Goal: Task Accomplishment & Management: Manage account settings

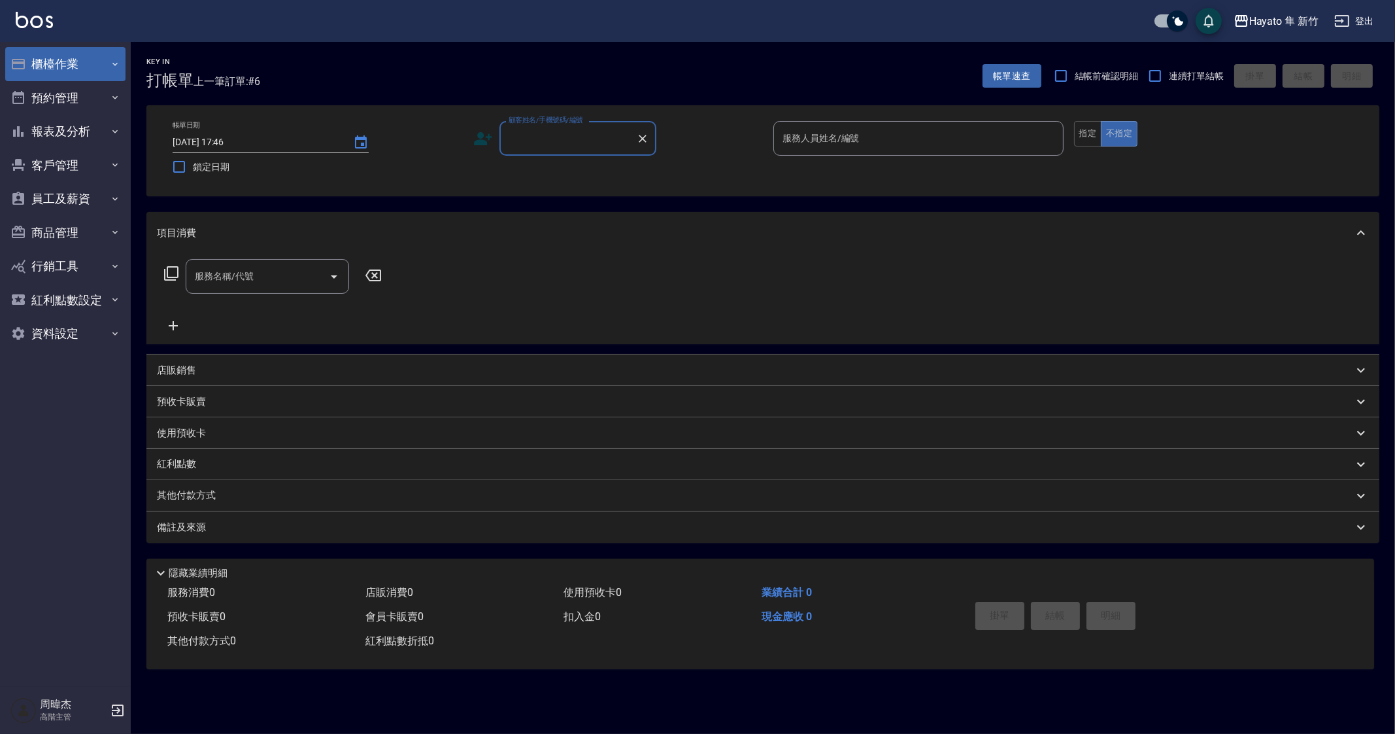
click at [56, 73] on button "櫃檯作業" at bounding box center [65, 64] width 120 height 34
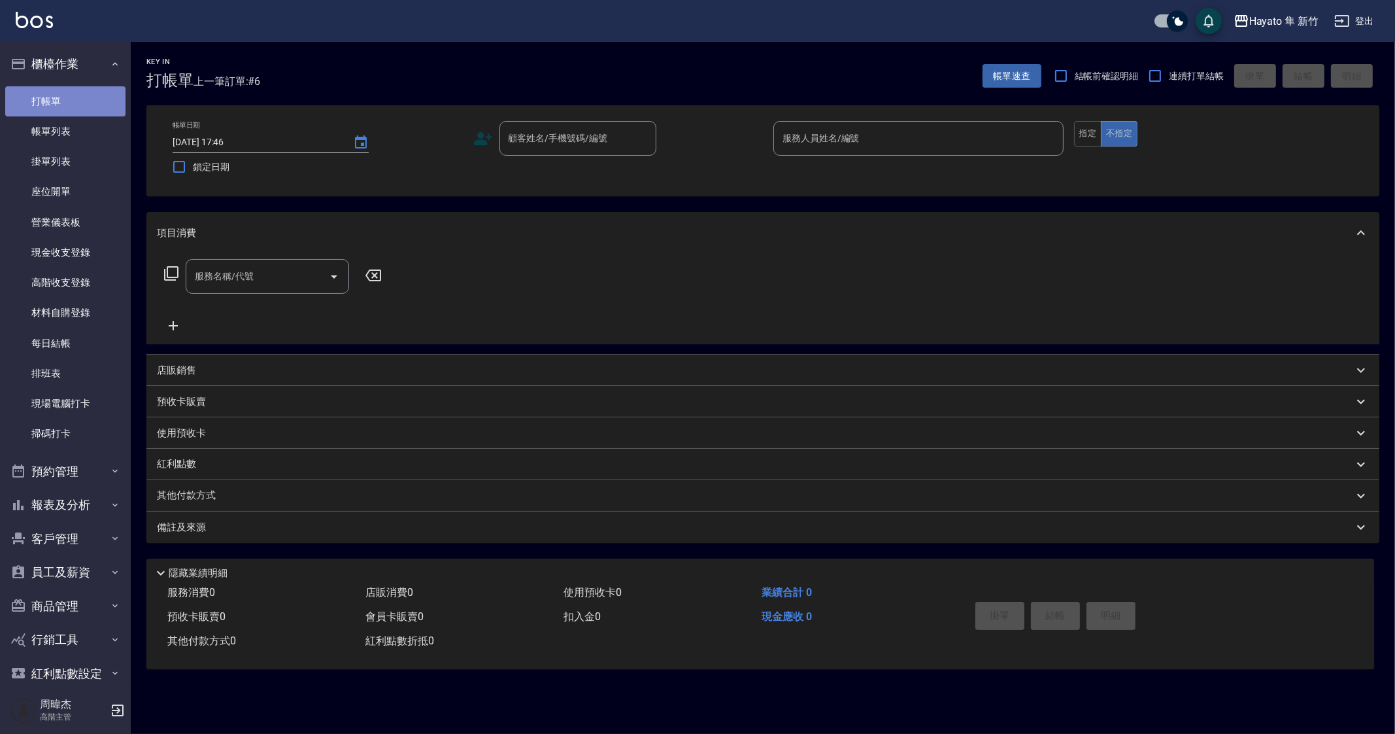
click at [82, 109] on link "打帳單" at bounding box center [65, 101] width 120 height 30
click at [85, 131] on link "帳單列表" at bounding box center [65, 131] width 120 height 30
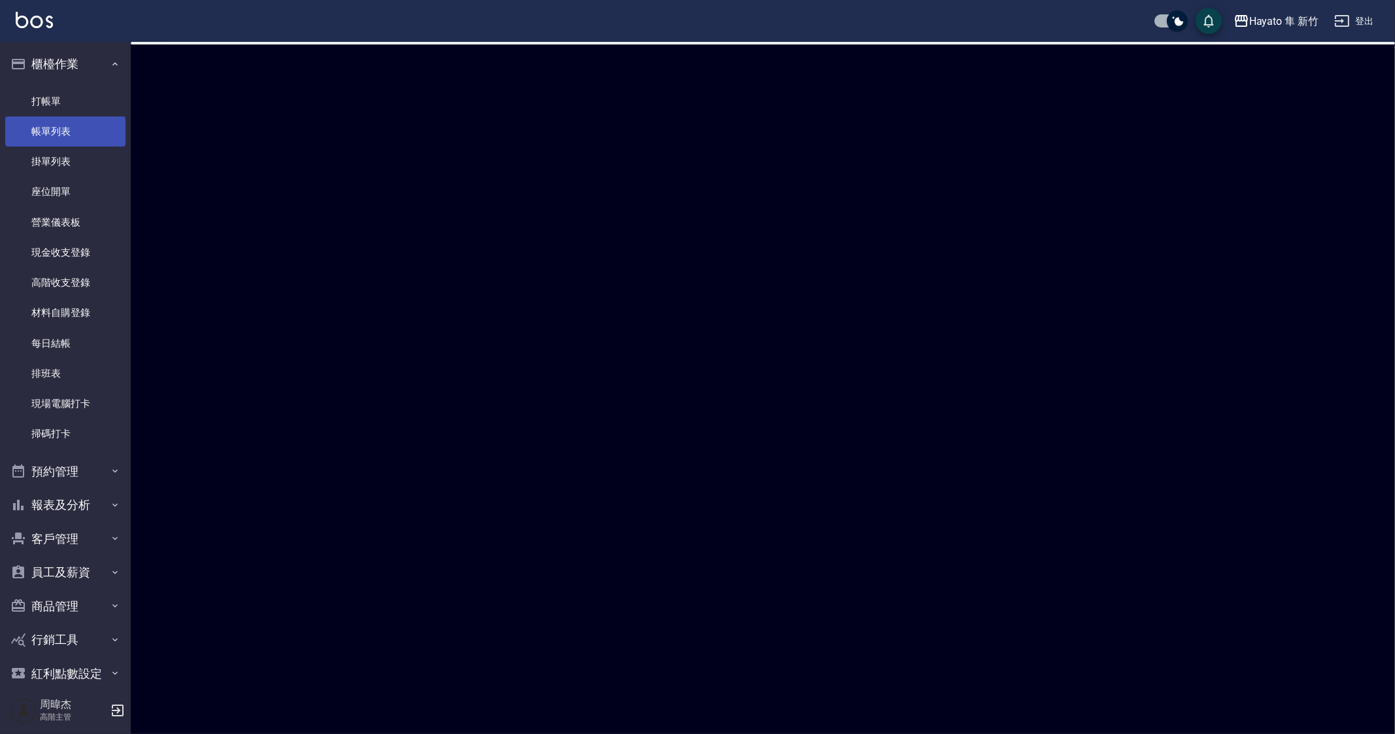
click at [85, 131] on link "帳單列表" at bounding box center [65, 131] width 120 height 30
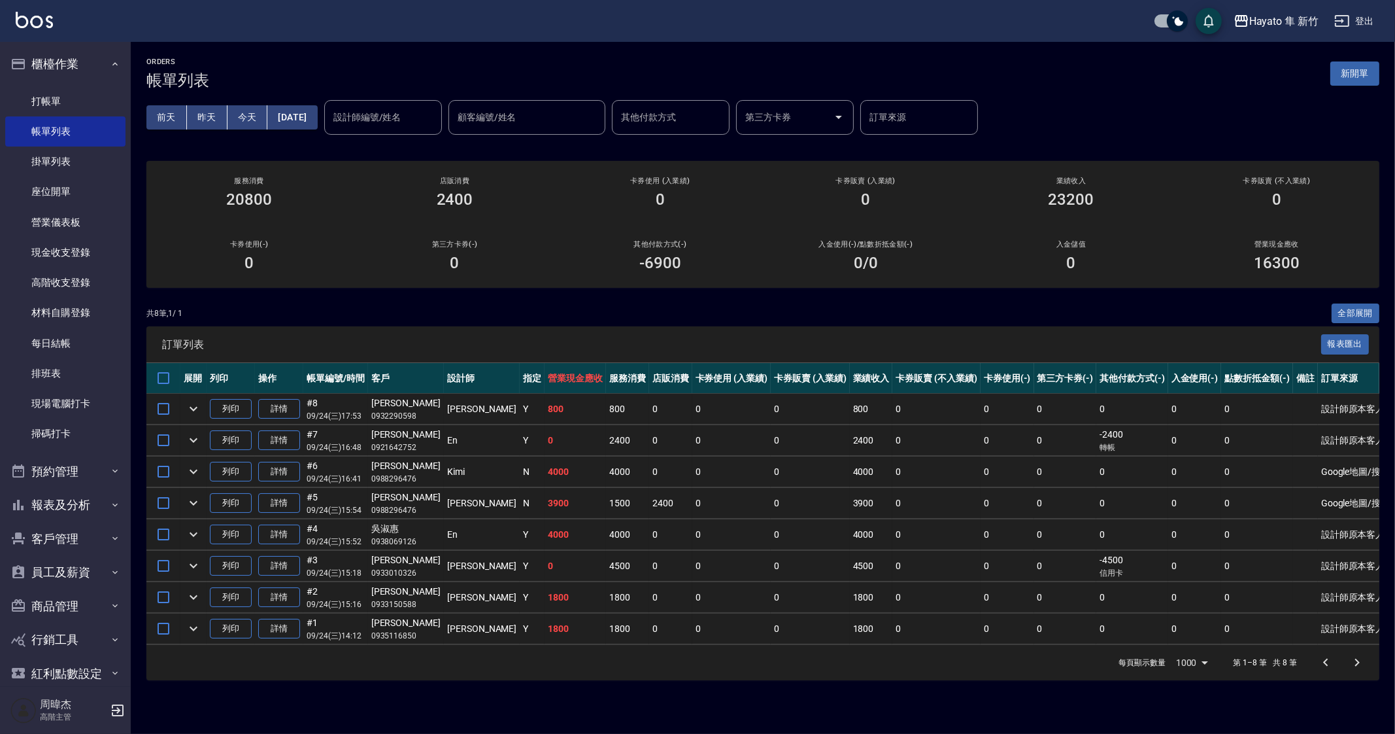
drag, startPoint x: 864, startPoint y: 639, endPoint x: 679, endPoint y: 718, distance: 201.2
click at [679, 718] on div "ORDERS 帳單列表 新開單 前天 昨天 今天 2025/09/24 設計師編號/姓名 設計師編號/姓名 顧客編號/姓名 顧客編號/姓名 其他付款方式 其他…" at bounding box center [697, 367] width 1395 height 734
click at [1272, 18] on div "Hayato 隼 新竹" at bounding box center [1283, 21] width 69 height 16
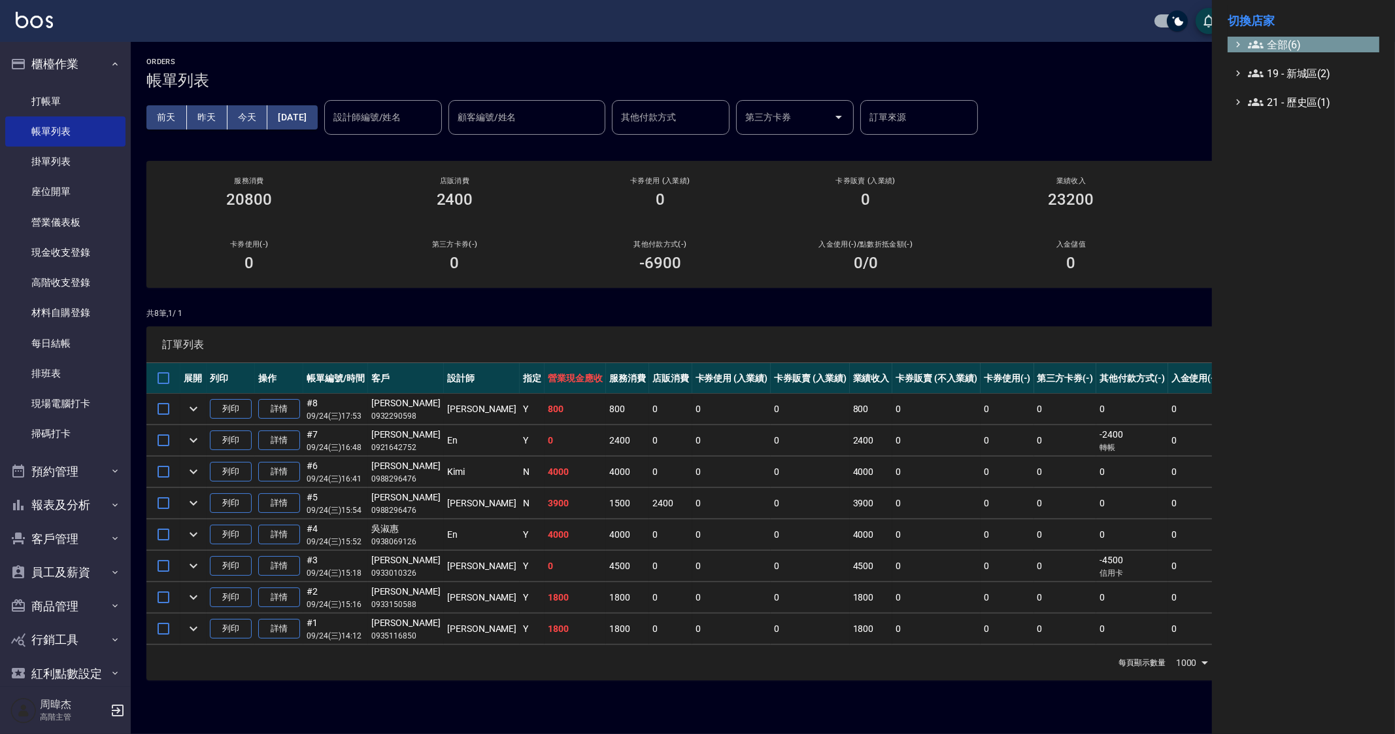
click at [1278, 49] on span "全部(6)" at bounding box center [1311, 45] width 126 height 16
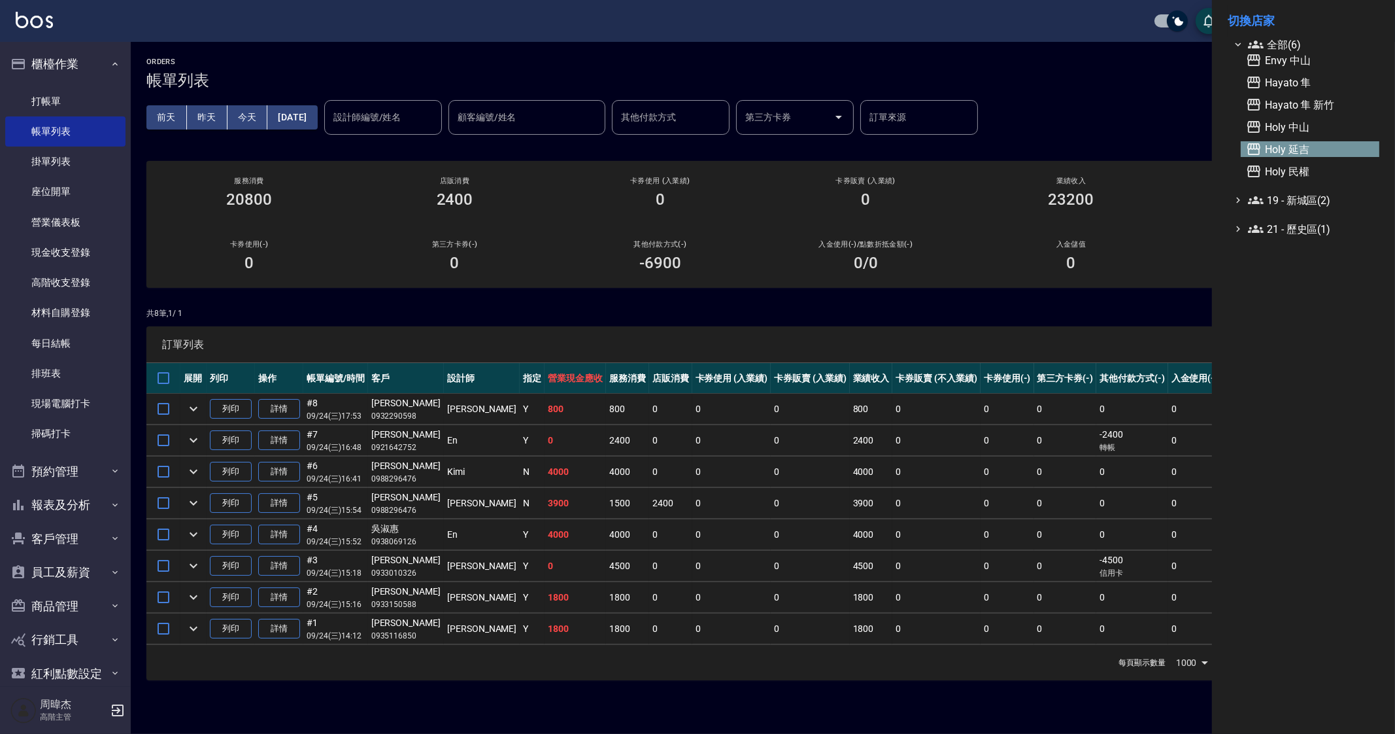
click at [1306, 149] on span "Holy 延吉" at bounding box center [1310, 149] width 128 height 16
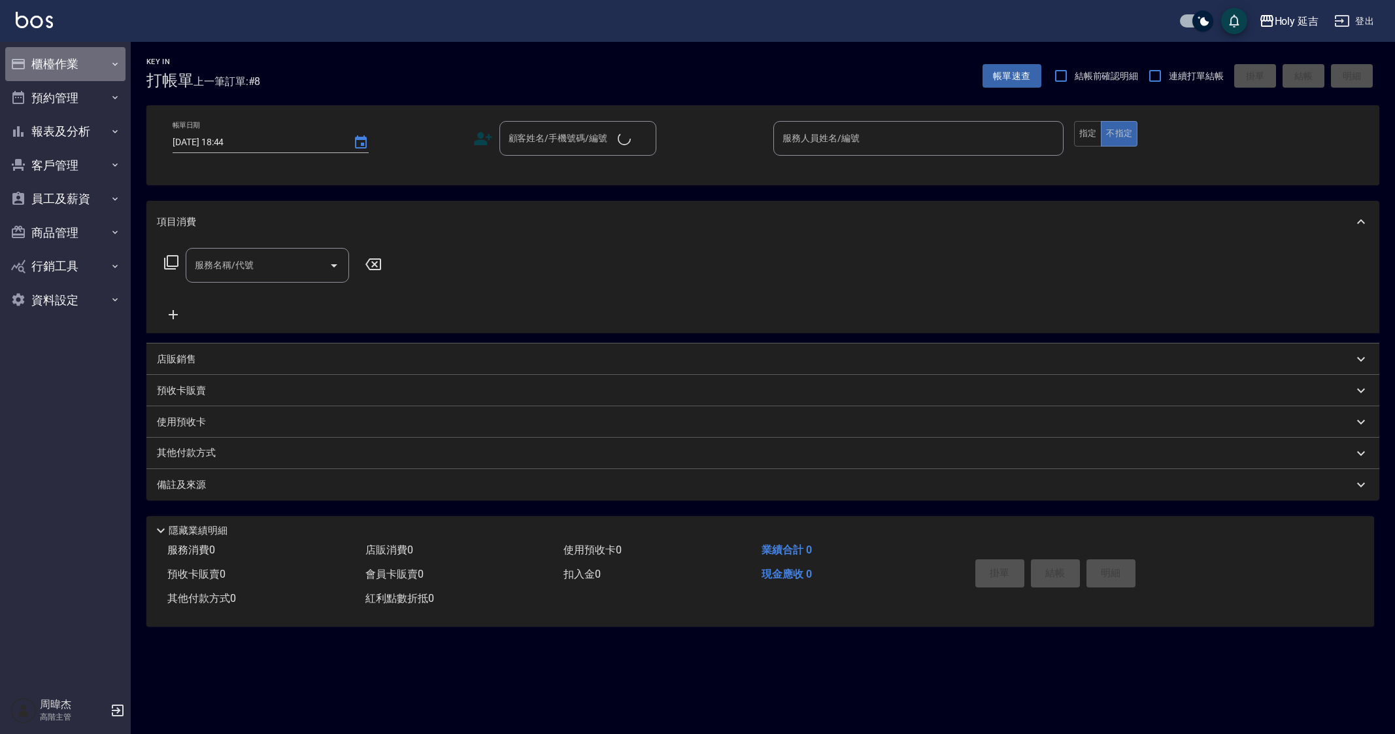
click at [72, 66] on button "櫃檯作業" at bounding box center [65, 64] width 120 height 34
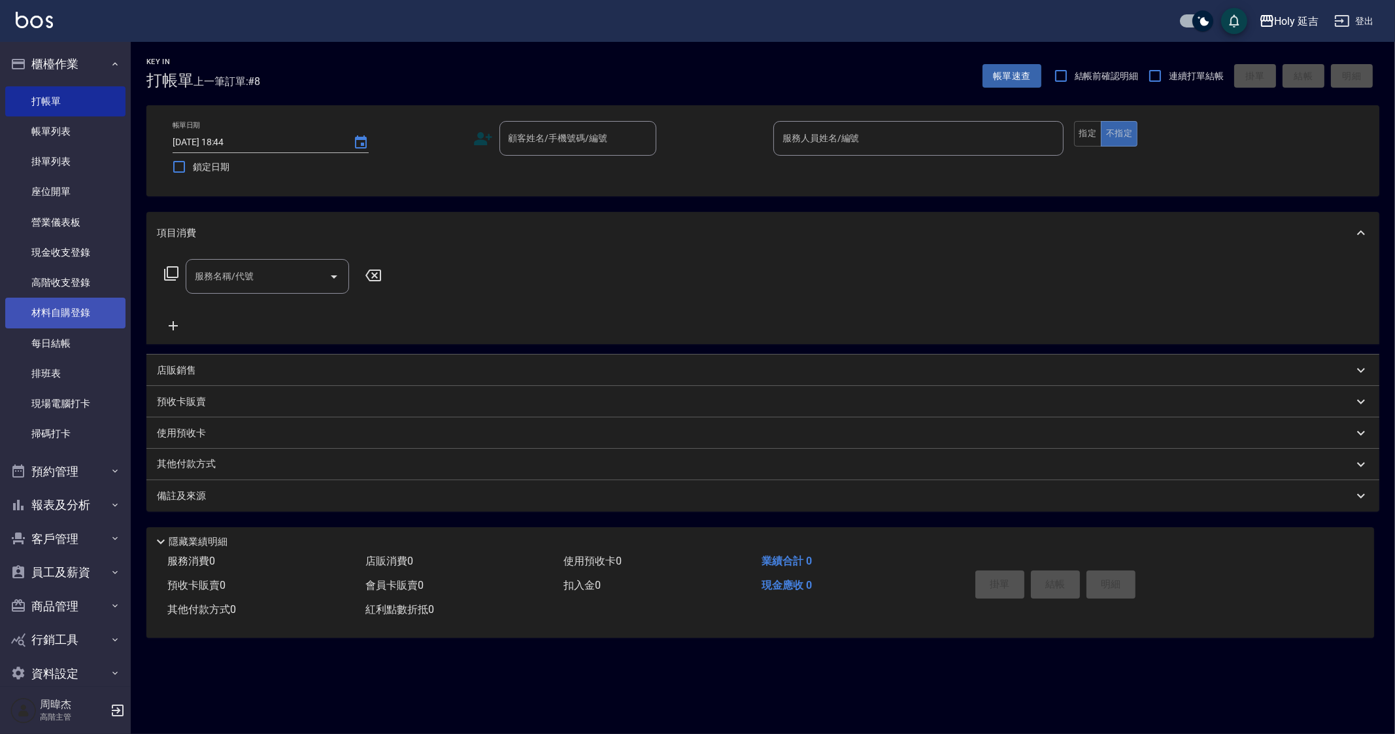
click at [98, 321] on link "材料自購登錄" at bounding box center [65, 312] width 120 height 30
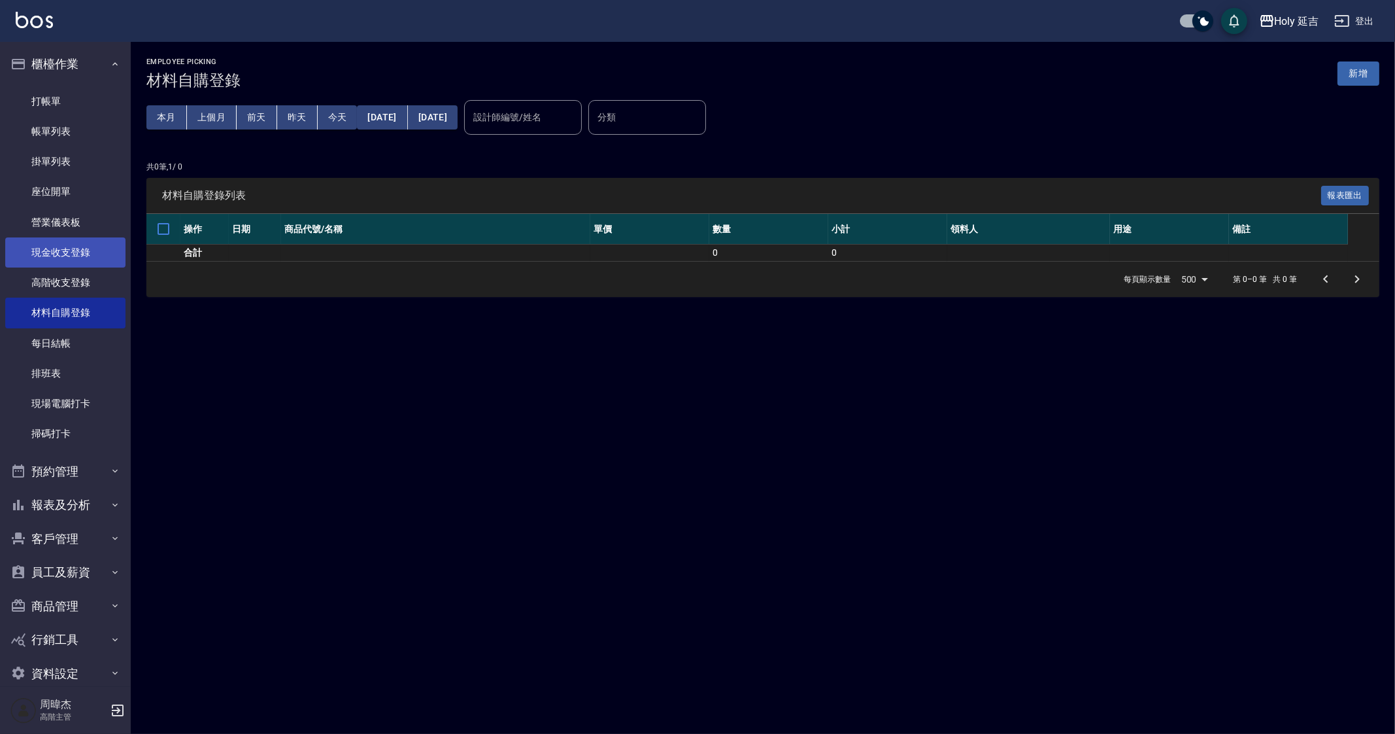
click at [80, 248] on link "現金收支登錄" at bounding box center [65, 252] width 120 height 30
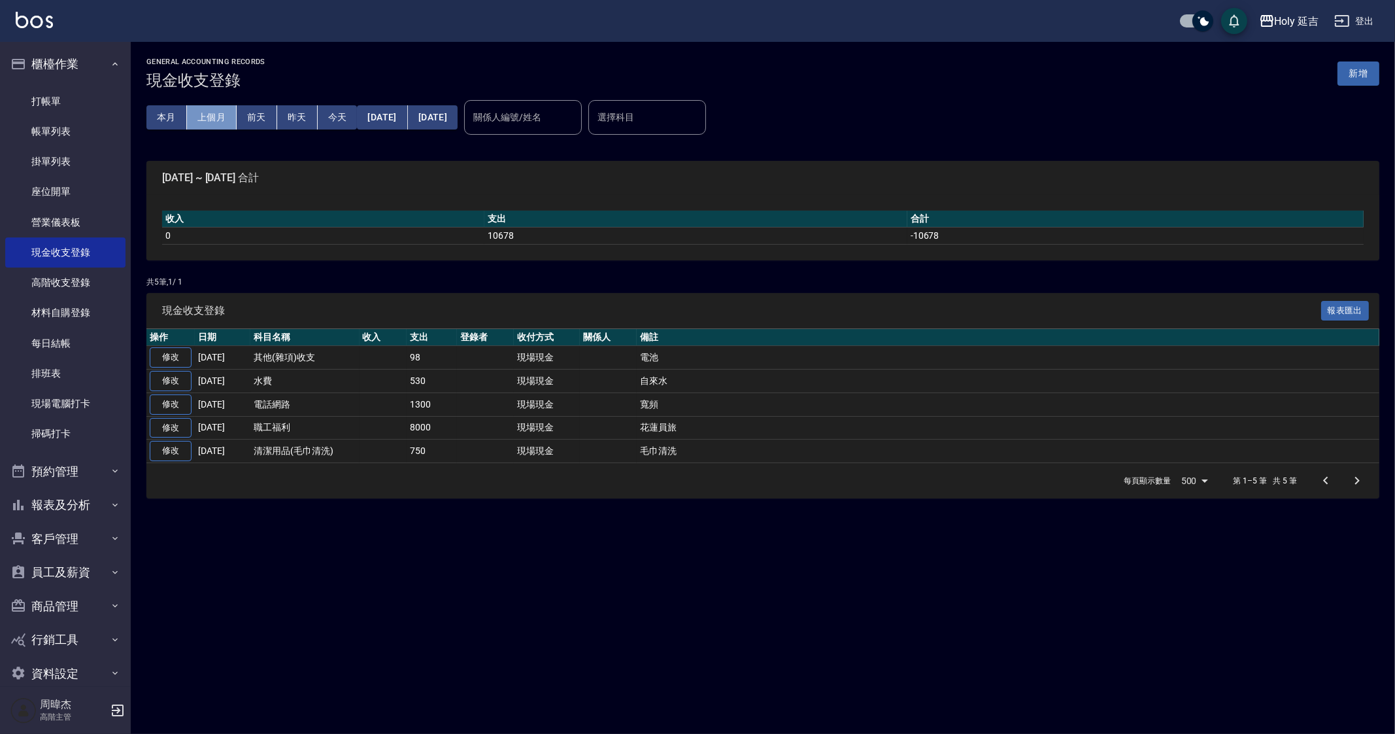
click at [212, 112] on button "上個月" at bounding box center [212, 117] width 50 height 24
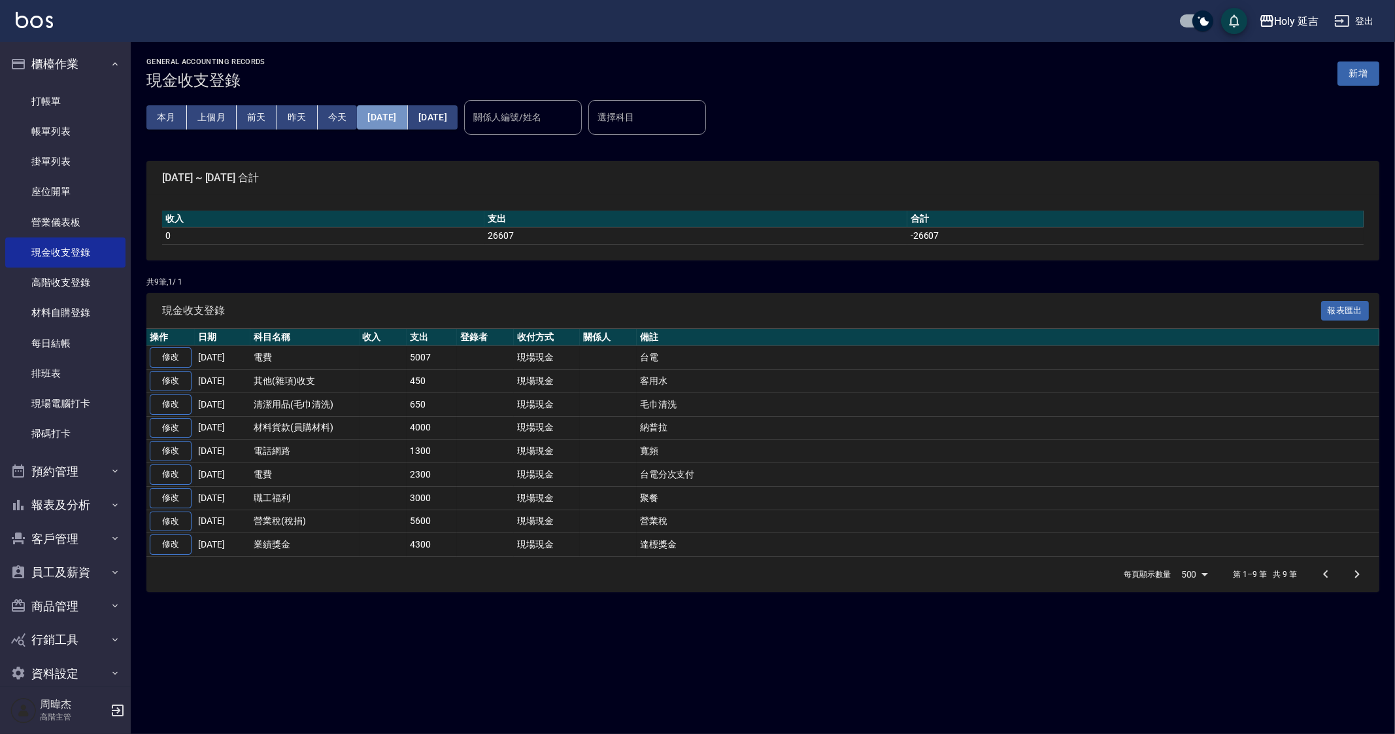
click at [391, 108] on button "[DATE]" at bounding box center [382, 117] width 50 height 24
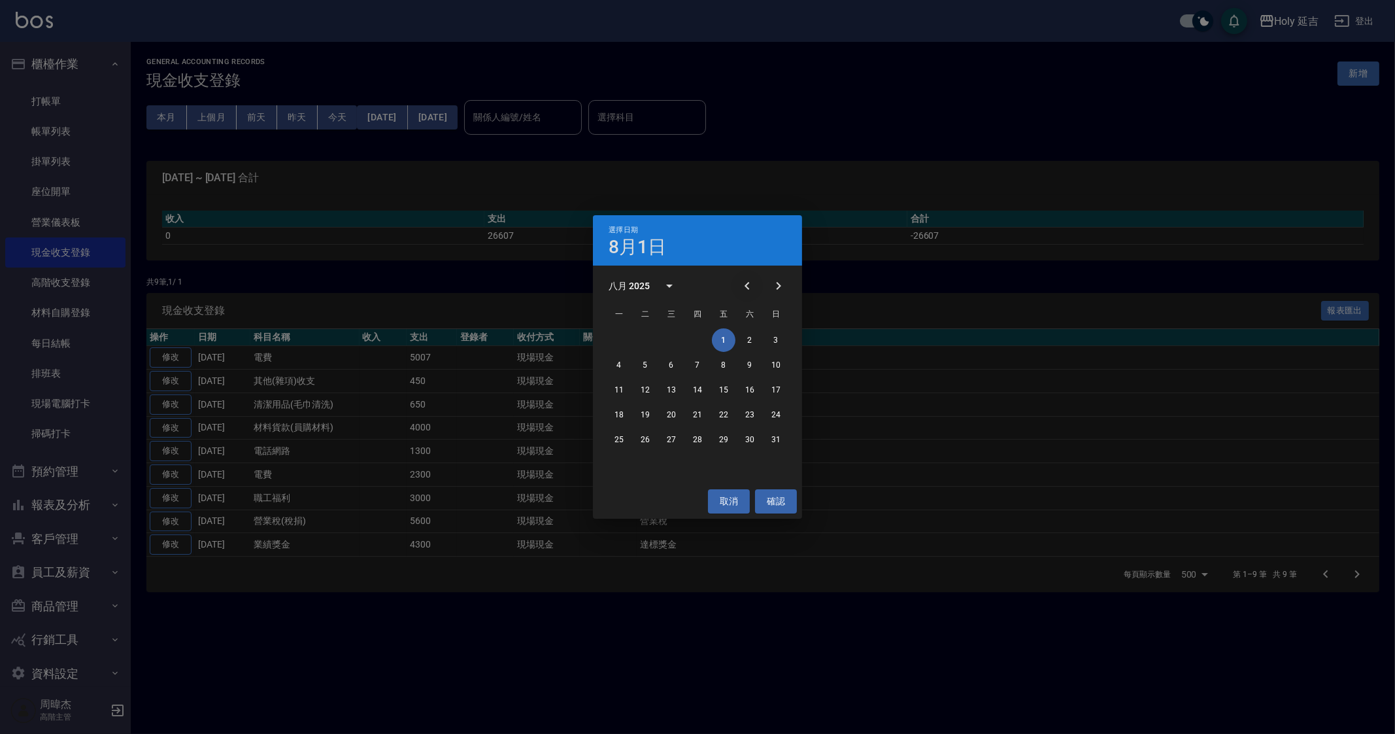
drag, startPoint x: 751, startPoint y: 283, endPoint x: 751, endPoint y: 296, distance: 12.4
click at [751, 284] on icon "Previous month" at bounding box center [747, 286] width 16 height 16
click at [648, 339] on button "1" at bounding box center [646, 340] width 24 height 24
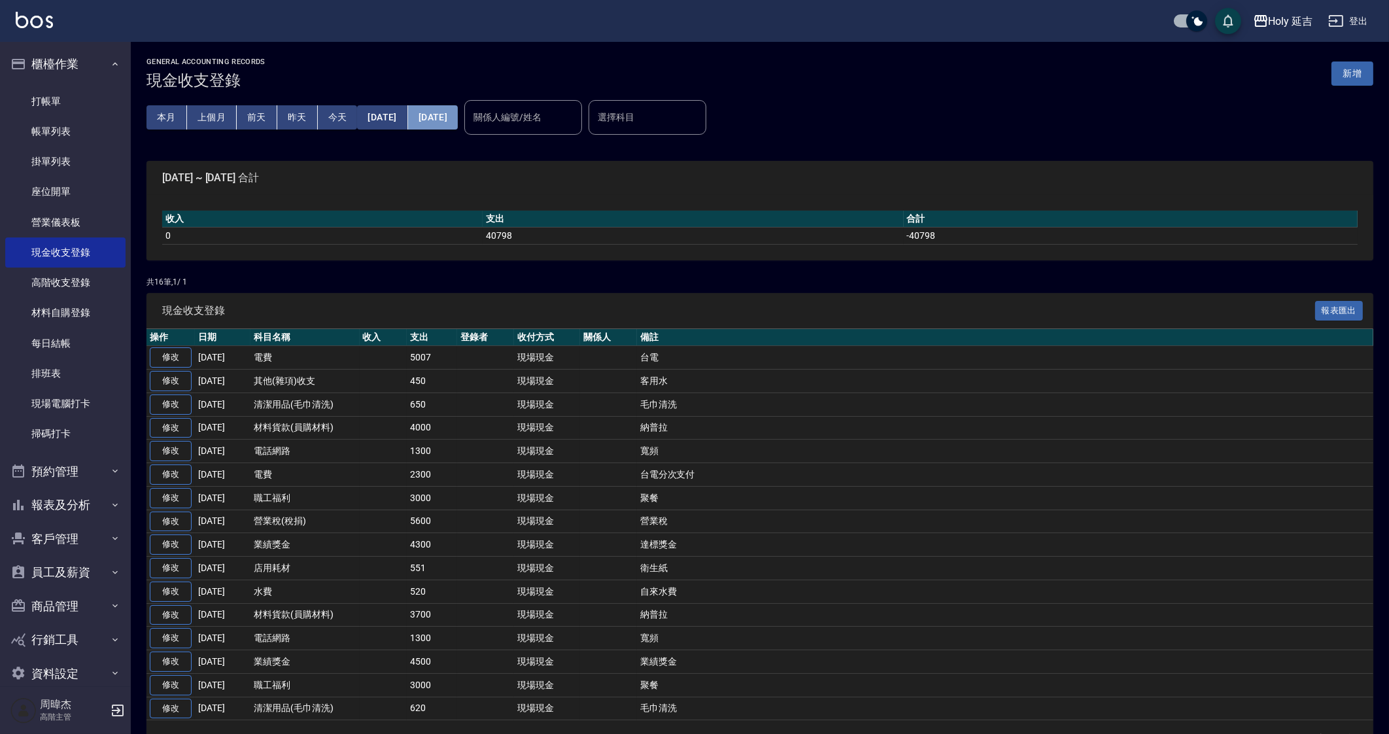
click at [458, 120] on button "[DATE]" at bounding box center [433, 117] width 50 height 24
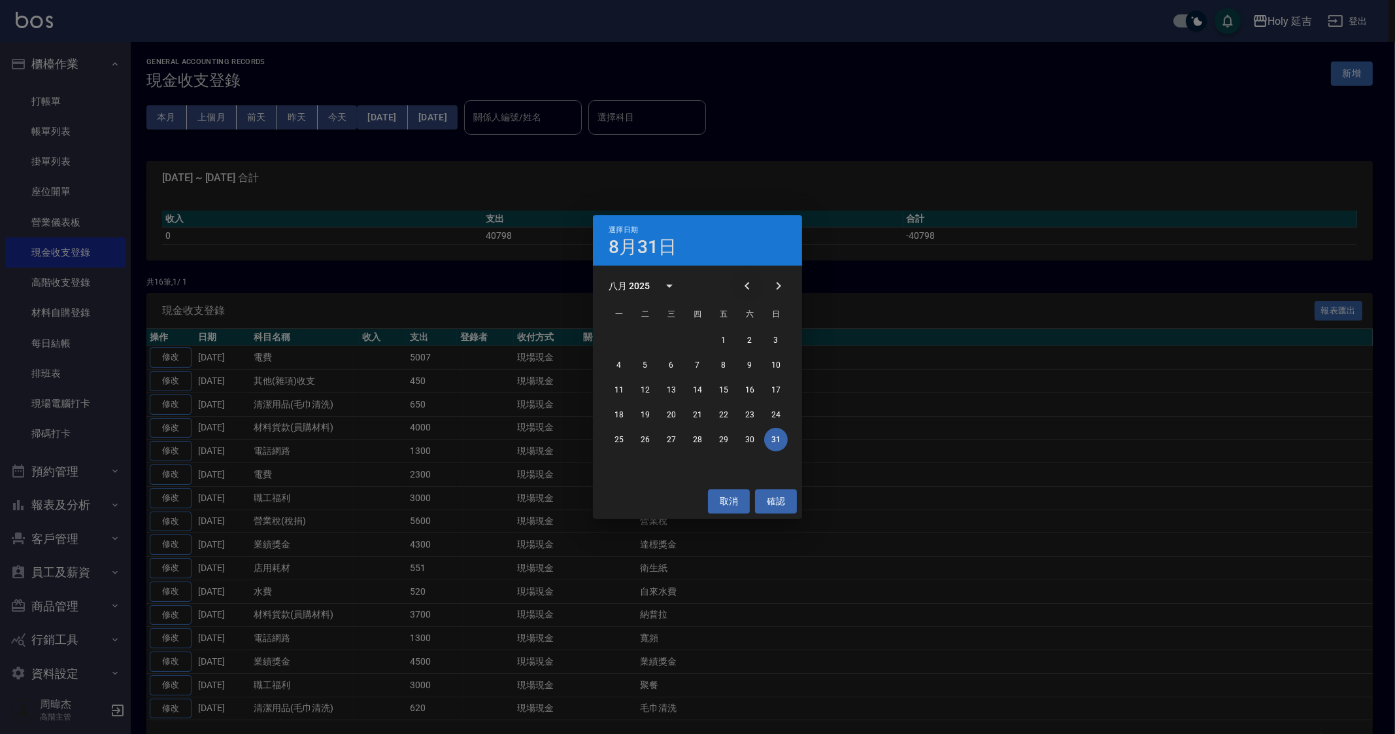
click at [755, 277] on button "Previous month" at bounding box center [747, 285] width 31 height 31
click at [702, 437] on button "31" at bounding box center [698, 440] width 24 height 24
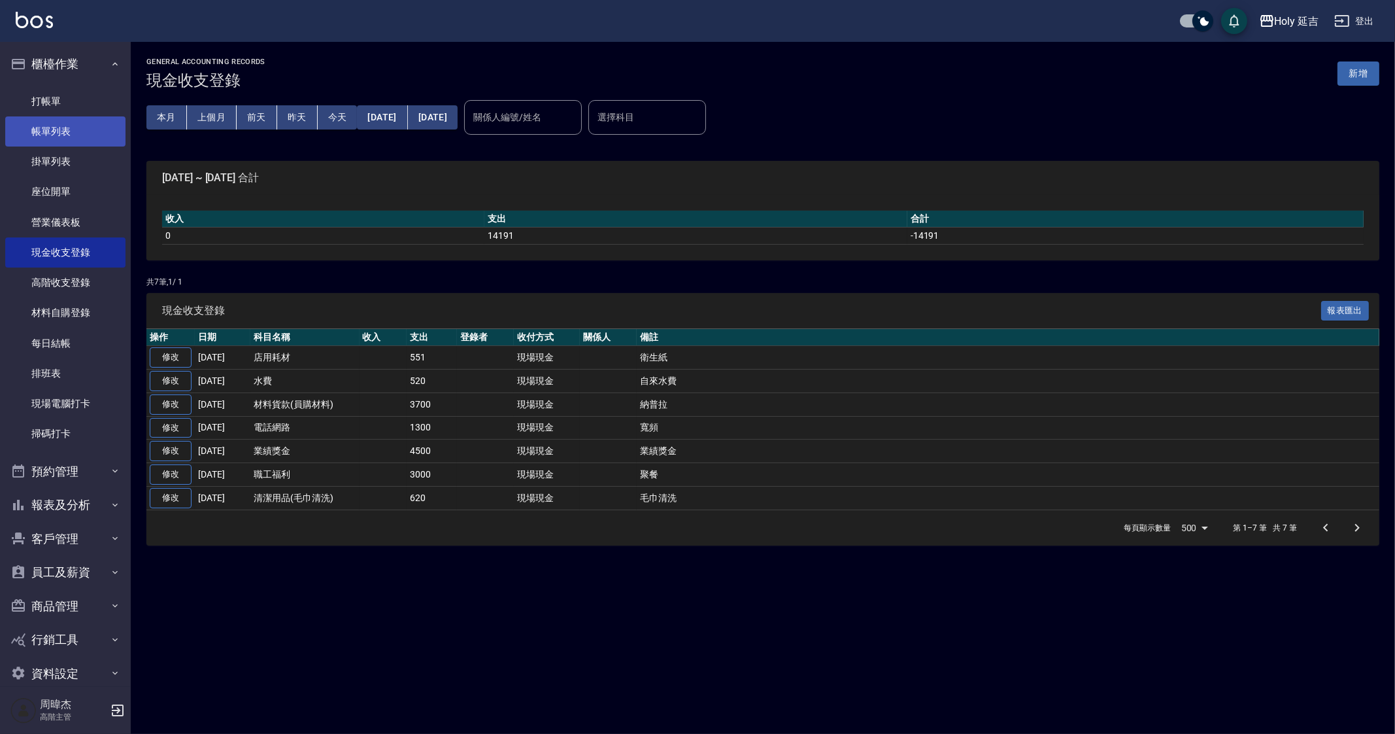
click at [73, 120] on link "帳單列表" at bounding box center [65, 131] width 120 height 30
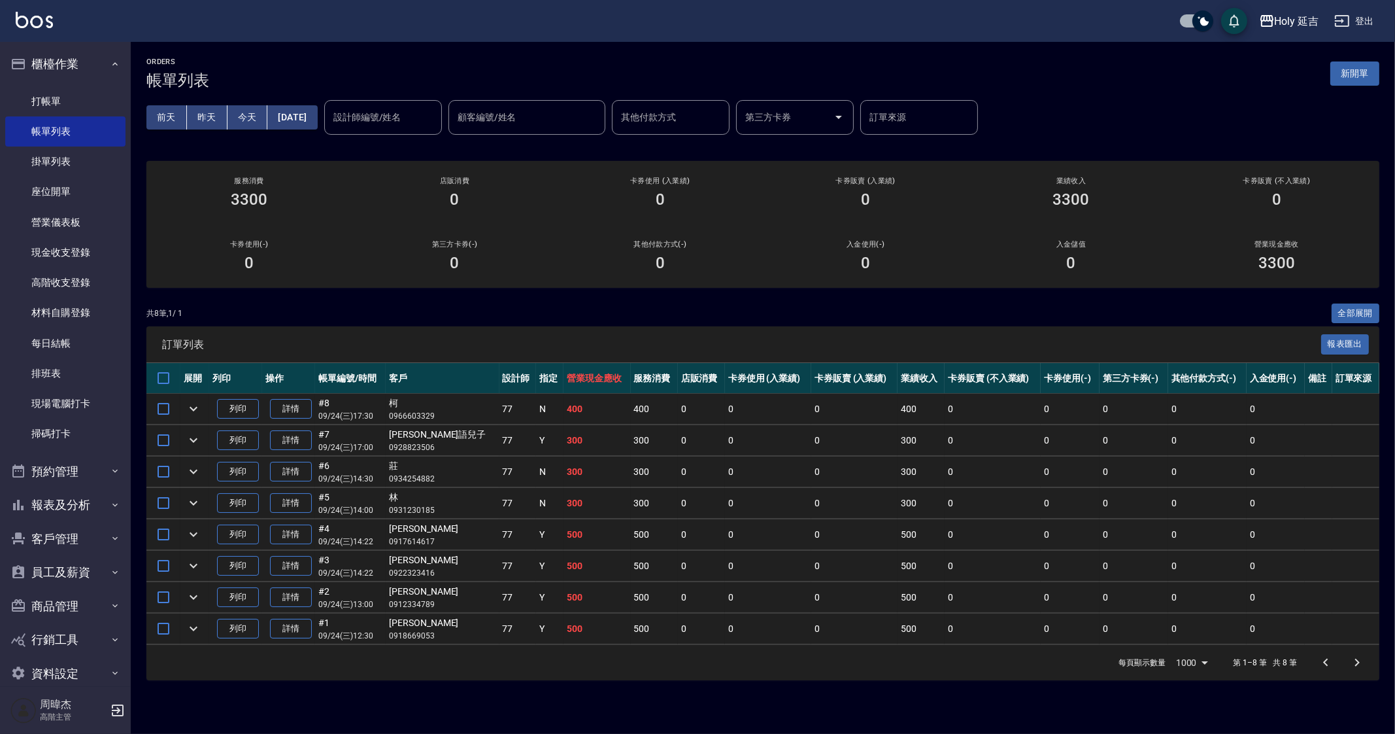
click at [536, 569] on td "Y" at bounding box center [549, 566] width 27 height 31
click at [67, 61] on button "櫃檯作業" at bounding box center [65, 64] width 120 height 34
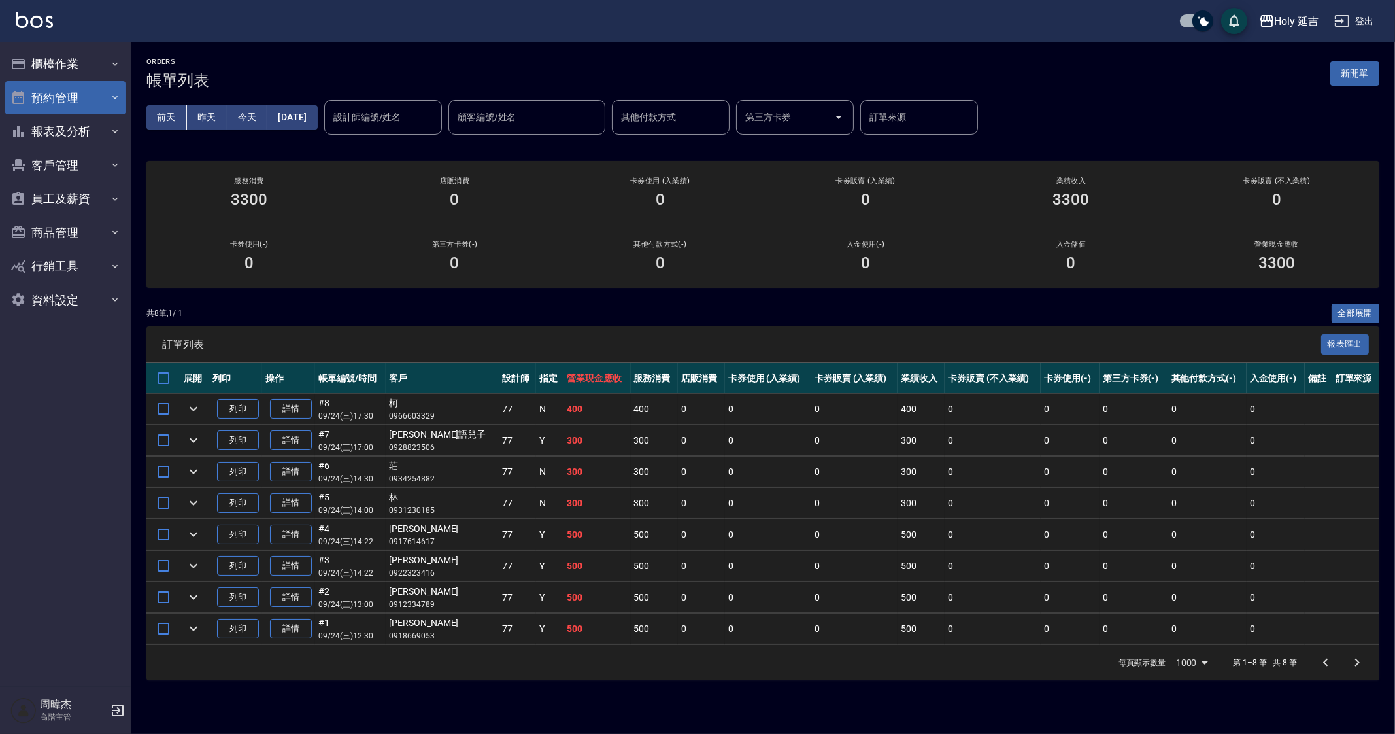
click at [81, 92] on button "預約管理" at bounding box center [65, 98] width 120 height 34
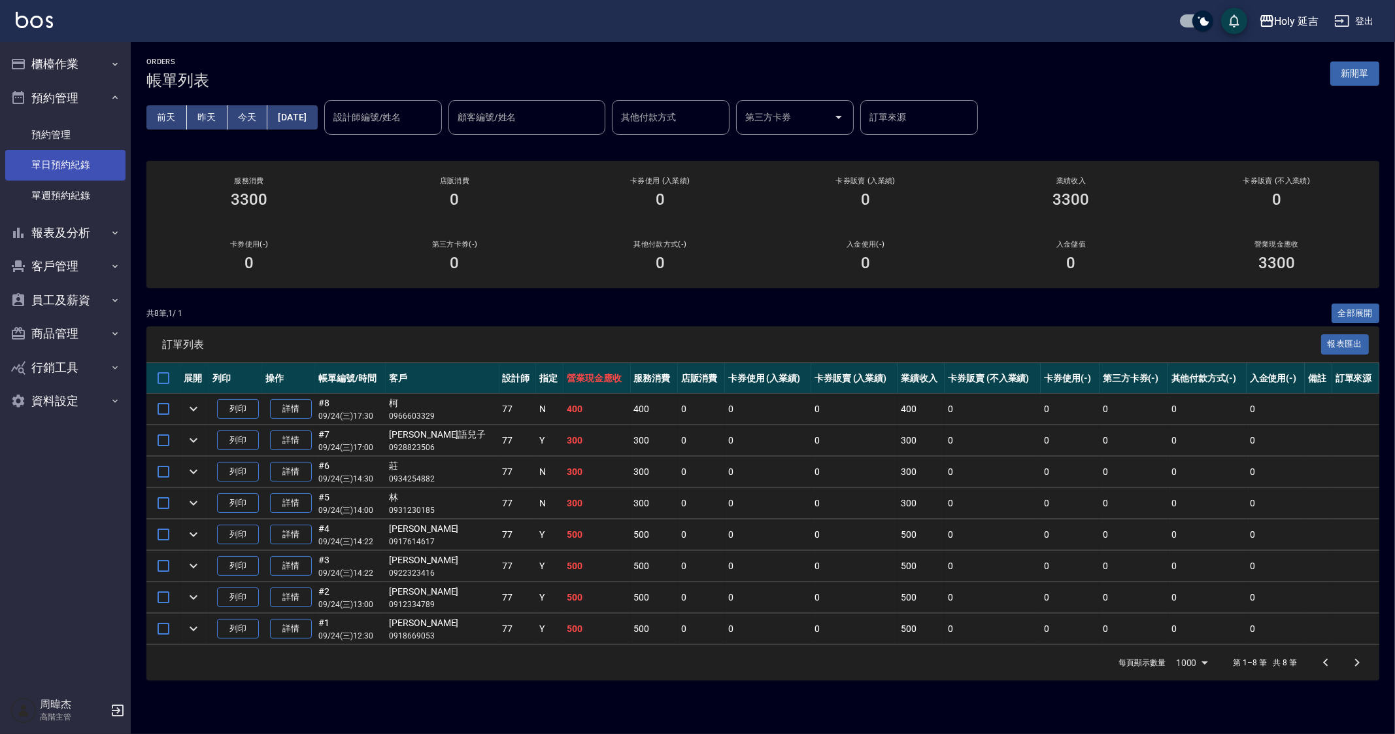
click at [98, 164] on link "單日預約紀錄" at bounding box center [65, 165] width 120 height 30
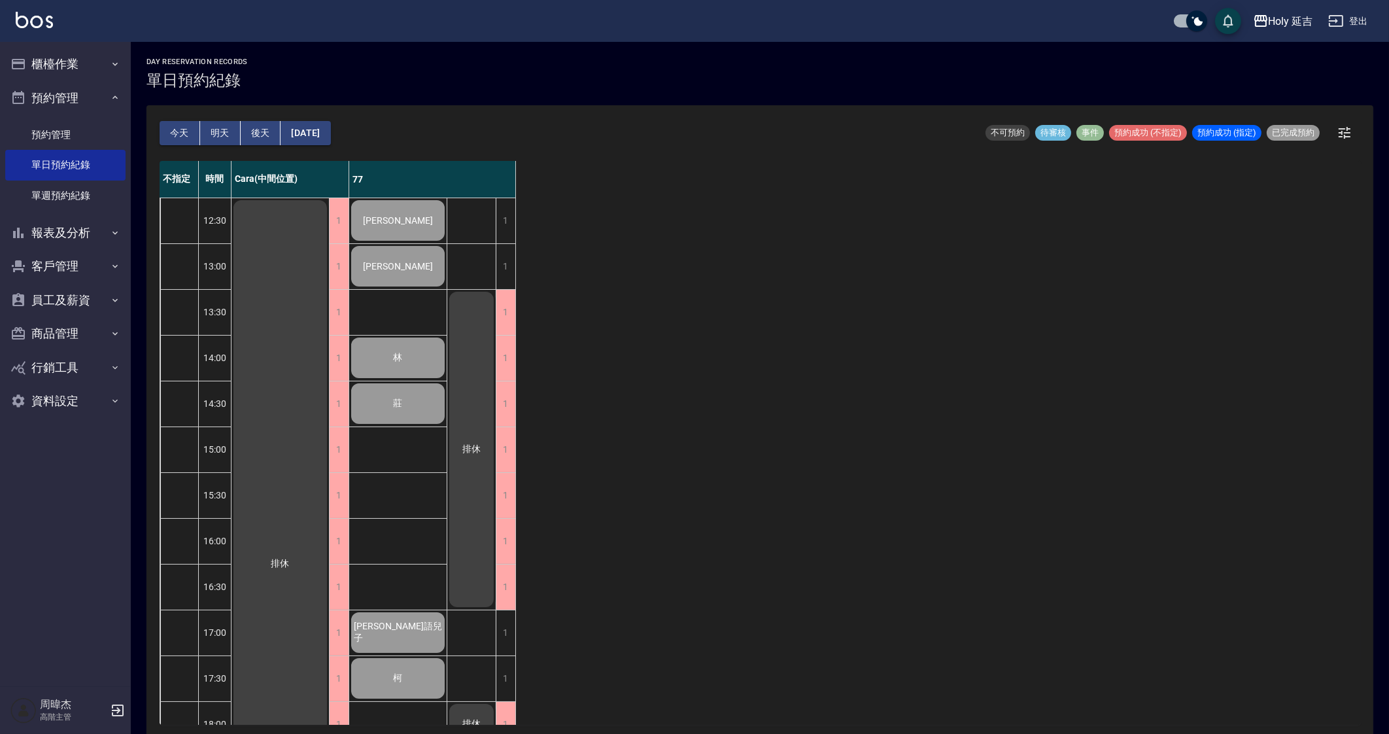
click at [768, 541] on div "不指定 時間 Cara(中間位置) 77 12:30 13:00 13:30 14:00 14:30 15:00 15:30 16:00 16:30 17:0…" at bounding box center [760, 443] width 1200 height 564
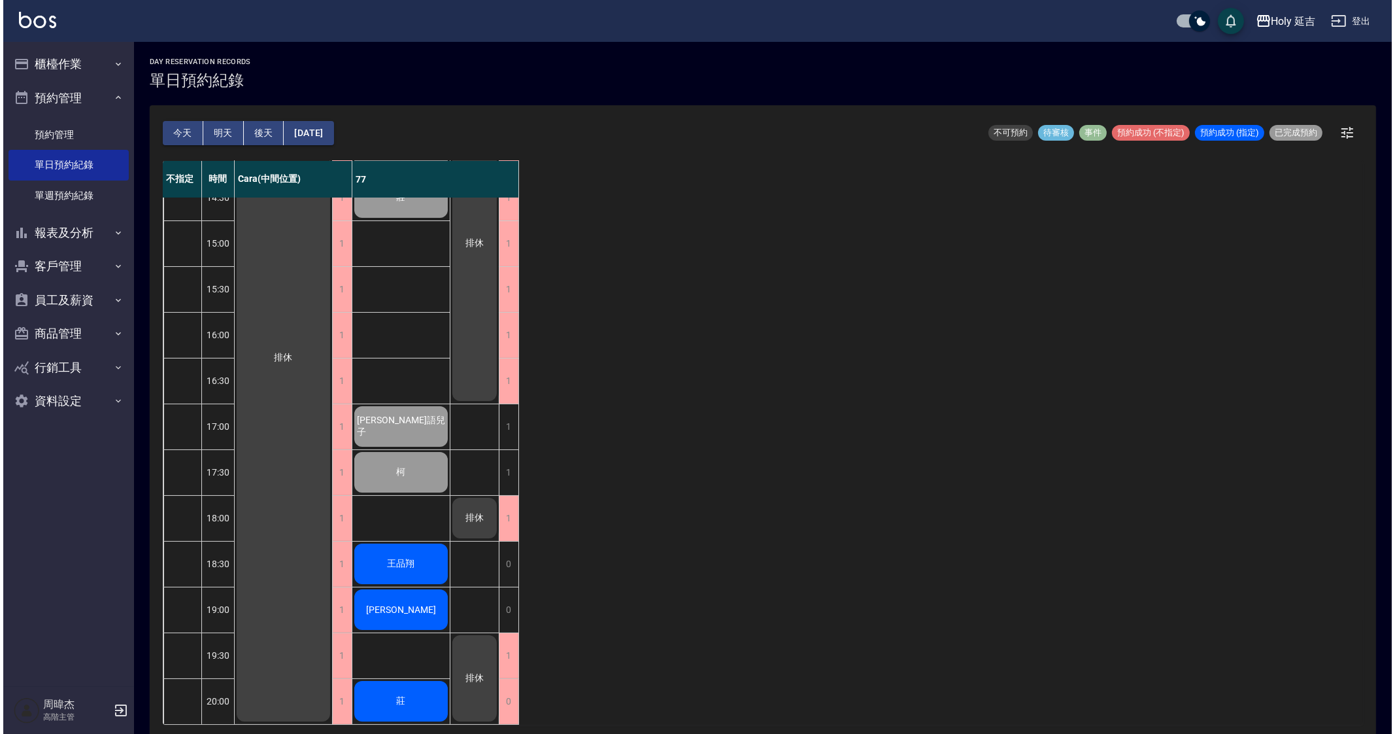
scroll to position [3, 0]
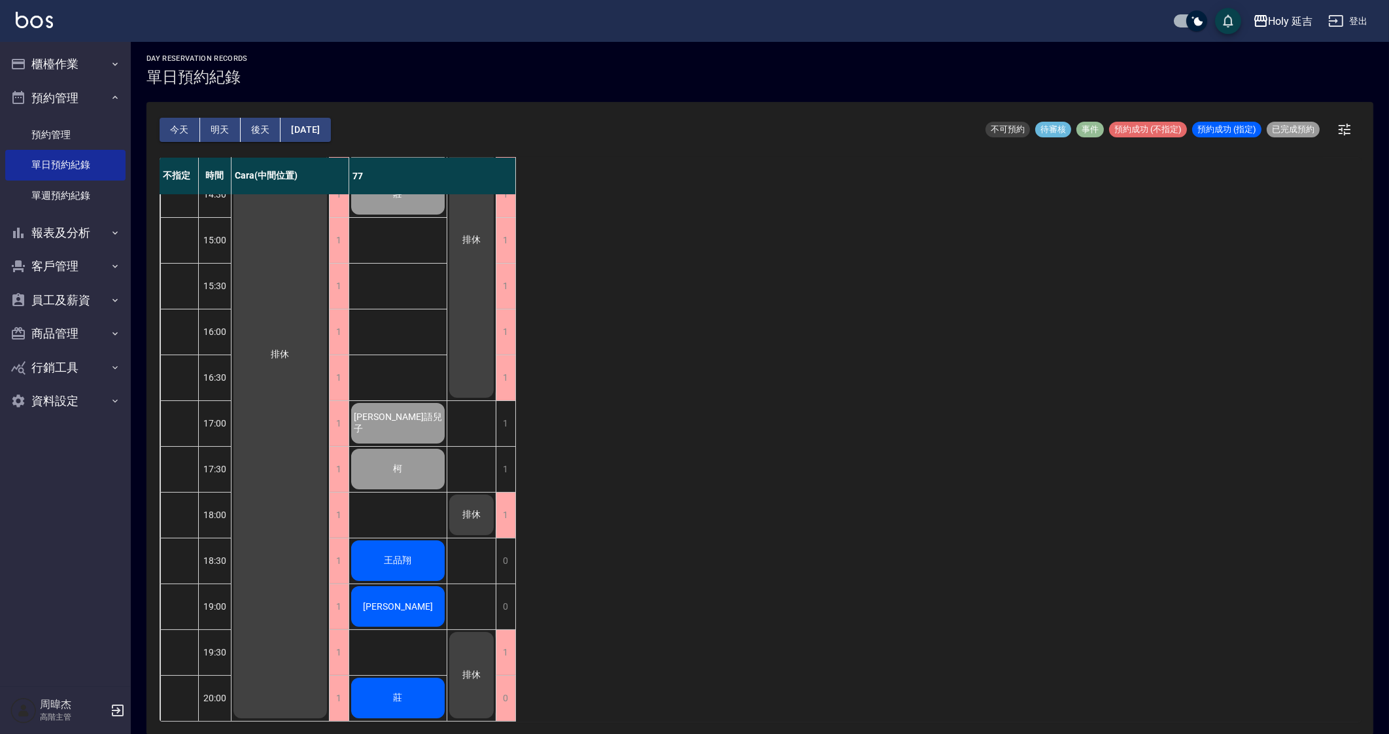
click at [775, 472] on div "不指定 時間 Cara(中間位置) 77 12:30 13:00 13:30 14:00 14:30 15:00 15:30 16:00 16:30 17:0…" at bounding box center [760, 440] width 1200 height 564
click at [1194, 446] on div "不指定 時間 Cara(中間位置) 77 12:30 13:00 13:30 14:00 14:30 15:00 15:30 16:00 16:30 17:0…" at bounding box center [760, 440] width 1200 height 564
click at [1261, 22] on icon "button" at bounding box center [1261, 21] width 16 height 16
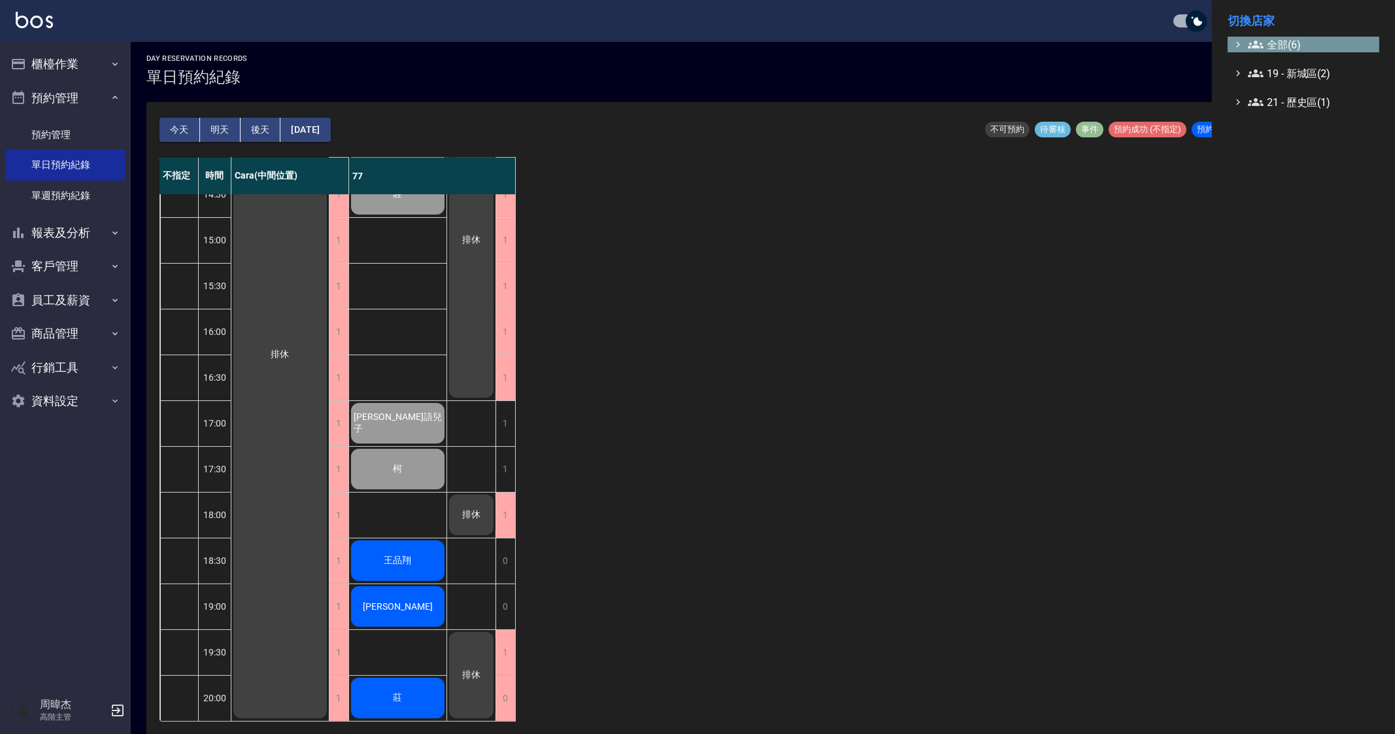
click at [1258, 45] on icon at bounding box center [1256, 45] width 16 height 8
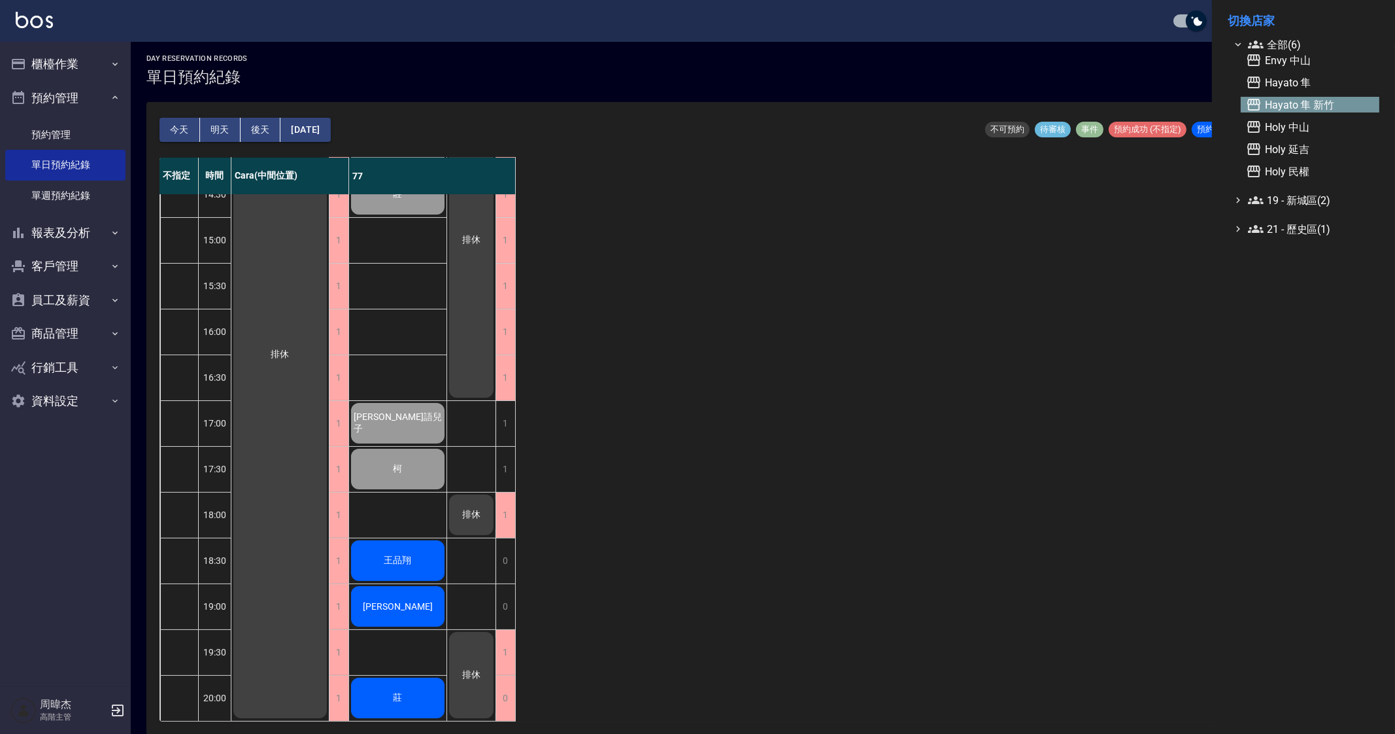
click at [1308, 104] on span "Hayato 隼 新竹" at bounding box center [1310, 105] width 128 height 16
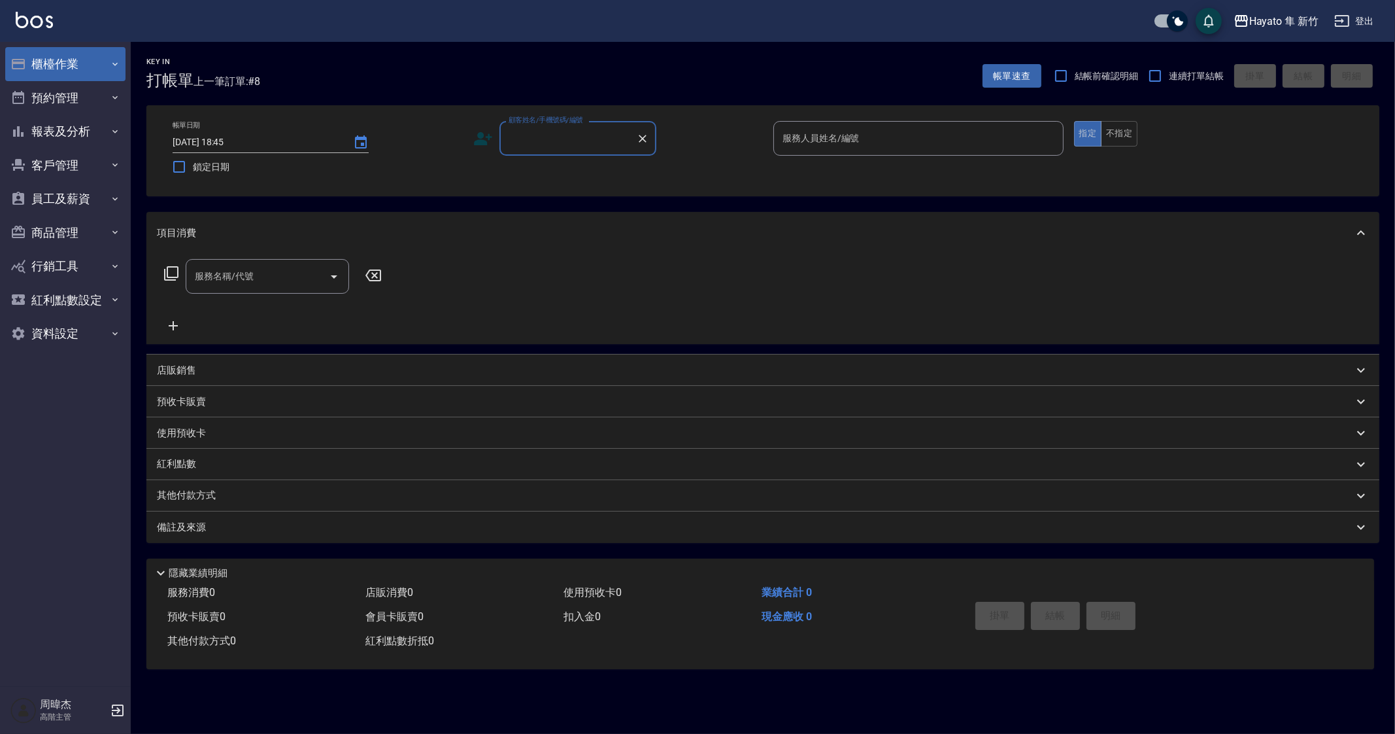
click at [98, 54] on button "櫃檯作業" at bounding box center [65, 64] width 120 height 34
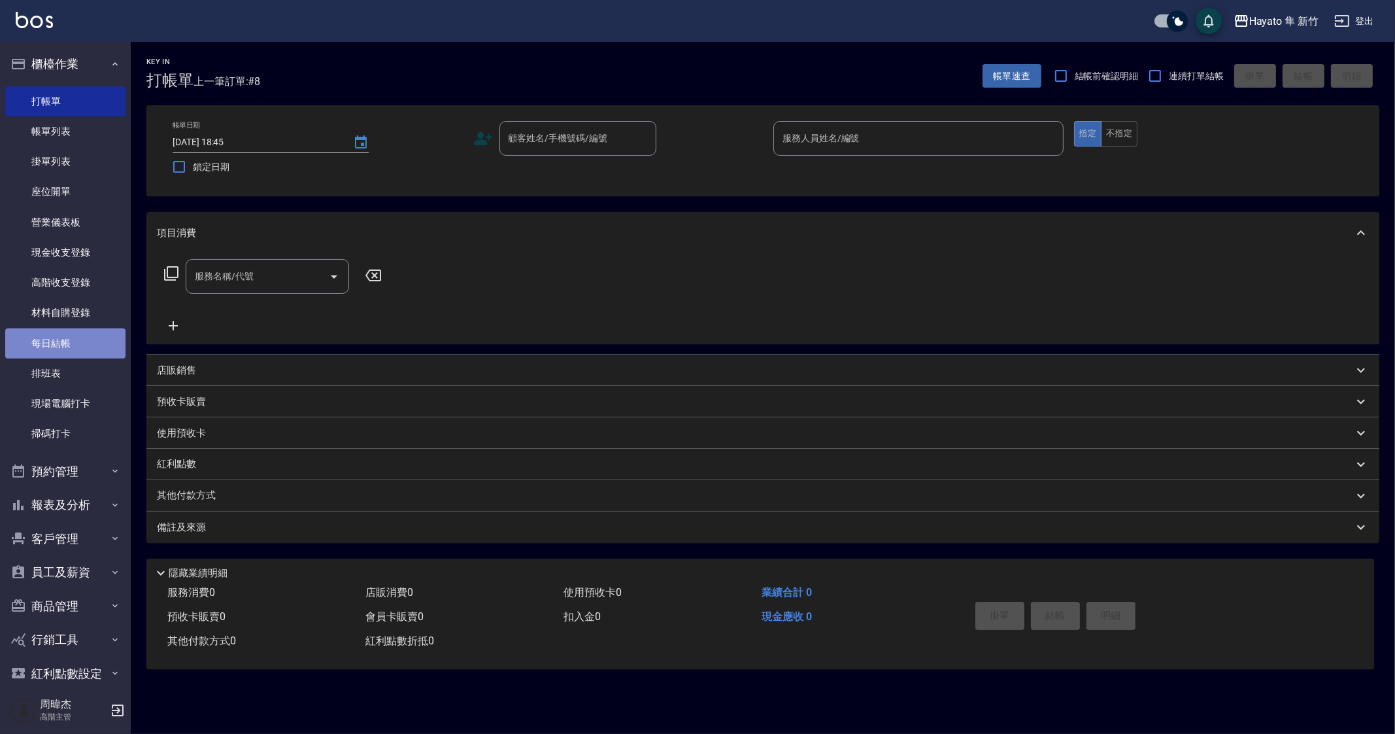
click at [105, 337] on link "每日結帳" at bounding box center [65, 343] width 120 height 30
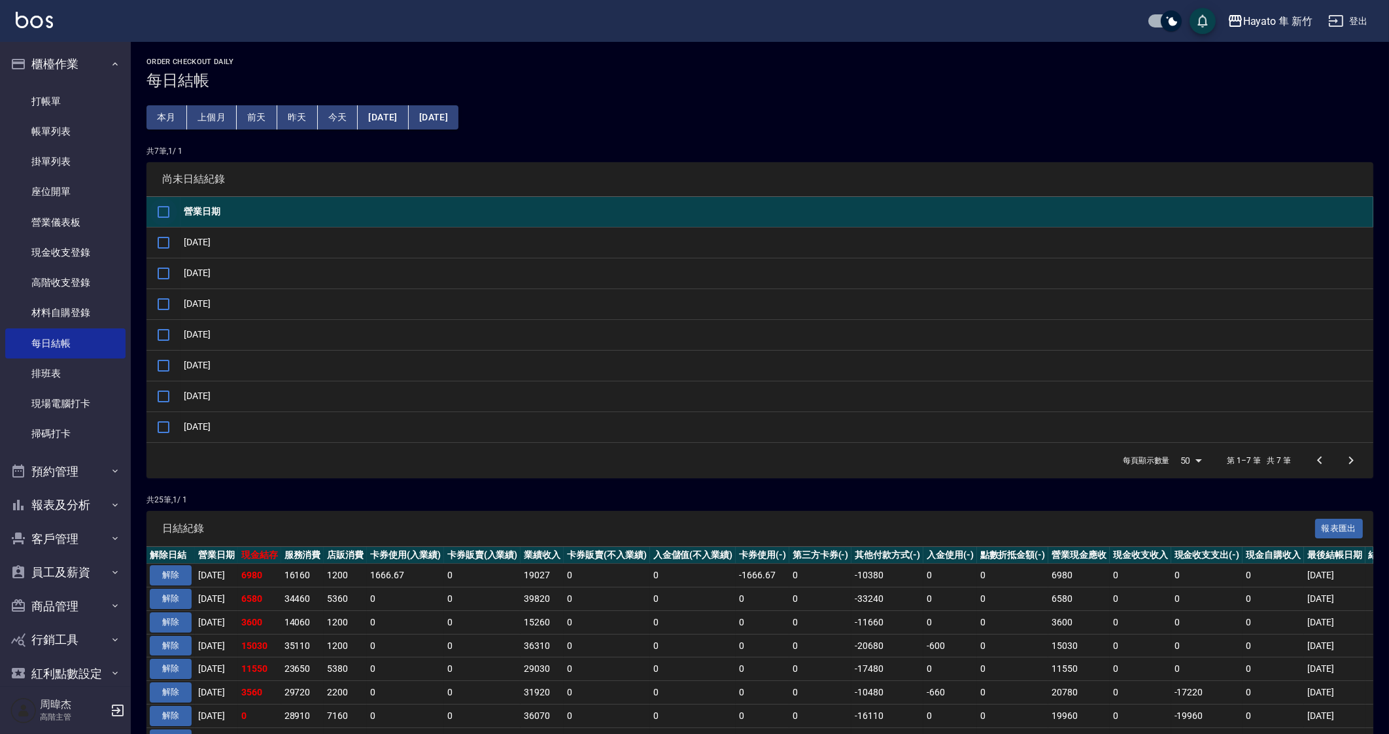
click at [161, 209] on input "checkbox" at bounding box center [163, 211] width 27 height 27
checkbox input "true"
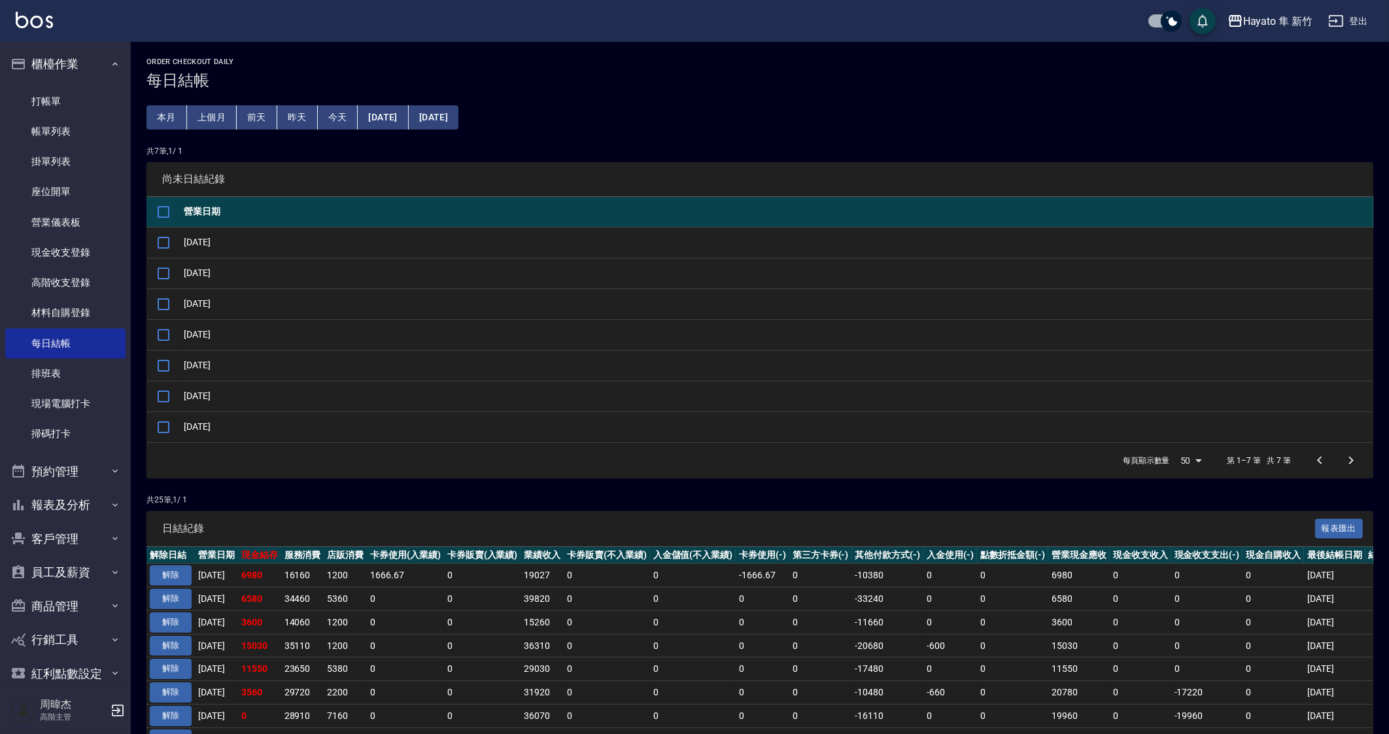
checkbox input "true"
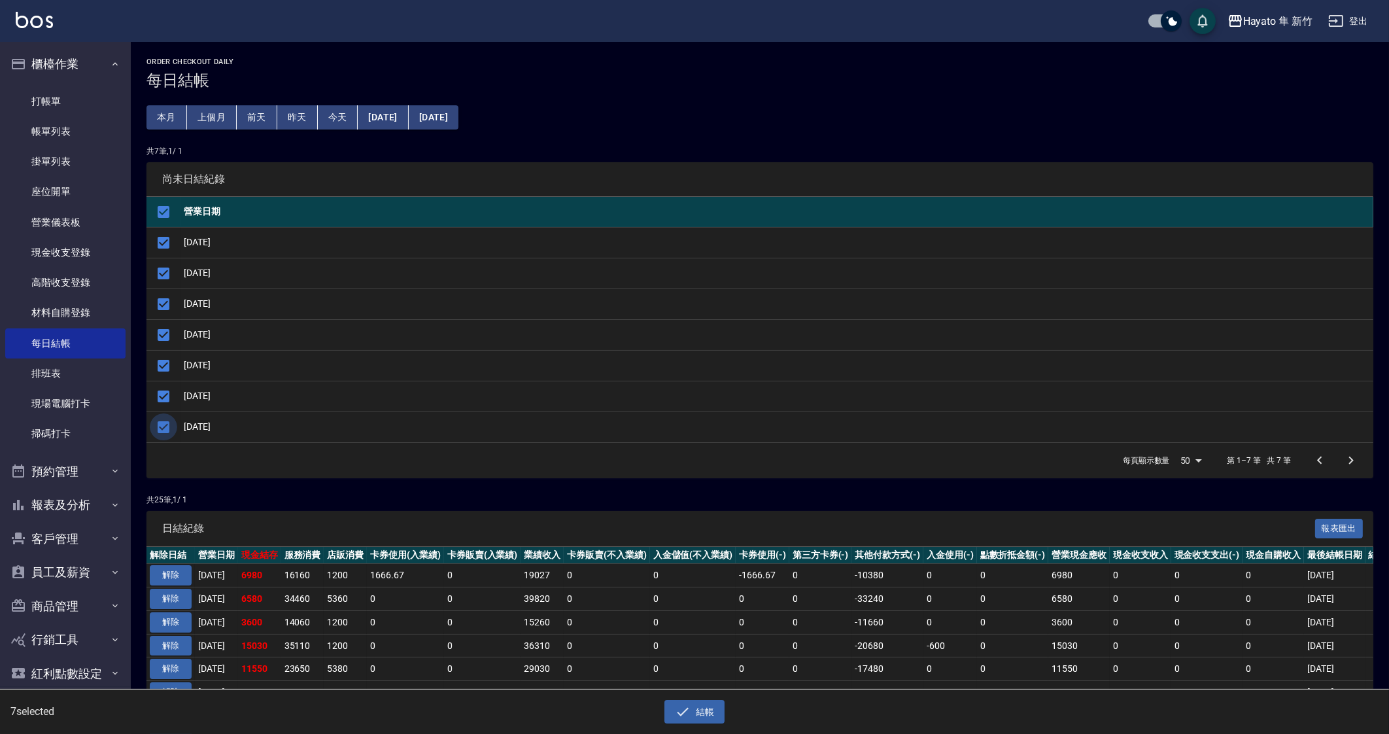
click at [160, 426] on input "checkbox" at bounding box center [163, 426] width 27 height 27
checkbox input "false"
click at [685, 703] on button "結帳" at bounding box center [694, 712] width 61 height 24
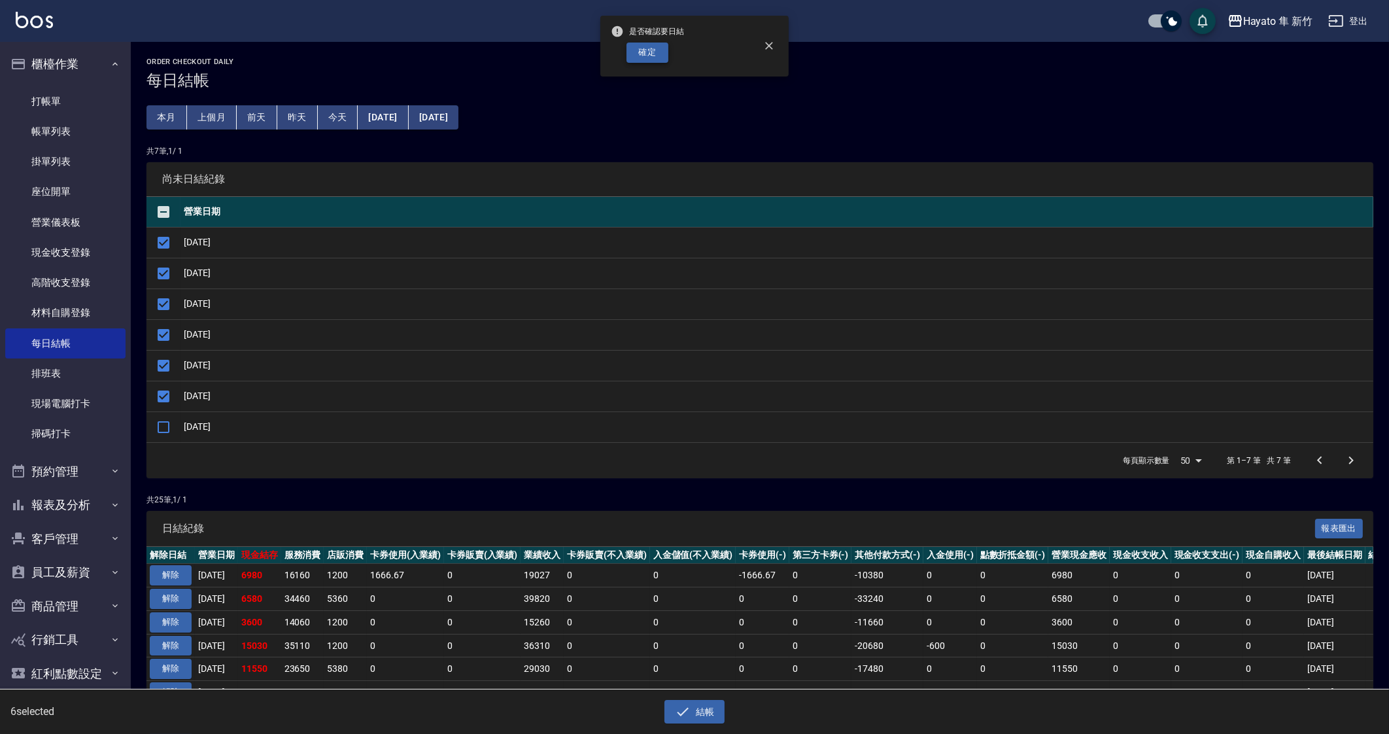
click at [636, 52] on button "確定" at bounding box center [647, 52] width 42 height 20
checkbox input "false"
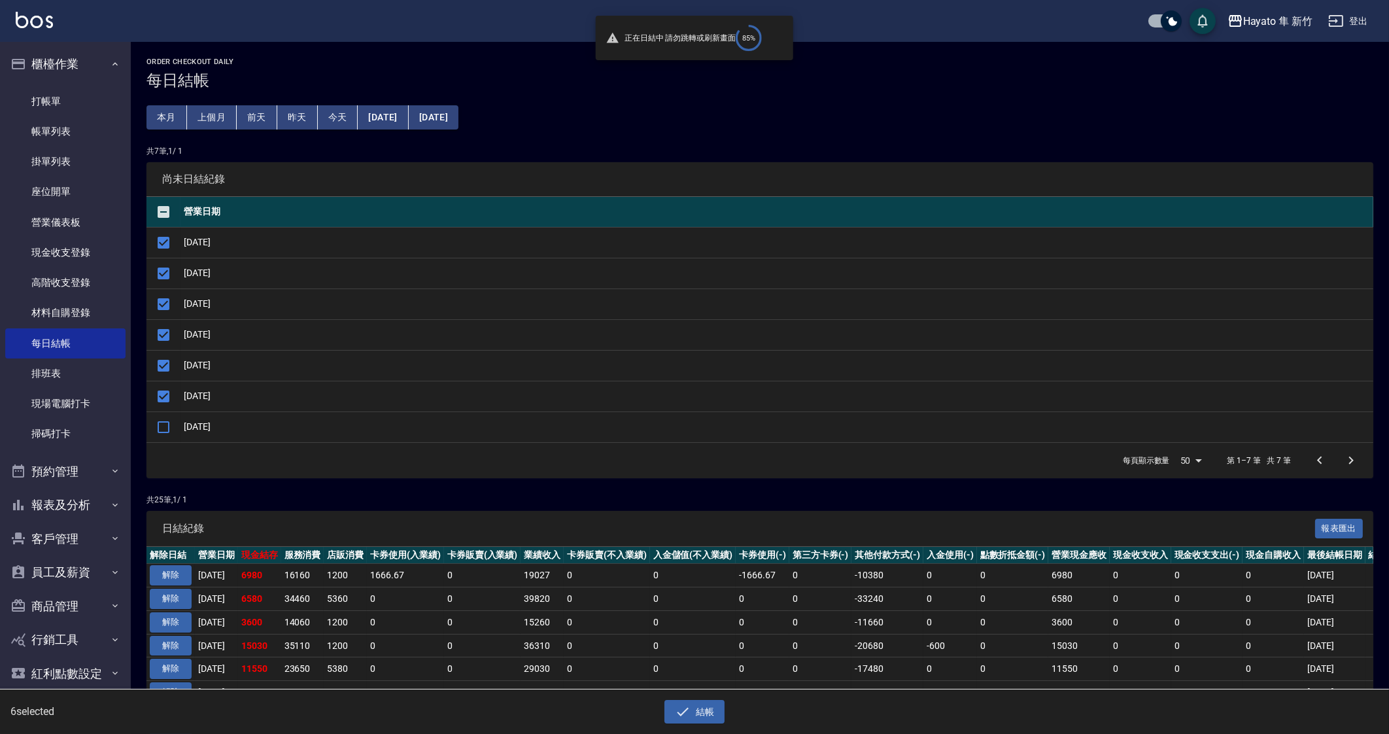
checkbox input "false"
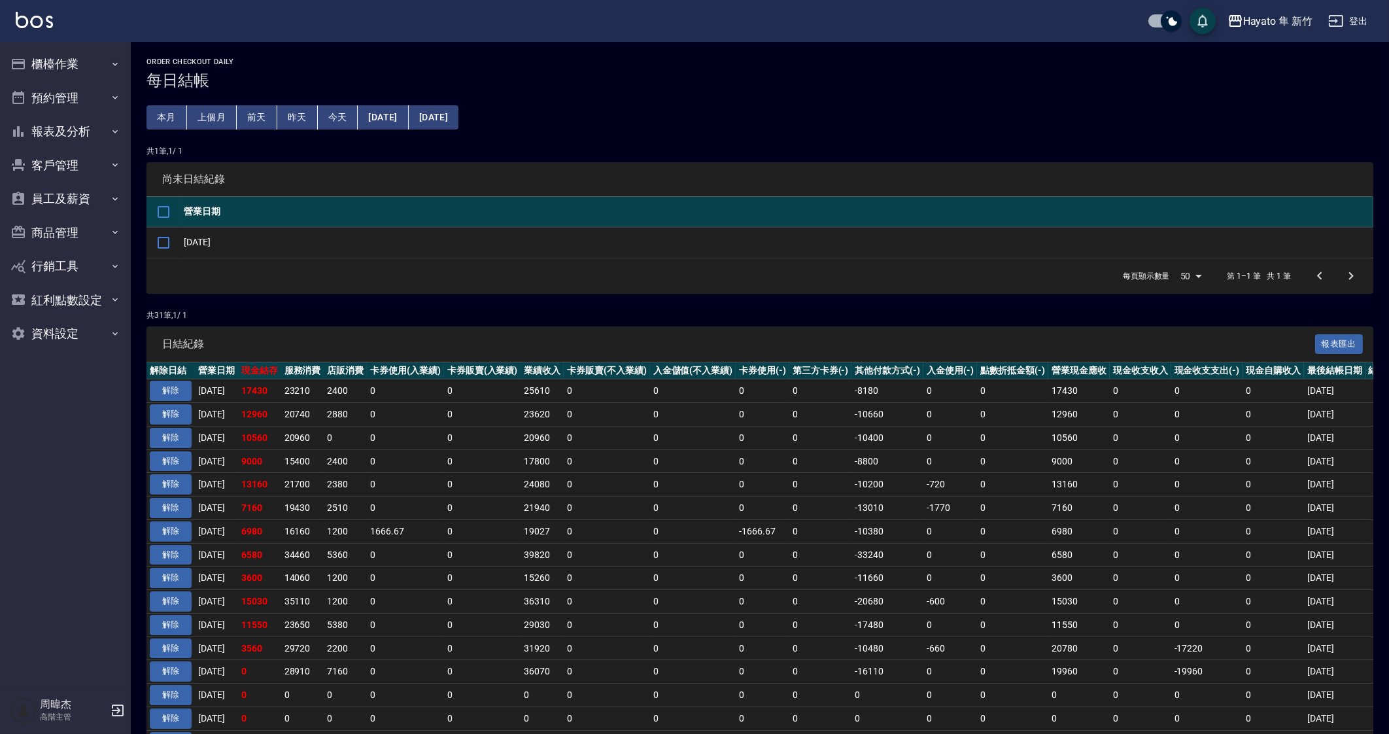
click at [390, 117] on button "2025/08/24" at bounding box center [383, 117] width 50 height 24
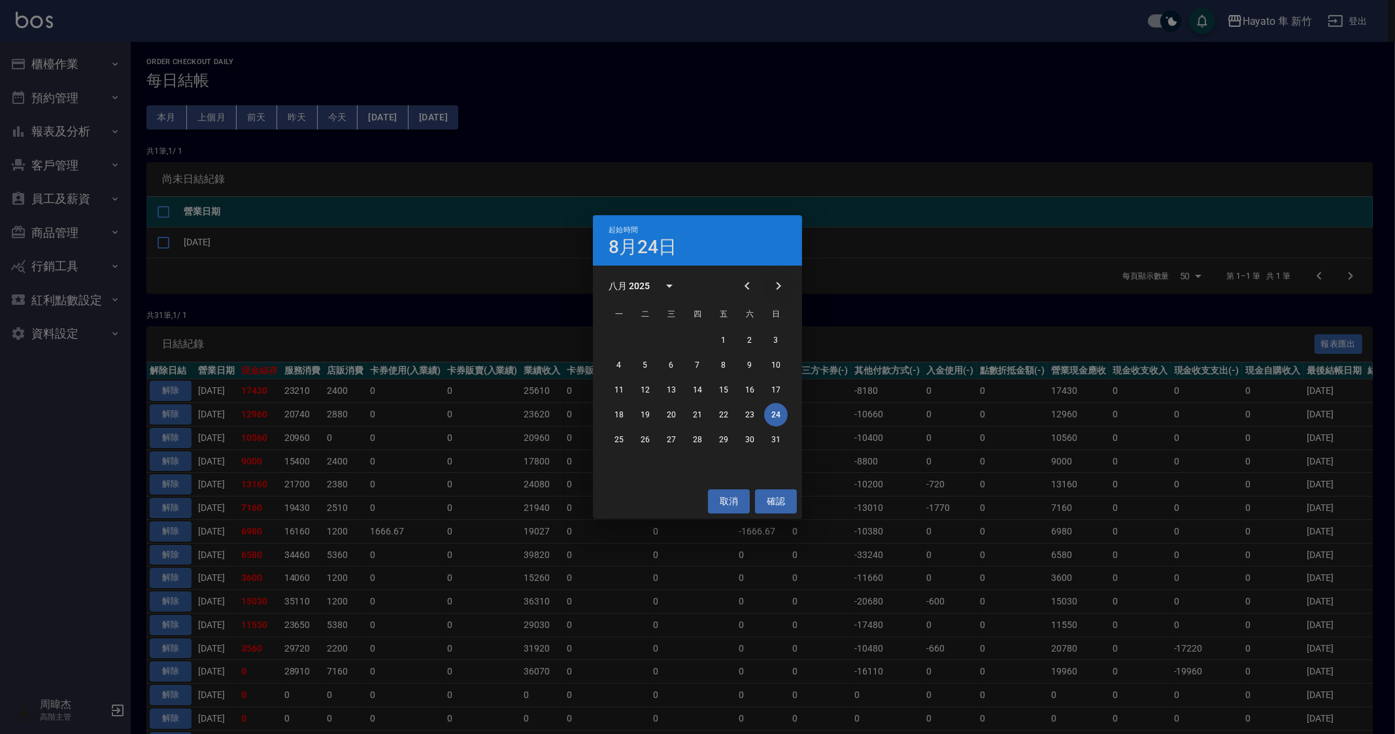
drag, startPoint x: 789, startPoint y: 295, endPoint x: 775, endPoint y: 282, distance: 18.5
click at [788, 294] on button "Next month" at bounding box center [778, 285] width 31 height 31
click at [698, 388] on button "18" at bounding box center [698, 390] width 24 height 24
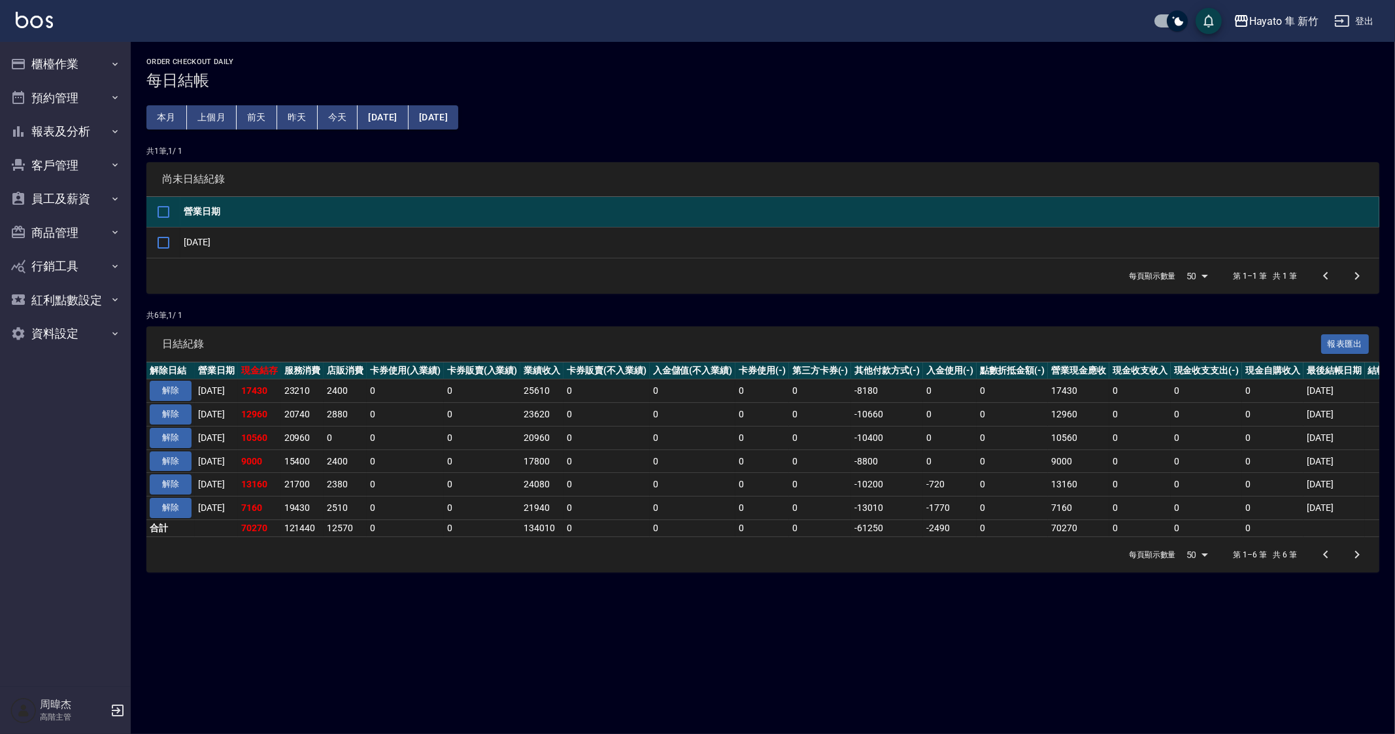
click at [592, 624] on div "Order checkout daily 每日結帳 本月 上個月 前天 昨天 今天 2025/09/18 2025/09/24 共 1 筆, 1 / 1 尚未…" at bounding box center [697, 367] width 1395 height 734
click at [469, 654] on div "Order checkout daily 每日結帳 本月 上個月 前天 昨天 今天 2025/09/18 2025/09/24 共 1 筆, 1 / 1 尚未…" at bounding box center [697, 367] width 1395 height 734
click at [92, 62] on button "櫃檯作業" at bounding box center [65, 64] width 120 height 34
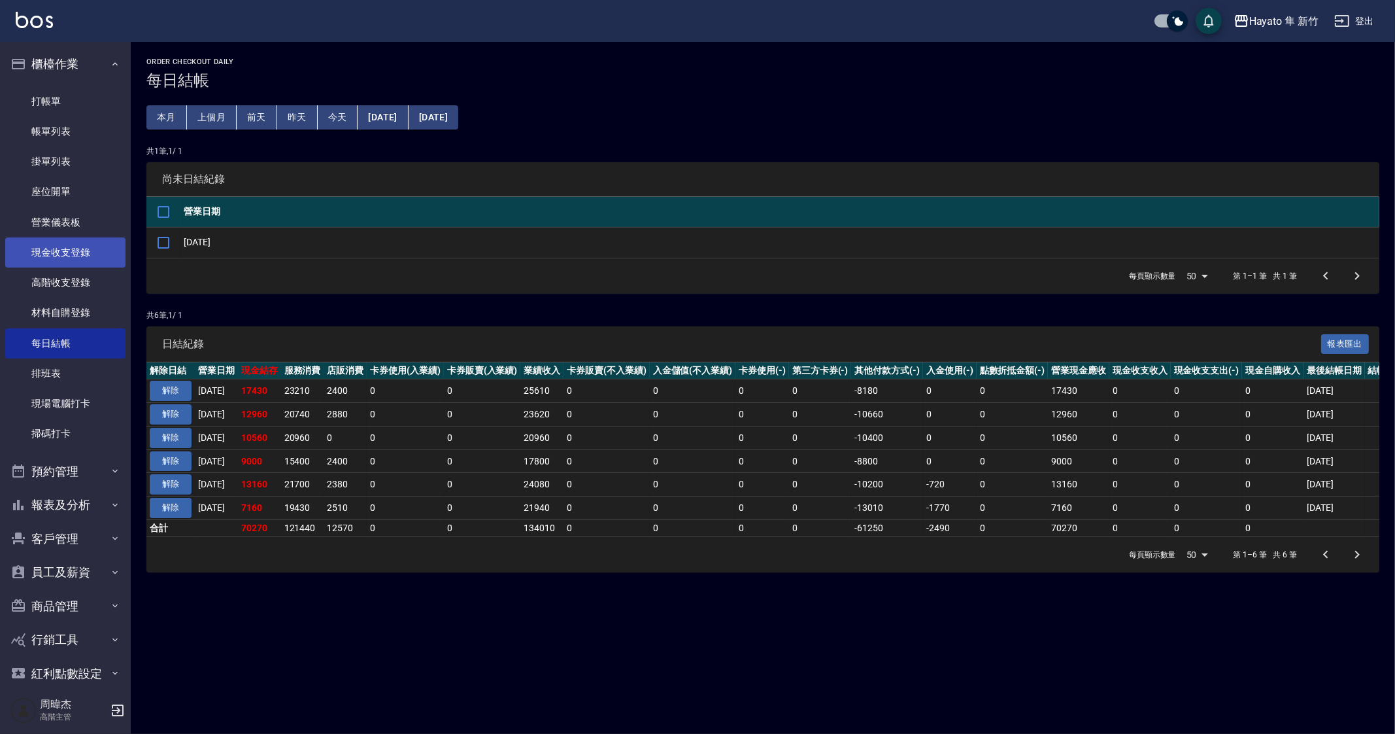
click at [95, 248] on link "現金收支登錄" at bounding box center [65, 252] width 120 height 30
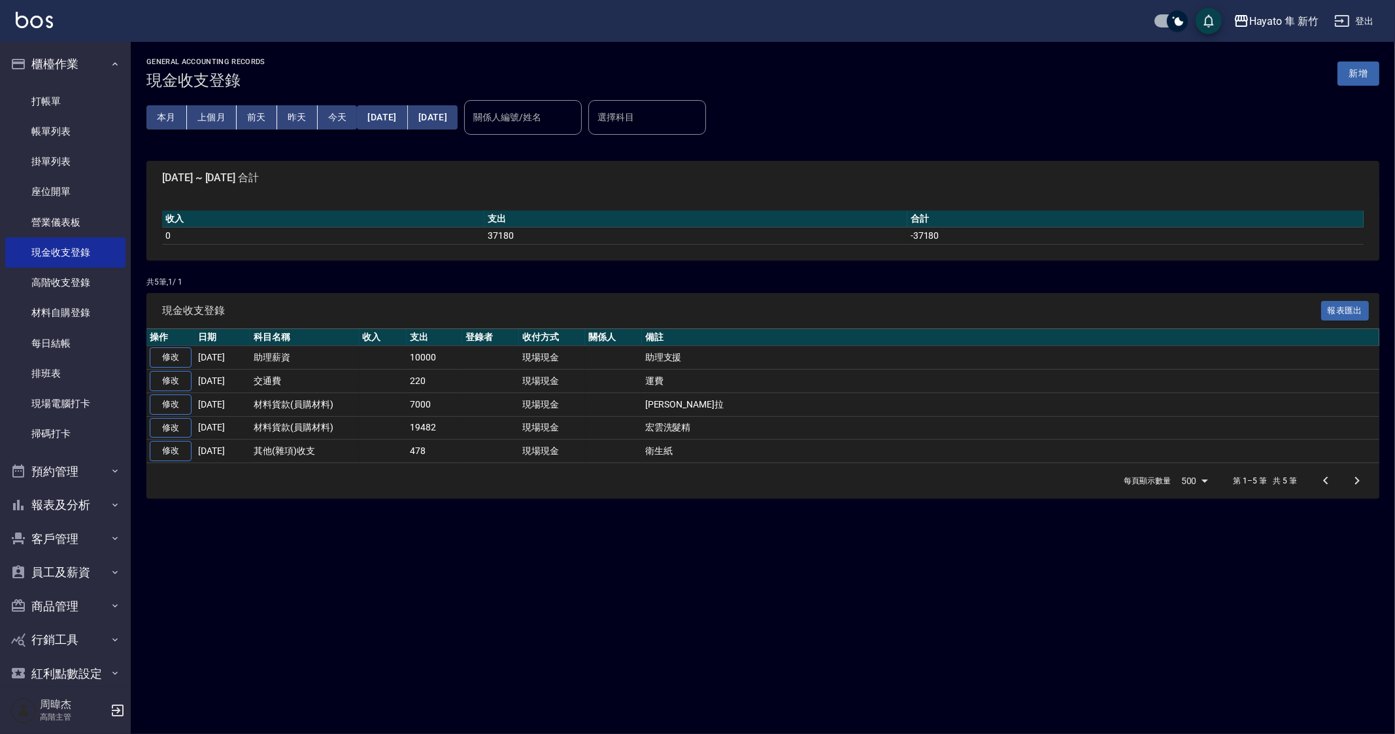
click at [370, 505] on div "GENERAL ACCOUNTING RECORDS 現金收支登錄 新增 本月 上個月 前天 昨天 今天 2025/09/01 2025/09/24 關係人編…" at bounding box center [763, 278] width 1265 height 472
click at [212, 123] on button "上個月" at bounding box center [212, 117] width 50 height 24
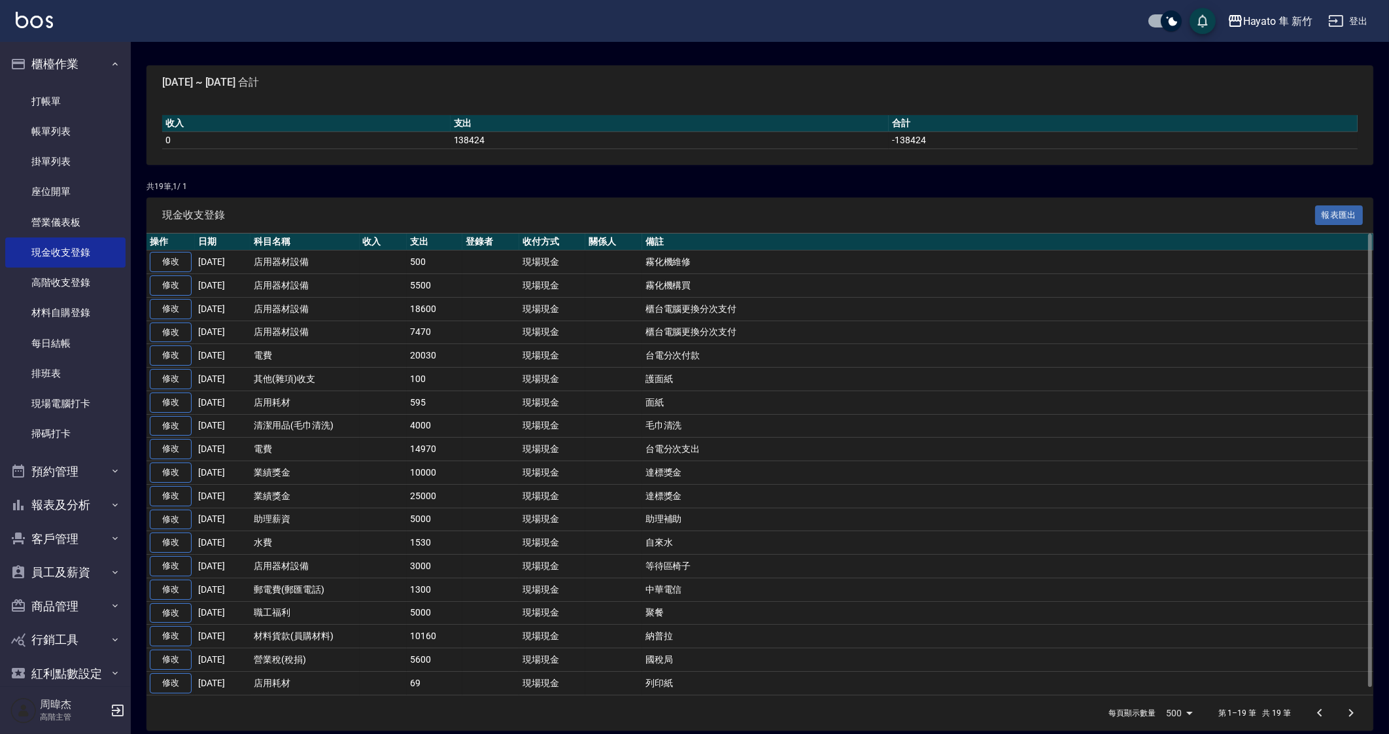
scroll to position [100, 0]
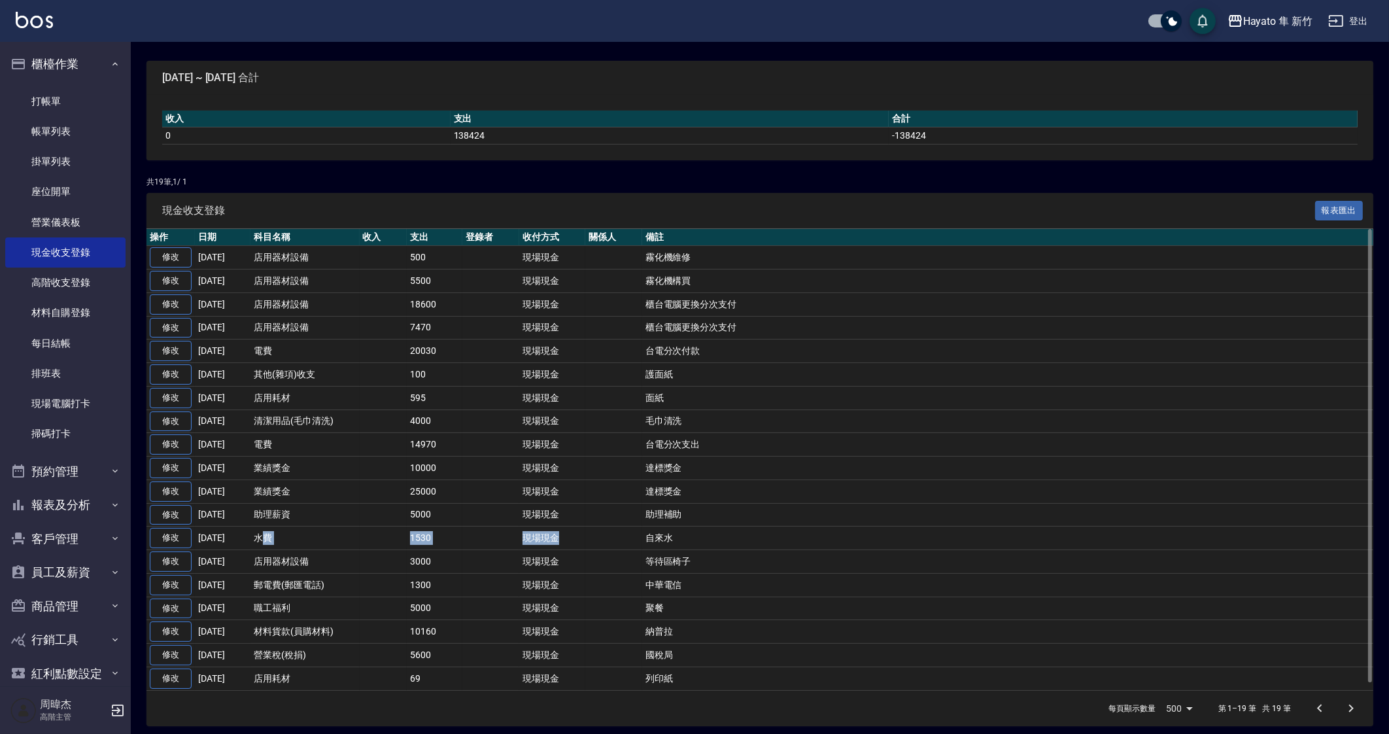
drag, startPoint x: 262, startPoint y: 531, endPoint x: 634, endPoint y: 535, distance: 372.0
click at [634, 535] on tr "修改 2025-08-08 水費 1530 現場現金 自來水" at bounding box center [759, 538] width 1227 height 24
click at [549, 602] on td "現場現金" at bounding box center [552, 608] width 66 height 24
click at [327, 486] on td "業績獎金" at bounding box center [304, 491] width 109 height 24
drag, startPoint x: 326, startPoint y: 464, endPoint x: 517, endPoint y: 469, distance: 190.3
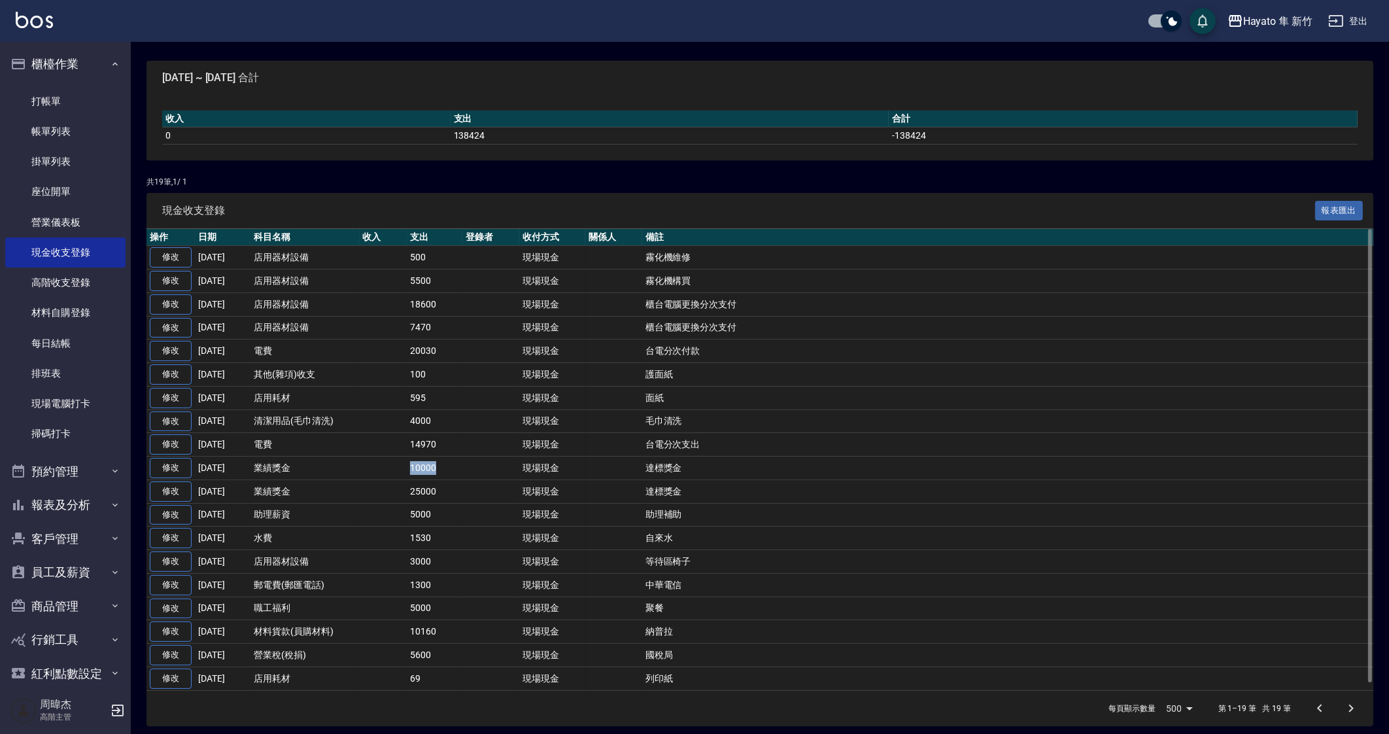
click at [517, 469] on tr "修改 2025-08-14 業績獎金 10000 現場現金 達標獎金" at bounding box center [759, 468] width 1227 height 24
click at [454, 503] on td "5000" at bounding box center [435, 515] width 56 height 24
drag, startPoint x: 87, startPoint y: 329, endPoint x: 98, endPoint y: 348, distance: 22.5
click at [86, 330] on link "每日結帳" at bounding box center [65, 343] width 120 height 30
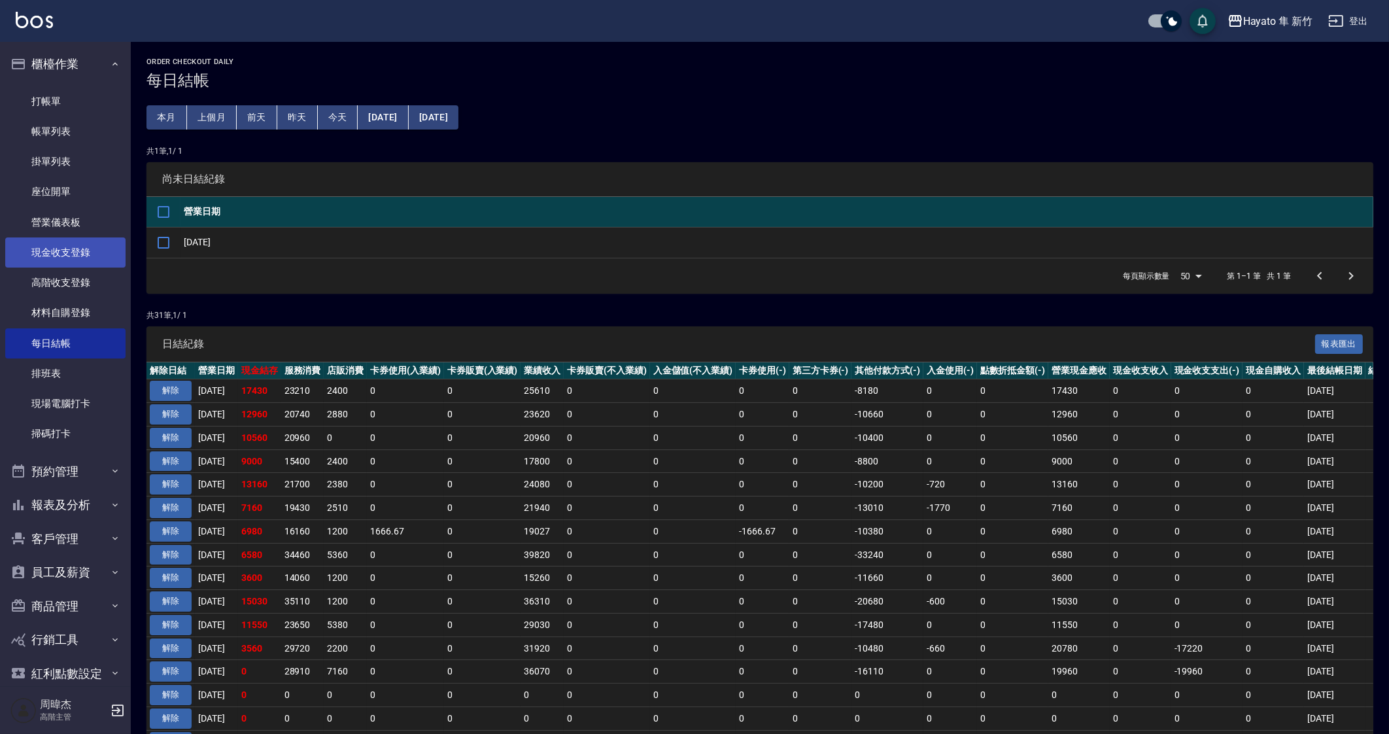
click at [90, 240] on link "現金收支登錄" at bounding box center [65, 252] width 120 height 30
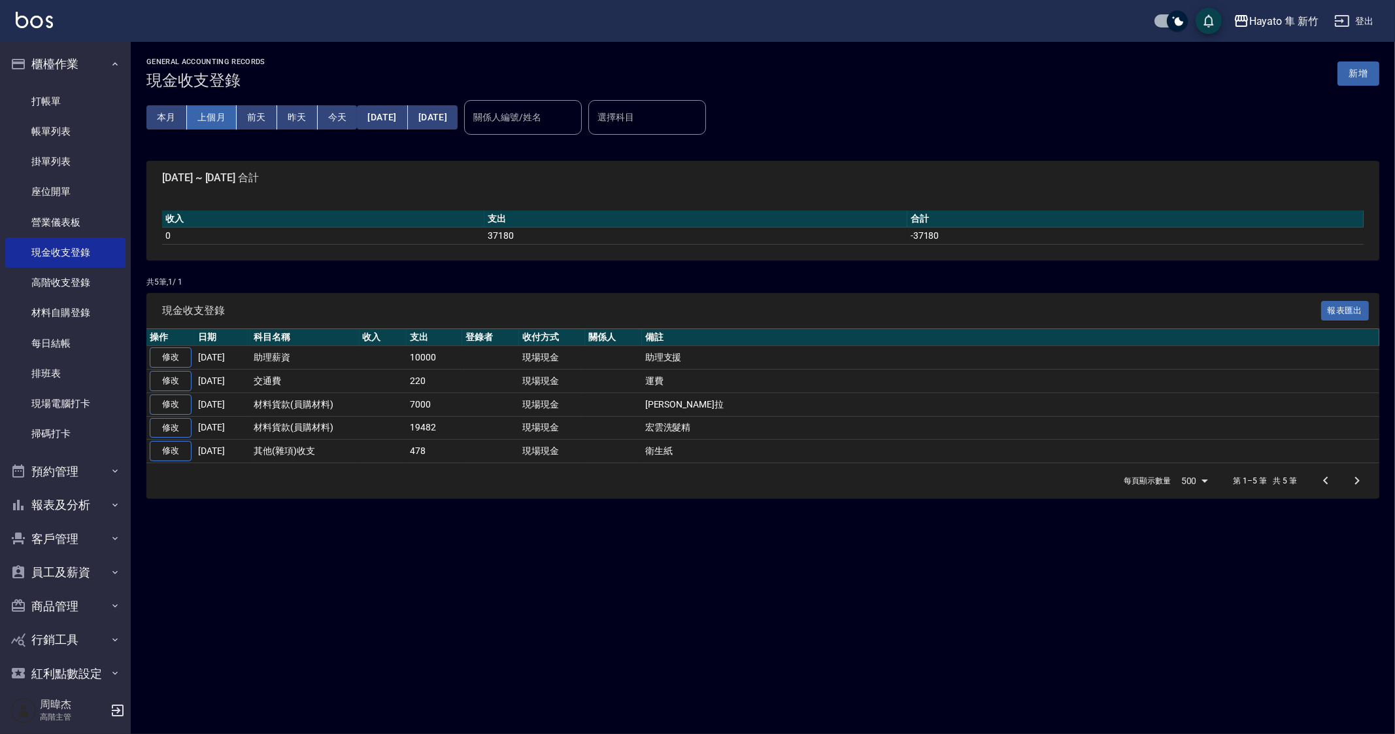
click at [217, 113] on button "上個月" at bounding box center [212, 117] width 50 height 24
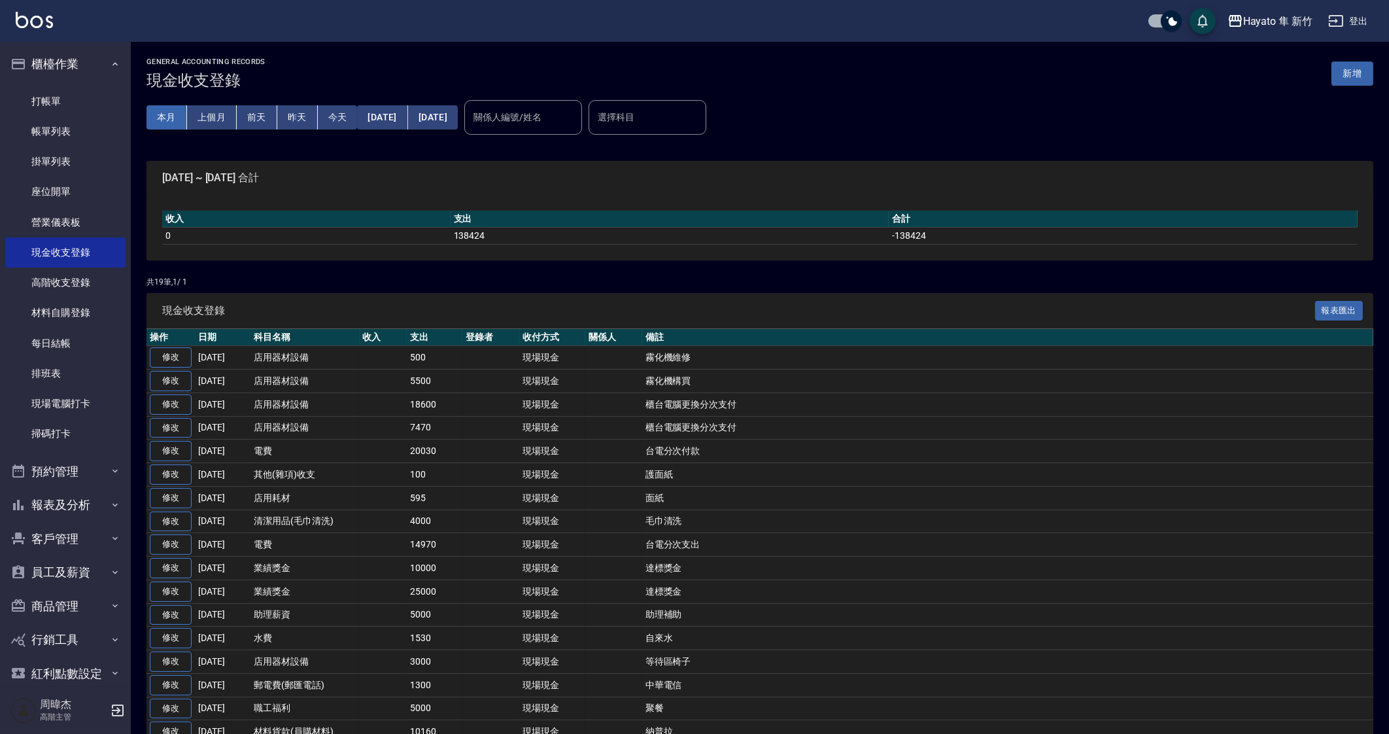
click at [158, 126] on button "本月" at bounding box center [166, 117] width 41 height 24
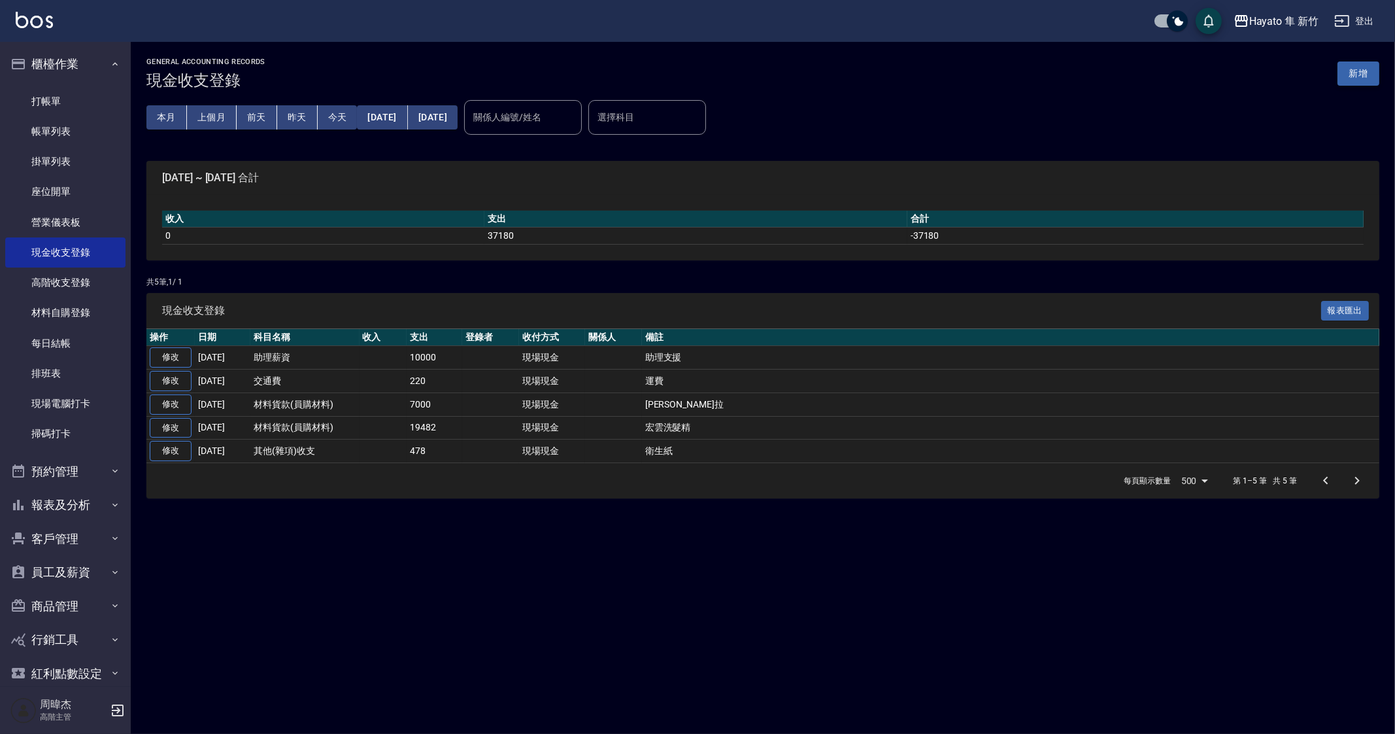
click at [1357, 76] on button "新增" at bounding box center [1359, 73] width 42 height 24
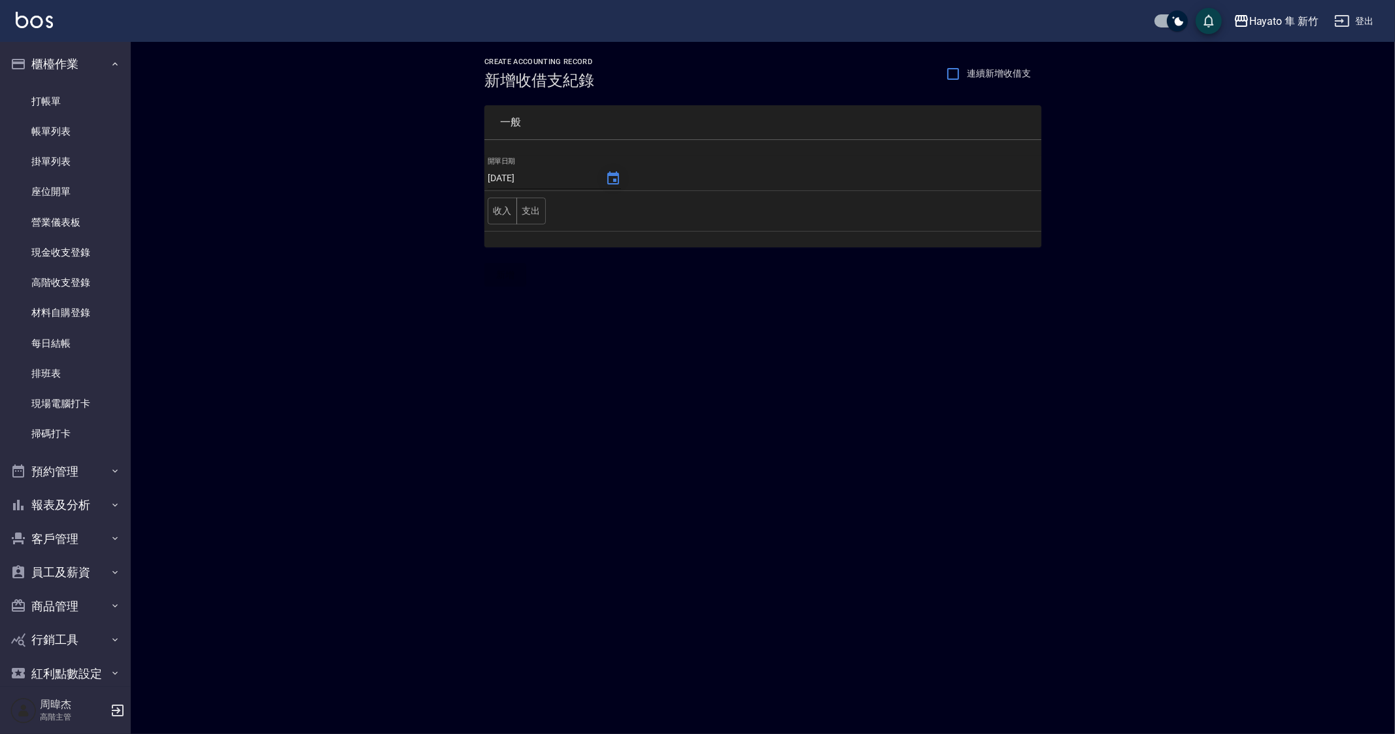
click at [600, 184] on button "Choose date, selected date is 2025-09-24" at bounding box center [613, 178] width 31 height 31
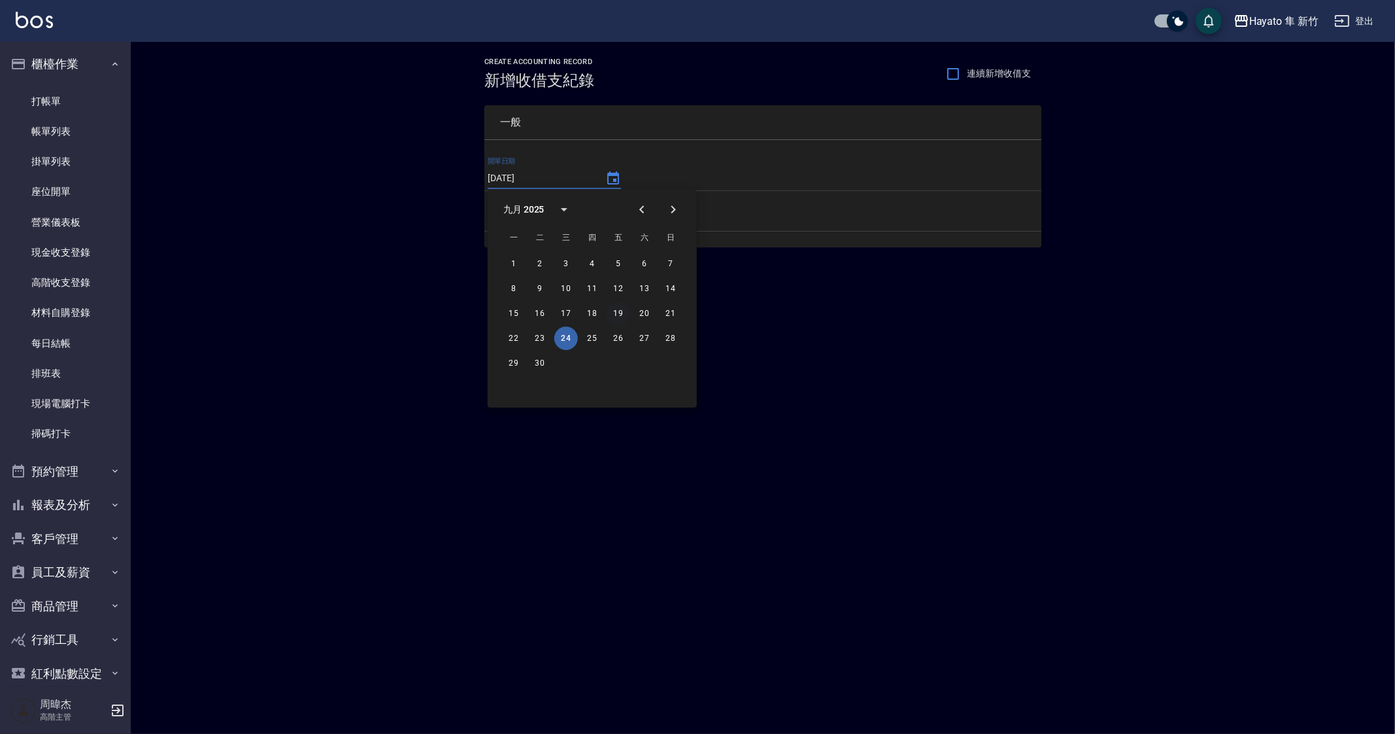
click at [616, 310] on button "19" at bounding box center [619, 313] width 24 height 24
type input "[DATE]"
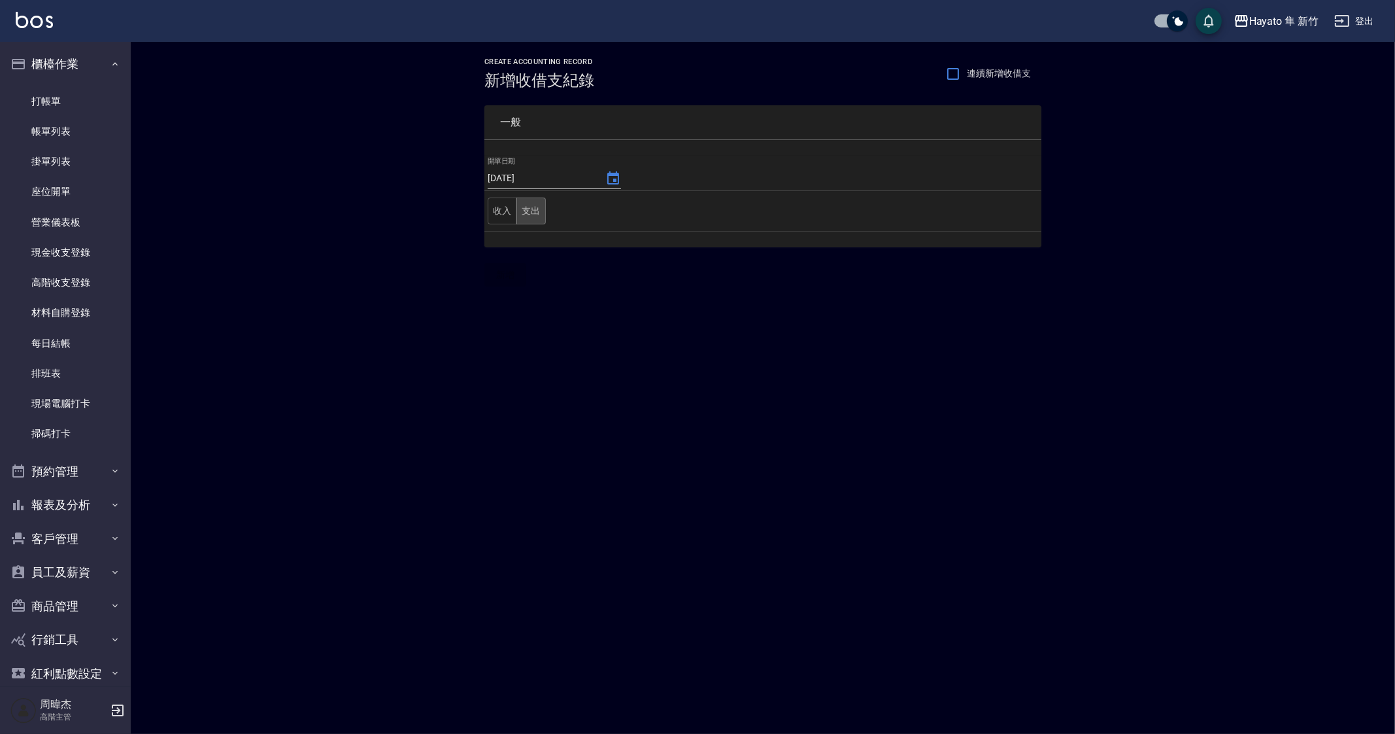
click at [535, 213] on button "支出" at bounding box center [531, 210] width 29 height 27
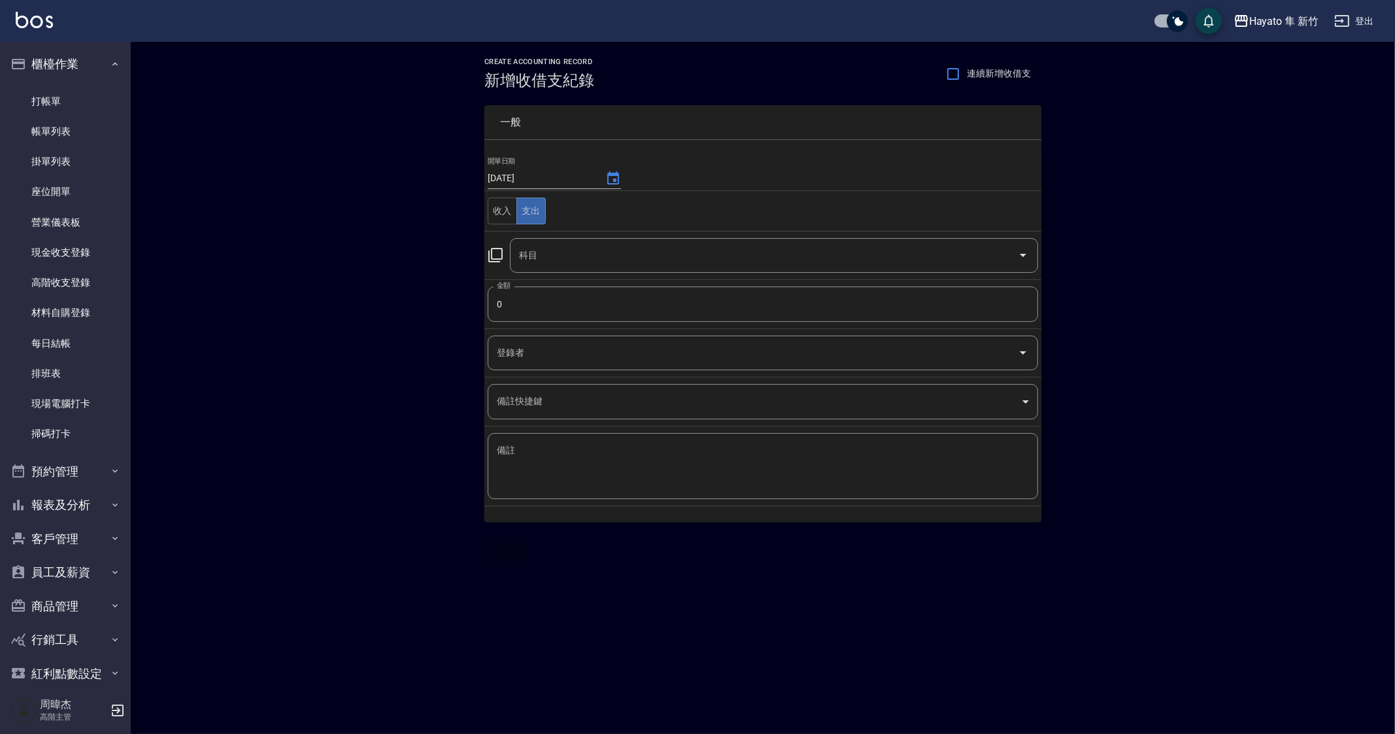
click at [564, 298] on input "0" at bounding box center [763, 303] width 551 height 35
click at [571, 299] on input "0" at bounding box center [763, 303] width 551 height 35
type input "013000"
click at [609, 247] on input "科目" at bounding box center [764, 255] width 497 height 23
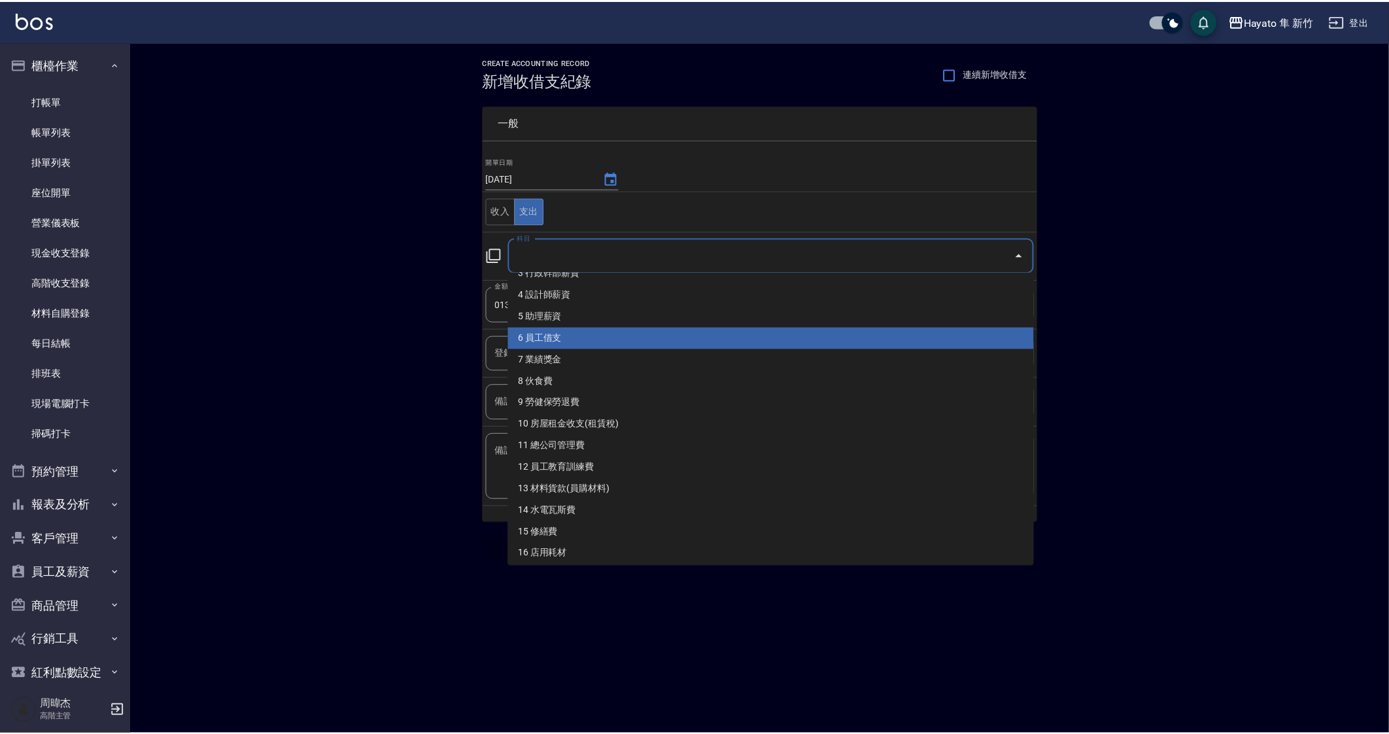
scroll to position [81, 0]
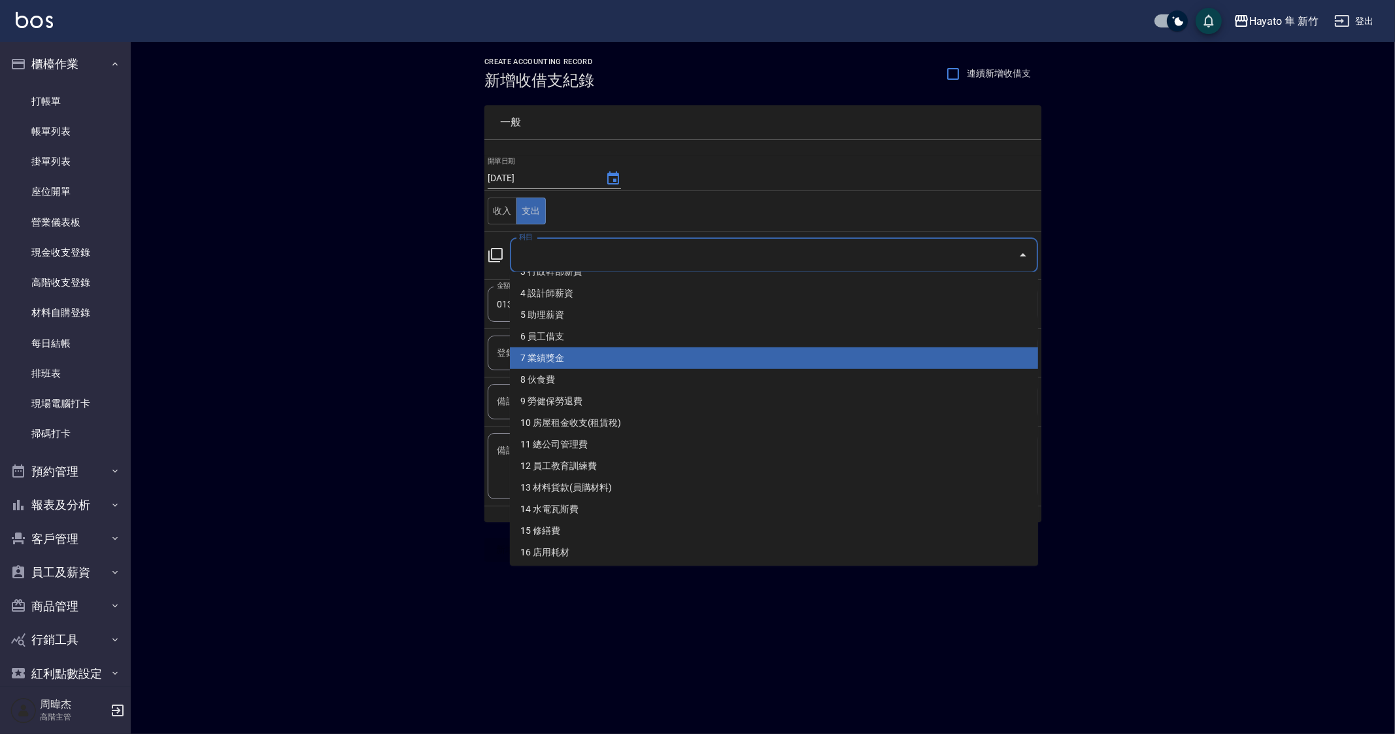
click at [668, 364] on li "7 業績獎金" at bounding box center [774, 358] width 528 height 22
type input "7 業績獎金"
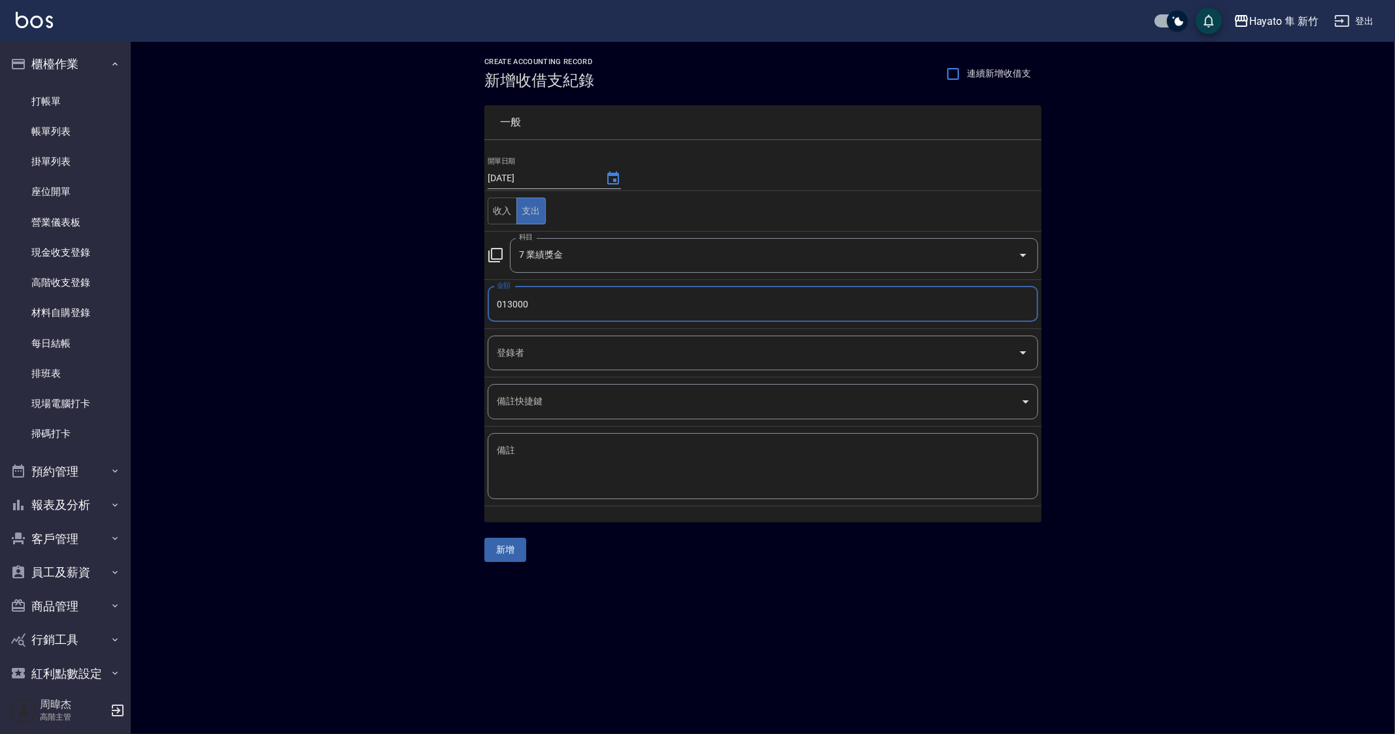
click at [670, 447] on textarea "備註" at bounding box center [763, 466] width 532 height 44
type textarea "u"
type textarea "業績獎金"
click at [693, 628] on div "CREATE ACCOUNTING RECORD 新增收借支紀錄 連續新增收借支 一般 開單日期 2025/09/19 收入 支出 科目 7 業績獎金 科目 …" at bounding box center [697, 367] width 1395 height 734
click at [520, 547] on button "新增" at bounding box center [505, 549] width 42 height 24
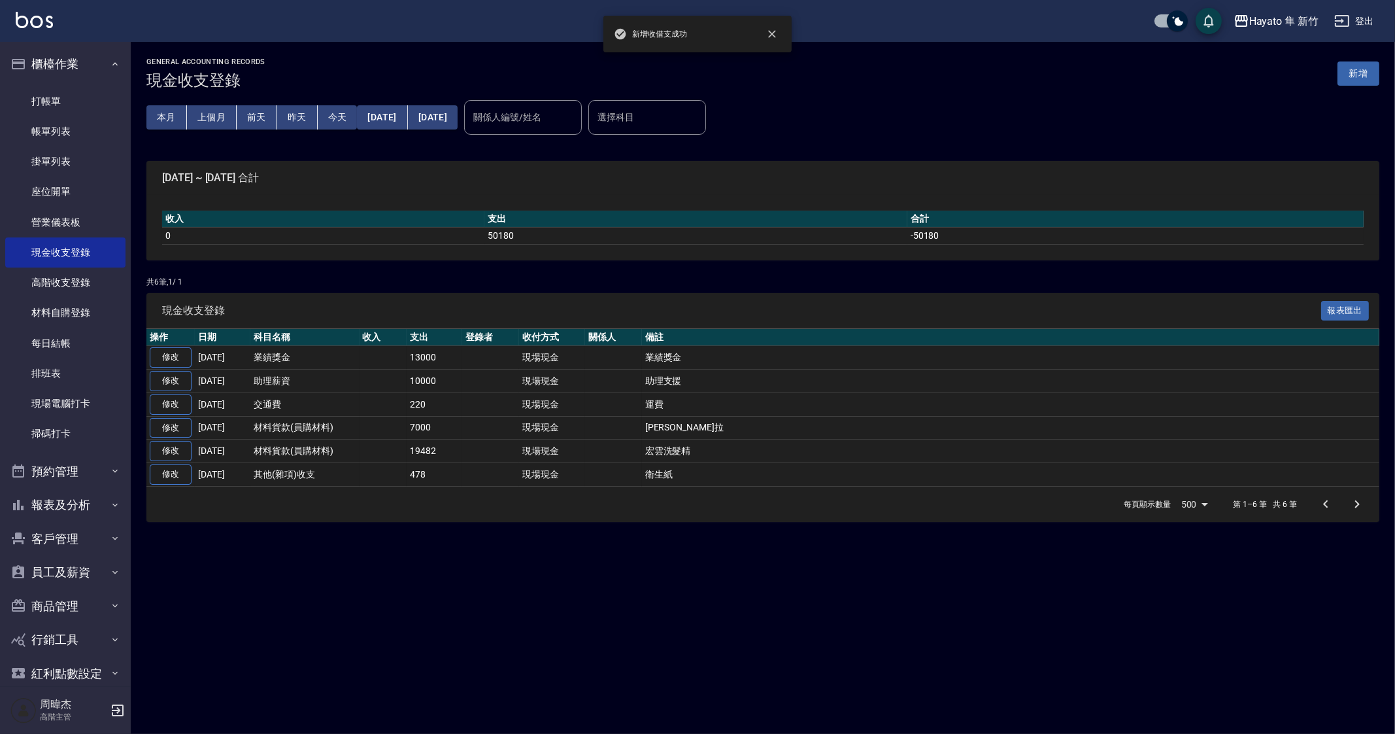
click at [500, 536] on div "GENERAL ACCOUNTING RECORDS 現金收支登錄 新增 本月 上個月 前天 昨天 今天 2025/09/01 2025/09/24 關係人編…" at bounding box center [697, 367] width 1395 height 734
click at [95, 337] on link "每日結帳" at bounding box center [65, 343] width 120 height 30
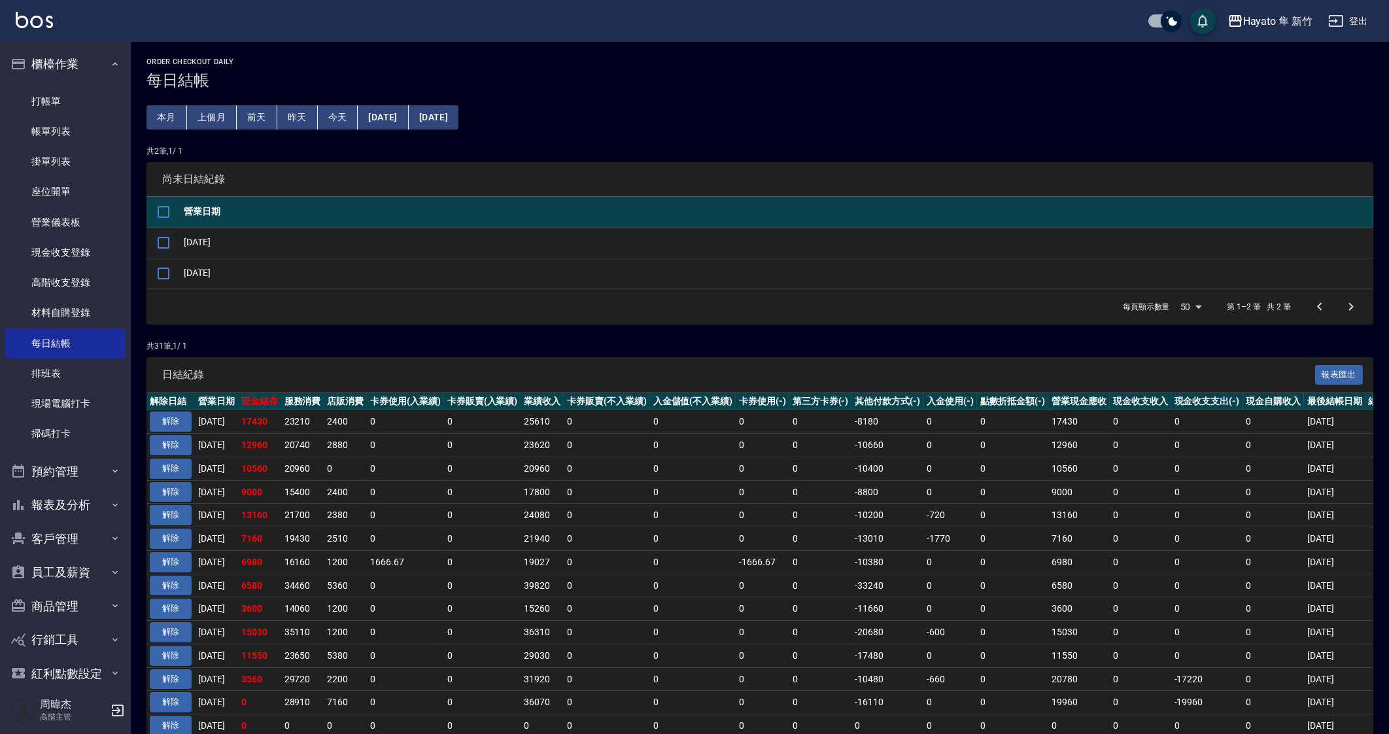
click at [171, 243] on input "checkbox" at bounding box center [163, 242] width 27 height 27
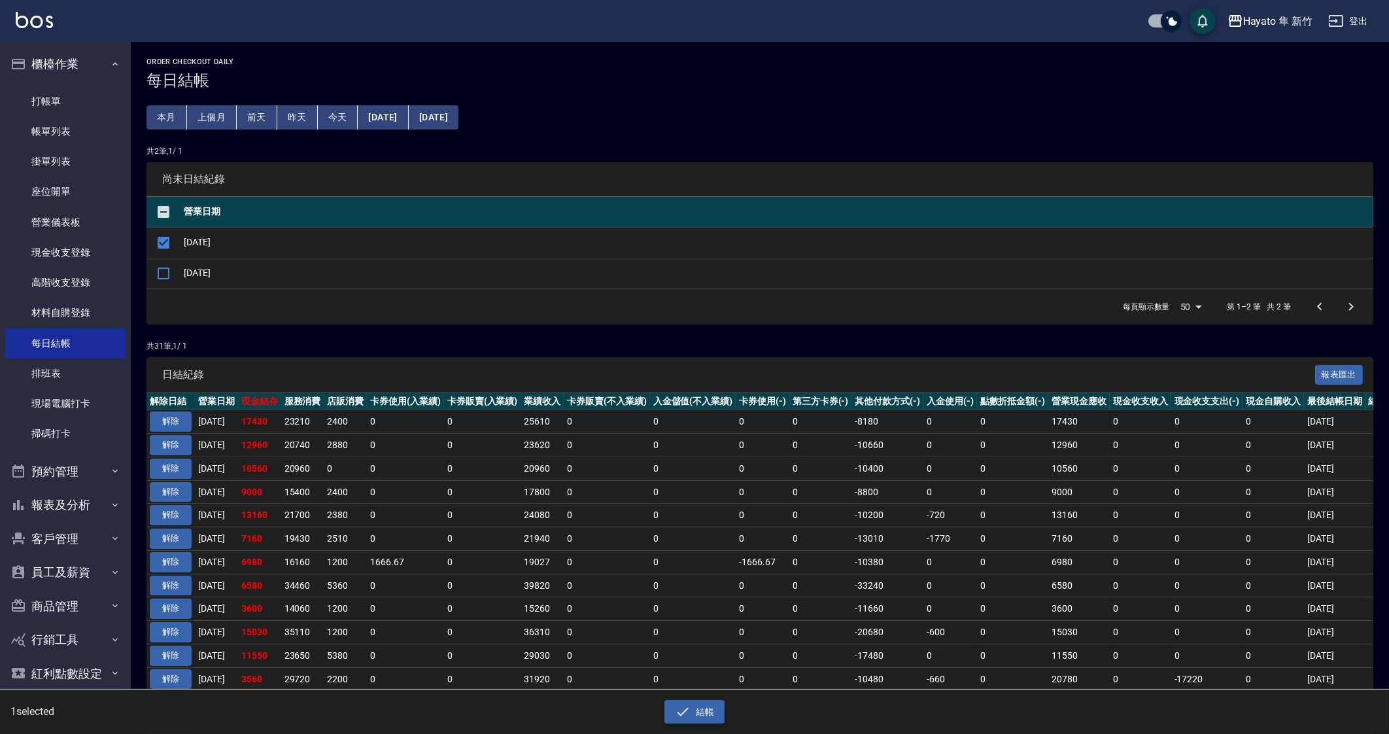
click at [700, 713] on button "結帳" at bounding box center [694, 712] width 61 height 24
click at [666, 57] on button "確定" at bounding box center [647, 52] width 42 height 20
checkbox input "false"
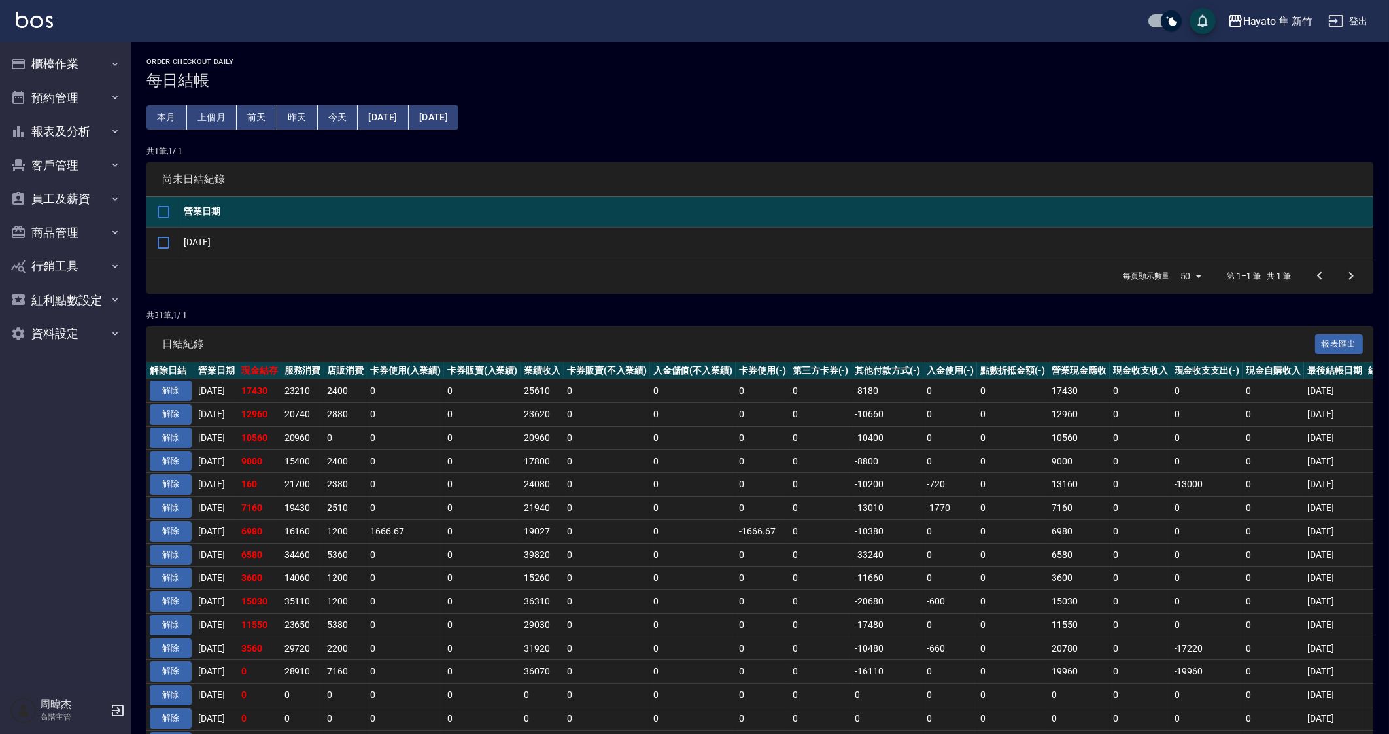
click at [343, 474] on td "2380" at bounding box center [345, 485] width 43 height 24
drag, startPoint x: 248, startPoint y: 480, endPoint x: 320, endPoint y: 479, distance: 71.9
click at [254, 479] on tr "解除 [DATE] 160 21700 2380 0 0 24080 0 0 0 0 -10200 -720 0 13160 0 -13000 0 [DATE]" at bounding box center [772, 485] width 1253 height 24
click at [389, 112] on button "[DATE]" at bounding box center [383, 117] width 50 height 24
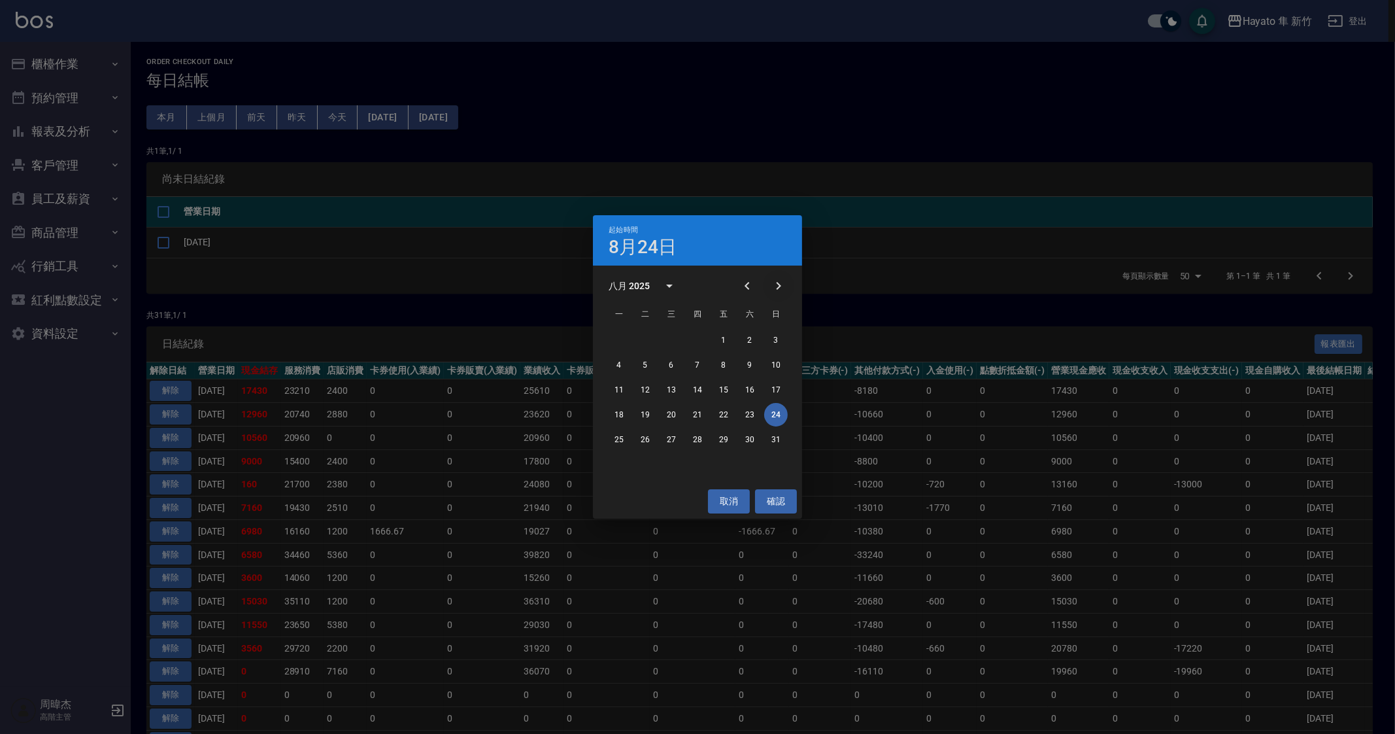
click at [781, 289] on icon "Next month" at bounding box center [779, 286] width 16 height 16
click at [717, 391] on button "19" at bounding box center [724, 390] width 24 height 24
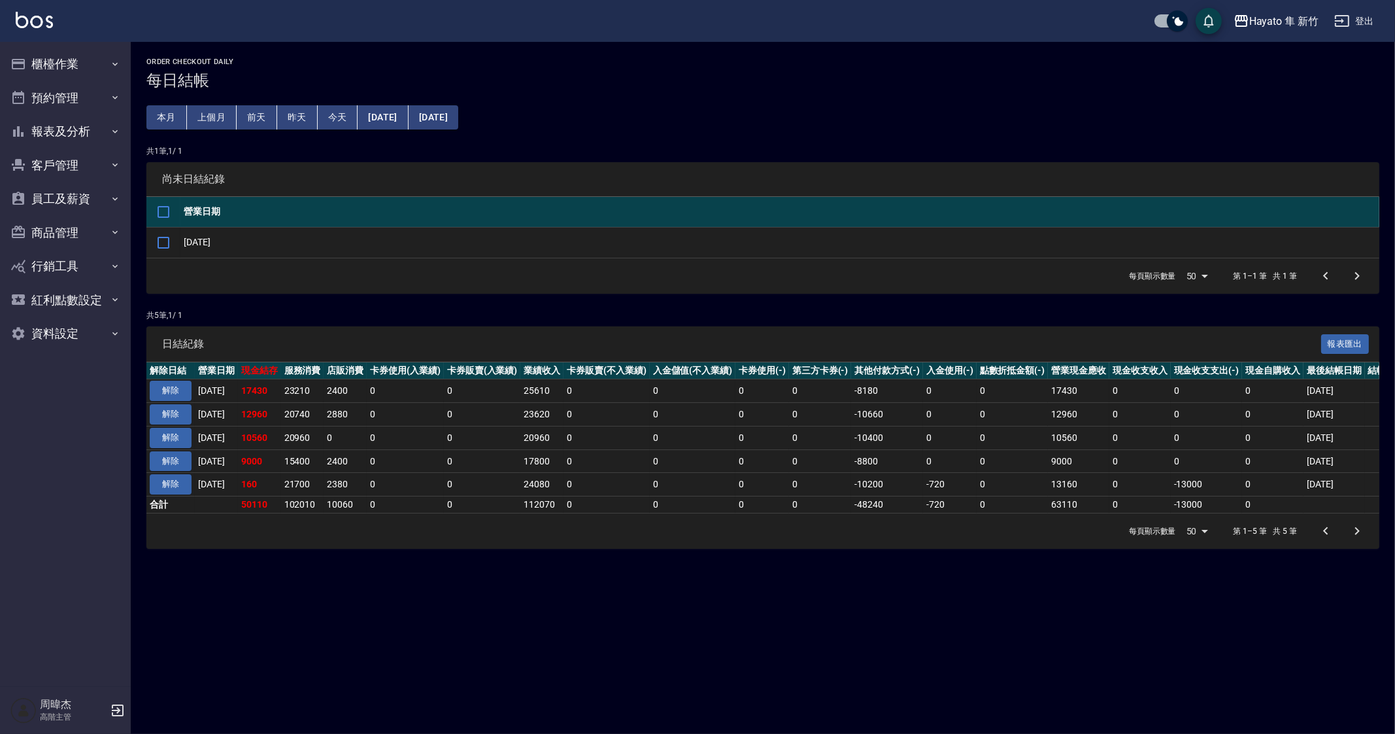
click at [639, 564] on div "Order checkout daily 每日結帳 本月 上個月 前天 昨天 今天 2025/09/19 2025/09/24 共 1 筆, 1 / 1 尚未…" at bounding box center [763, 303] width 1265 height 522
click at [676, 645] on div "Order checkout daily 每日結帳 本月 上個月 前天 昨天 今天 2025/09/19 2025/09/24 共 1 筆, 1 / 1 尚未…" at bounding box center [697, 367] width 1395 height 734
click at [1180, 564] on div "Order checkout daily 每日結帳 本月 上個月 前天 昨天 今天 2025/09/19 2025/09/24 共 1 筆, 1 / 1 尚未…" at bounding box center [763, 303] width 1265 height 522
click at [389, 598] on div "Order checkout daily 每日結帳 本月 上個月 前天 昨天 今天 2025/09/19 2025/09/24 共 1 筆, 1 / 1 尚未…" at bounding box center [697, 367] width 1395 height 734
click at [79, 60] on button "櫃檯作業" at bounding box center [65, 64] width 120 height 34
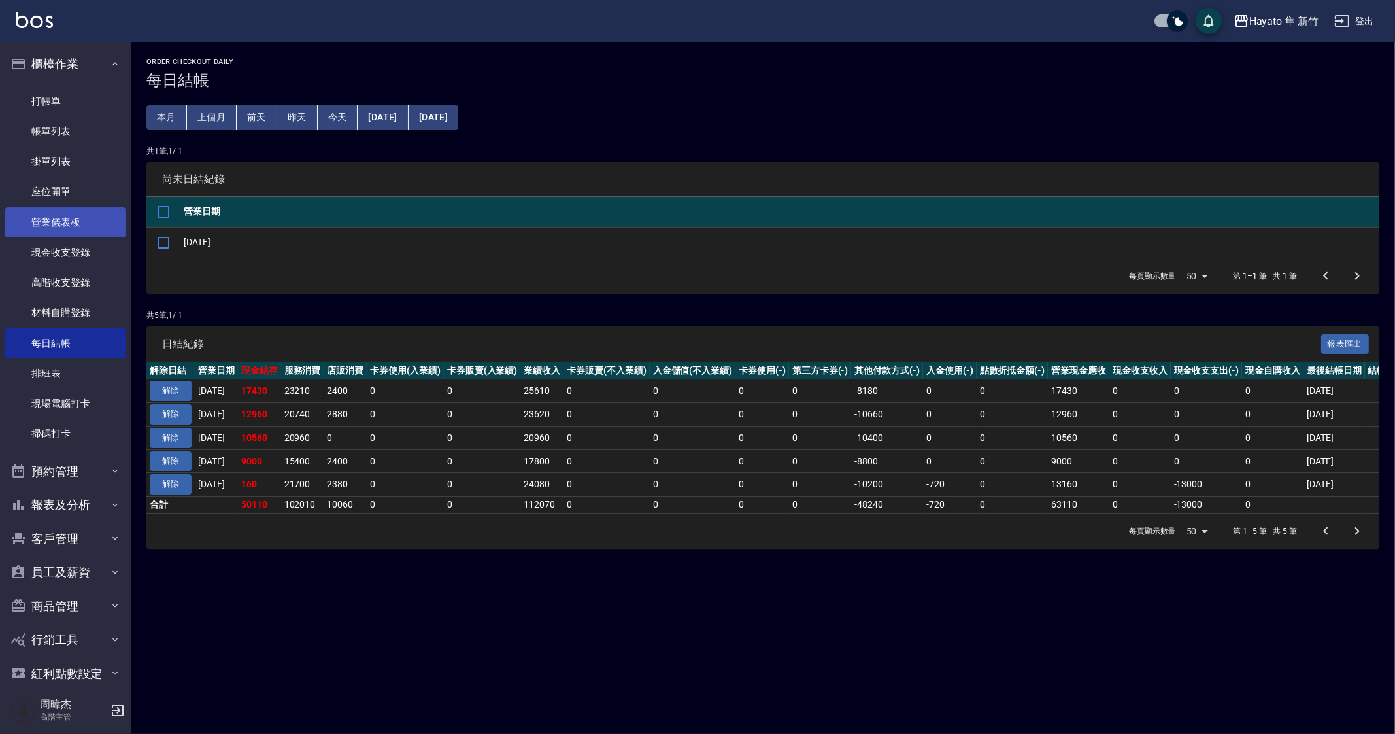
click at [89, 228] on link "營業儀表板" at bounding box center [65, 222] width 120 height 30
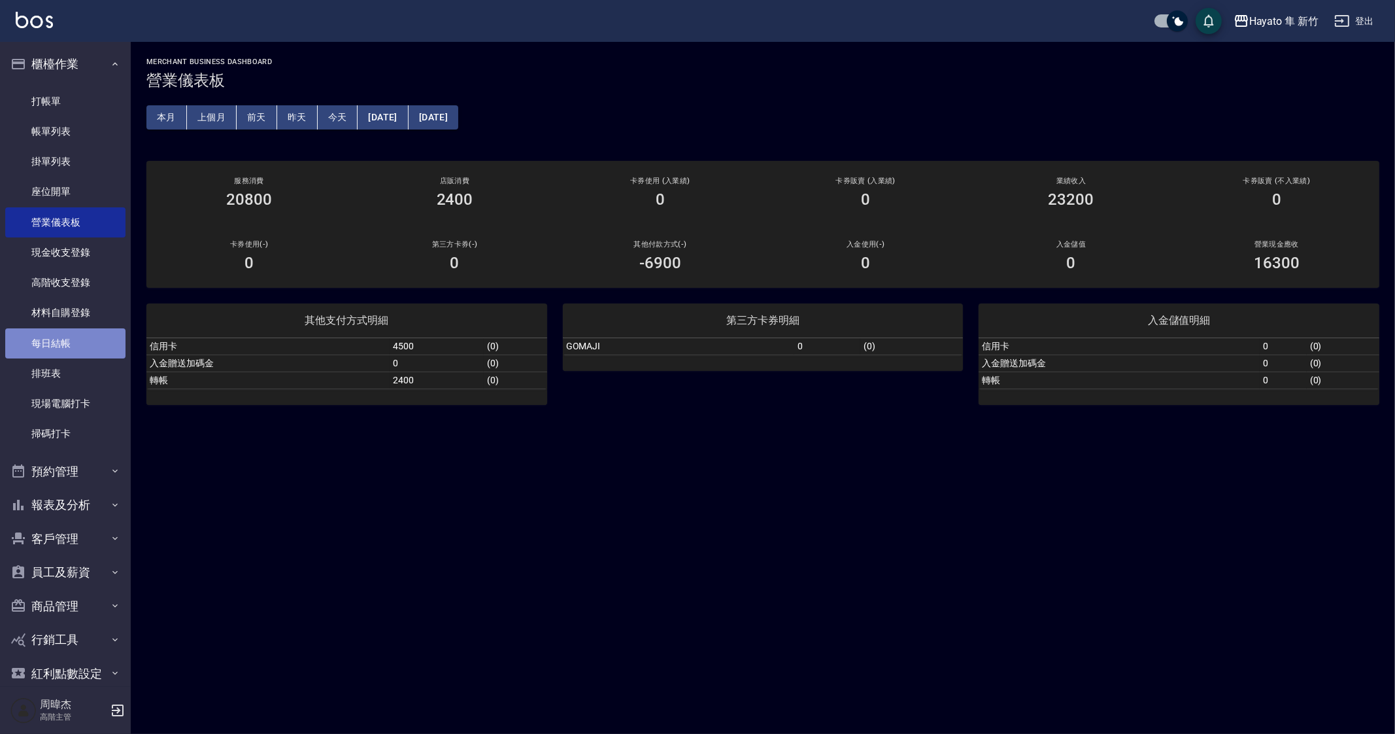
click at [92, 341] on link "每日結帳" at bounding box center [65, 343] width 120 height 30
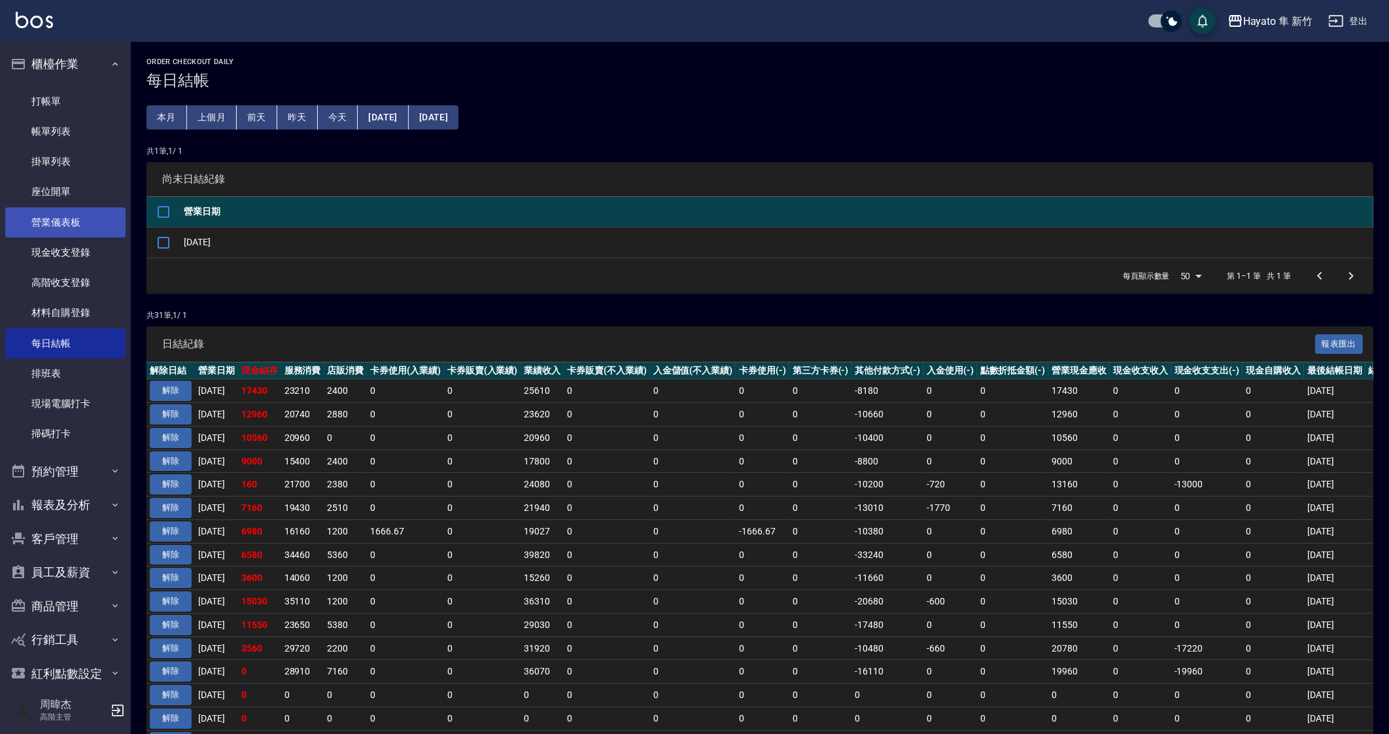
click at [95, 222] on link "營業儀表板" at bounding box center [65, 222] width 120 height 30
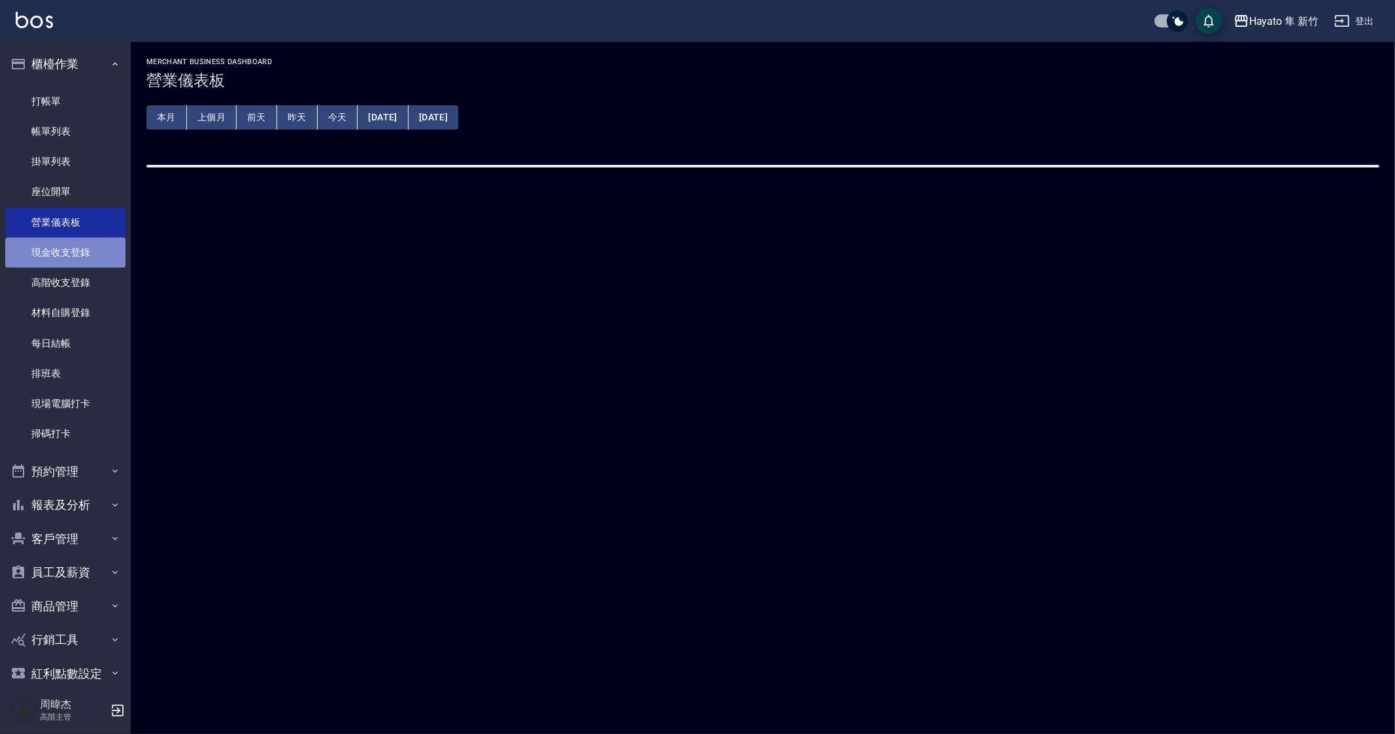
click at [99, 258] on link "現金收支登錄" at bounding box center [65, 252] width 120 height 30
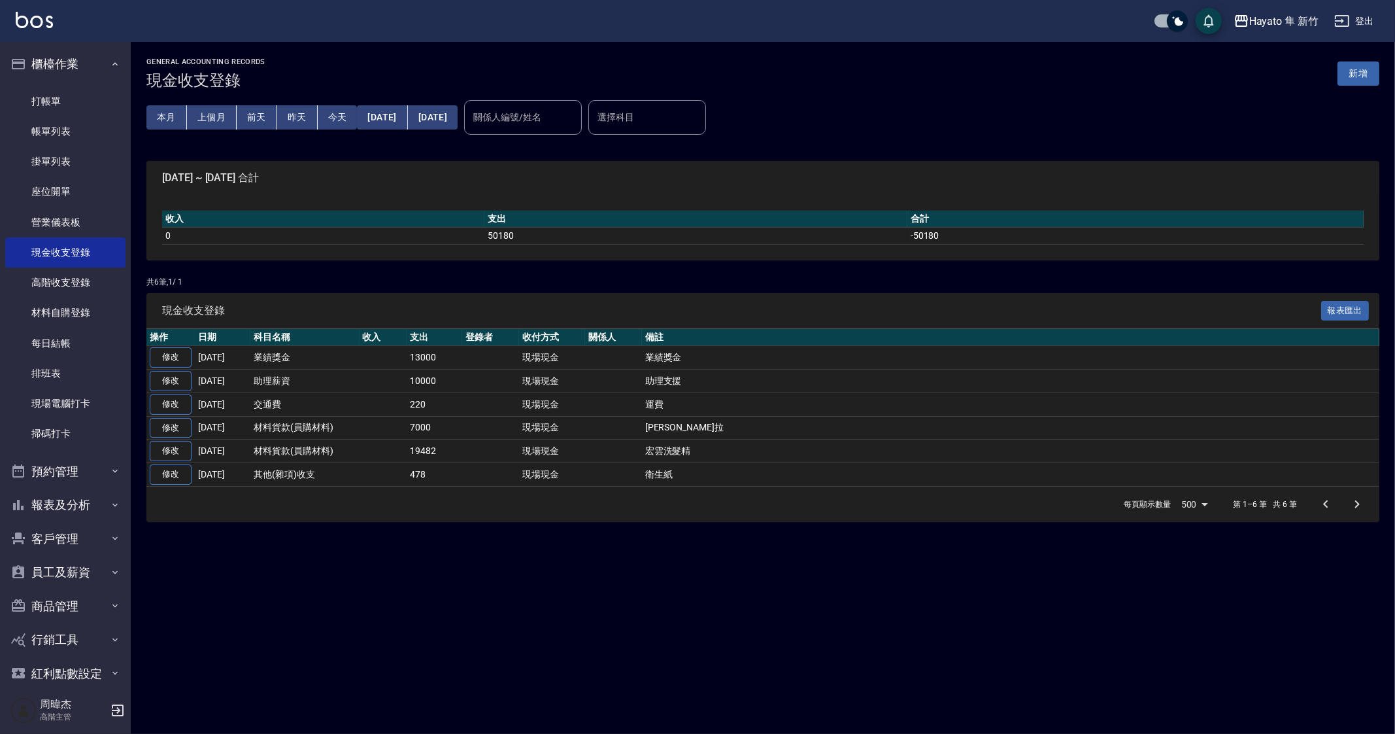
drag, startPoint x: 626, startPoint y: 566, endPoint x: 608, endPoint y: 488, distance: 79.8
click at [626, 566] on div "GENERAL ACCOUNTING RECORDS 現金收支登錄 新增 本月 上個月 前天 昨天 今天 2025/09/01 2025/09/24 關係人編…" at bounding box center [697, 367] width 1395 height 734
drag, startPoint x: 684, startPoint y: 626, endPoint x: 794, endPoint y: 642, distance: 111.7
click at [693, 624] on div "GENERAL ACCOUNTING RECORDS 現金收支登錄 新增 本月 上個月 前天 昨天 今天 2025/09/01 2025/09/24 關係人編…" at bounding box center [697, 367] width 1395 height 734
click at [482, 653] on div "GENERAL ACCOUNTING RECORDS 現金收支登錄 新增 本月 上個月 前天 昨天 今天 2025/09/01 2025/09/24 關係人編…" at bounding box center [697, 367] width 1395 height 734
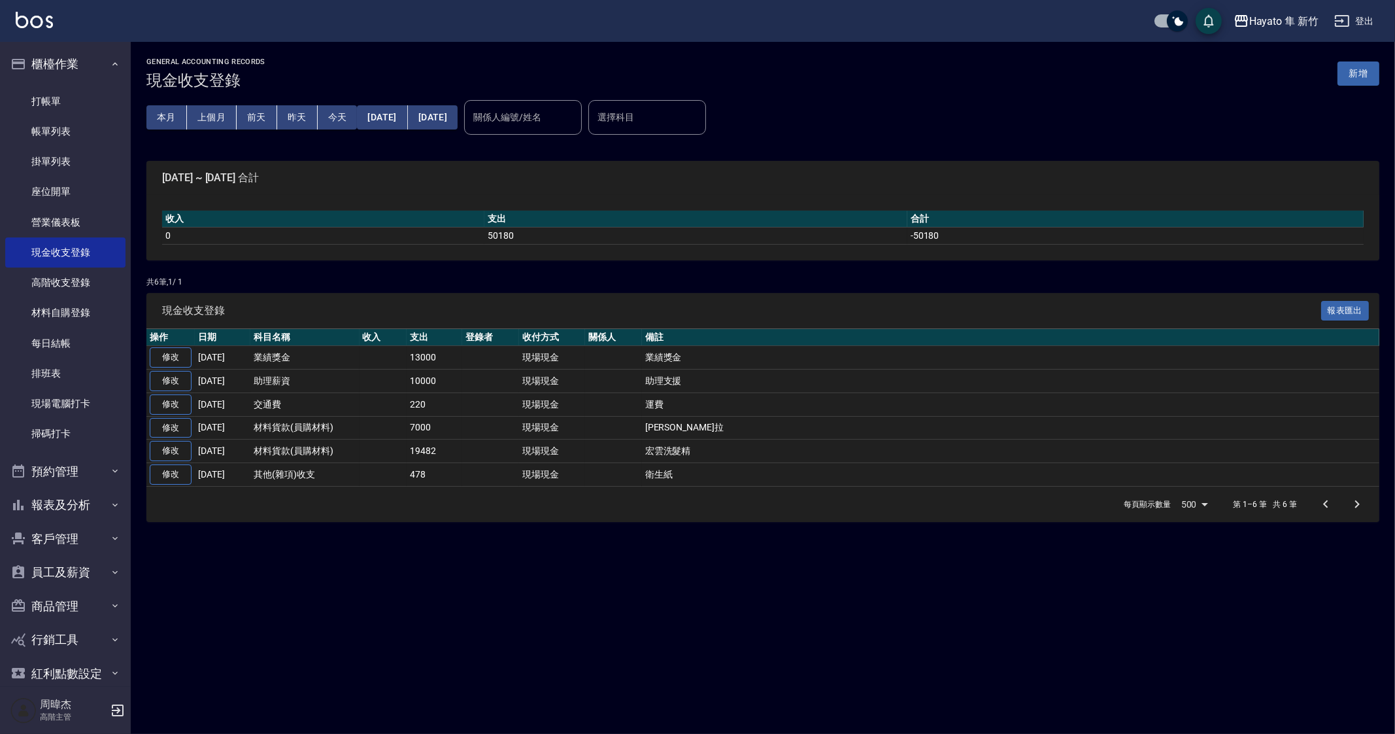
click at [589, 627] on div "GENERAL ACCOUNTING RECORDS 現金收支登錄 新增 本月 上個月 前天 昨天 今天 2025/09/01 2025/09/24 關係人編…" at bounding box center [697, 367] width 1395 height 734
click at [1353, 69] on button "新增" at bounding box center [1359, 73] width 42 height 24
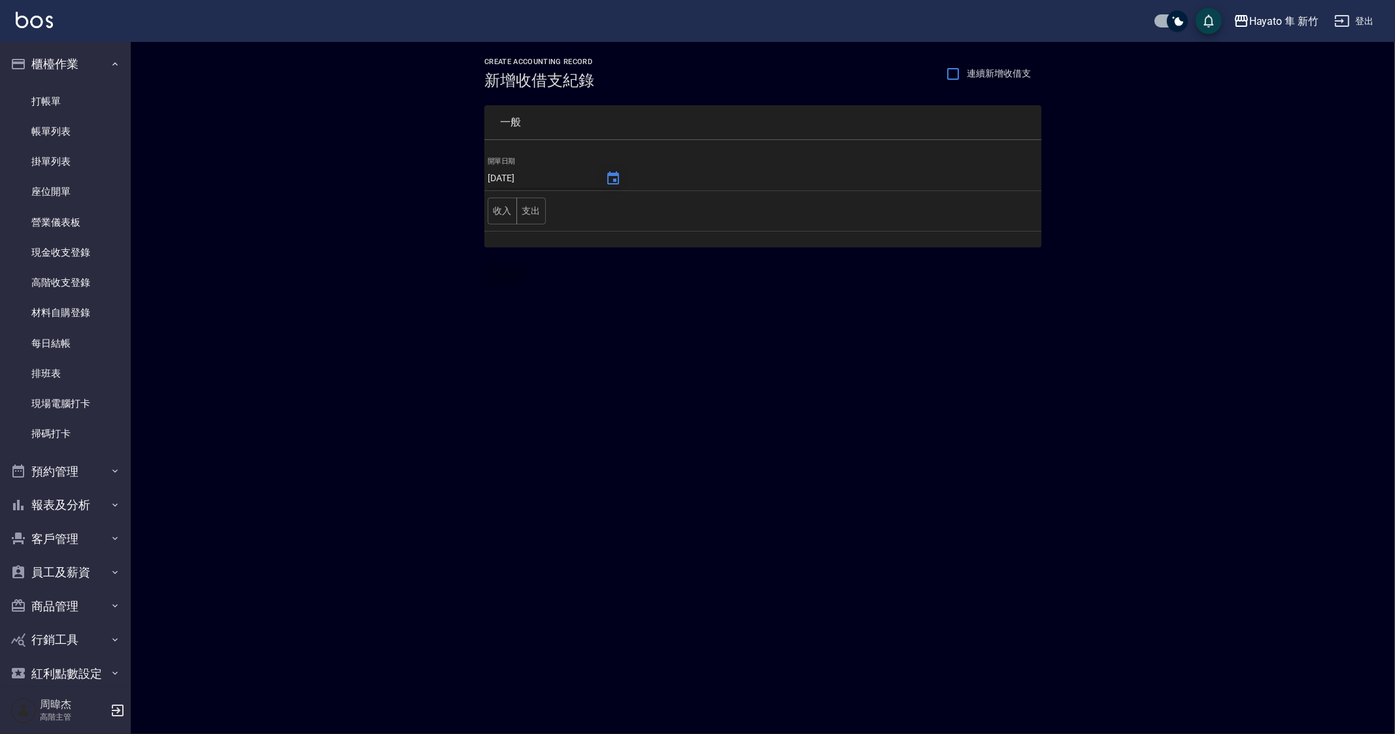
click at [620, 175] on button "Choose date, selected date is 2025-09-24" at bounding box center [613, 178] width 31 height 31
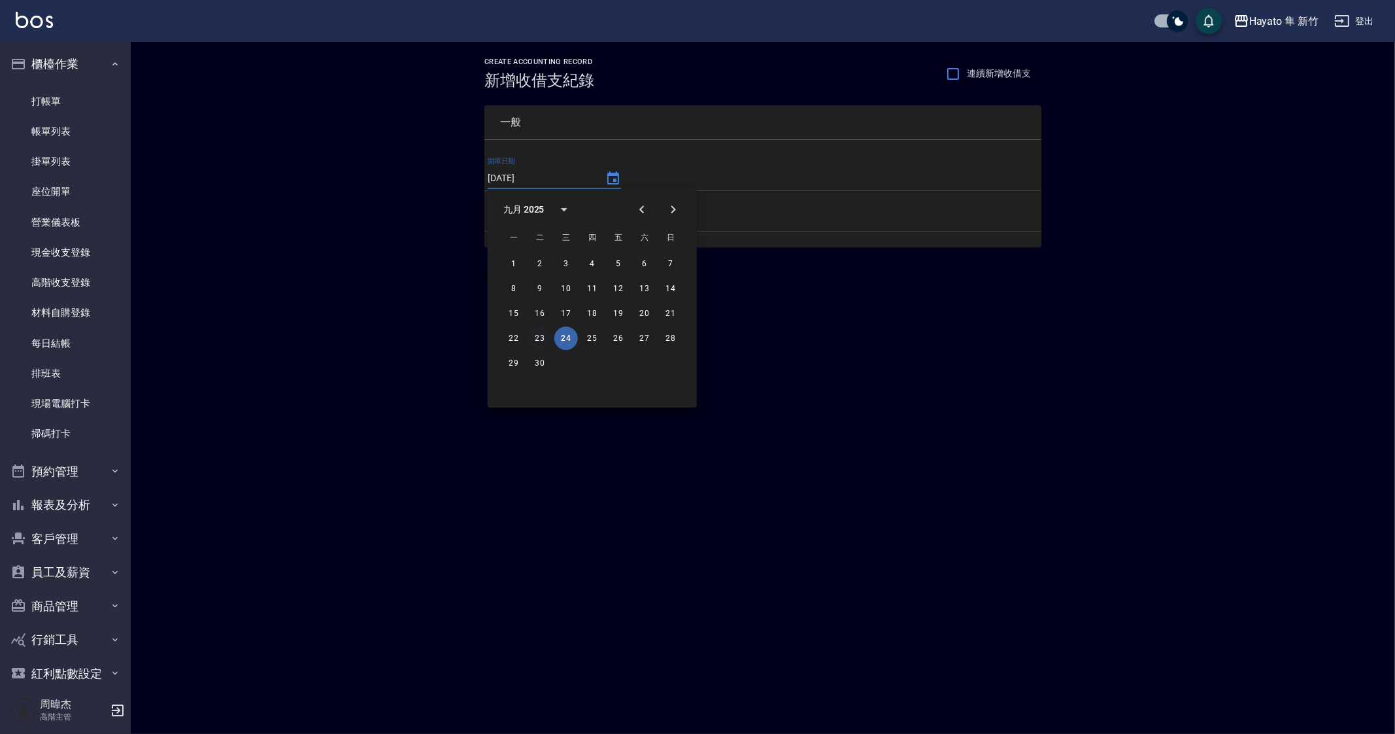
click at [545, 343] on button "23" at bounding box center [540, 338] width 24 height 24
type input "2025/09/23"
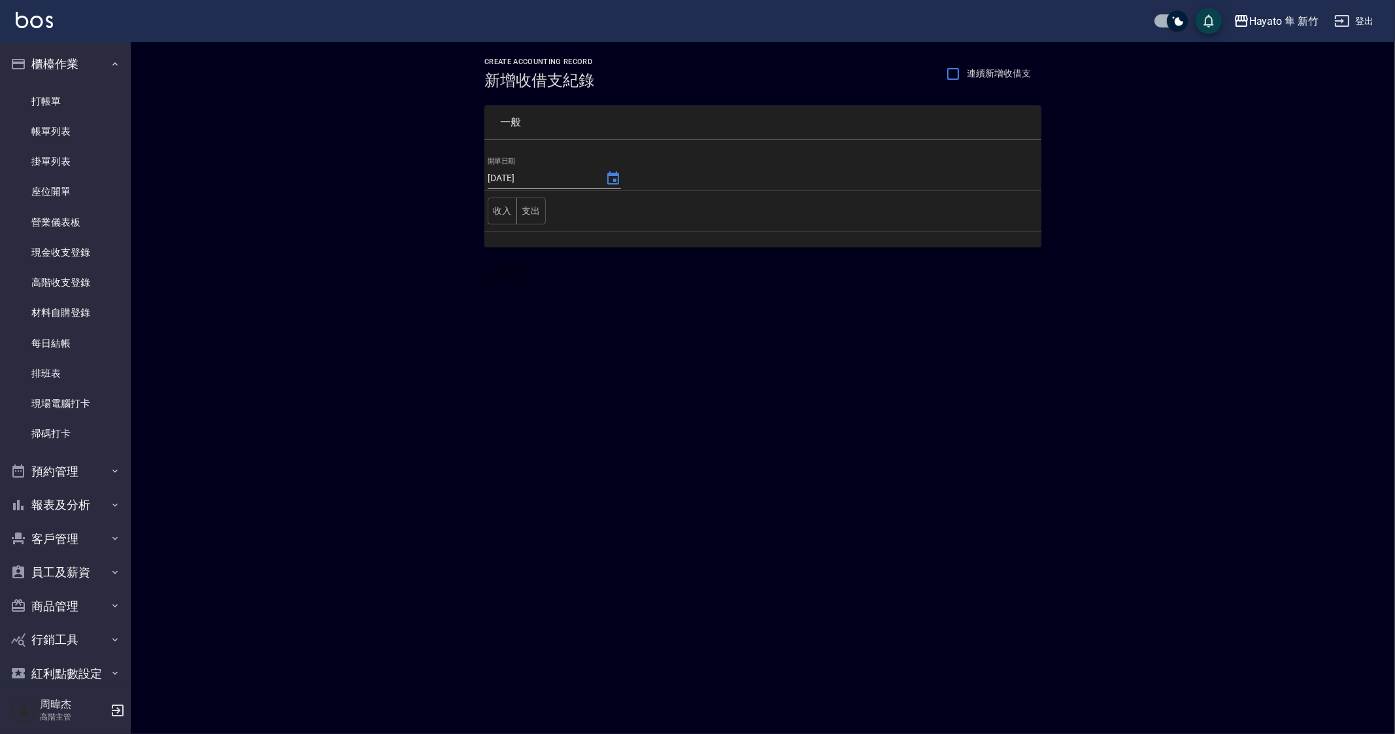
click at [545, 207] on td "收入 支出" at bounding box center [762, 211] width 557 height 41
click at [542, 209] on button "支出" at bounding box center [531, 210] width 29 height 27
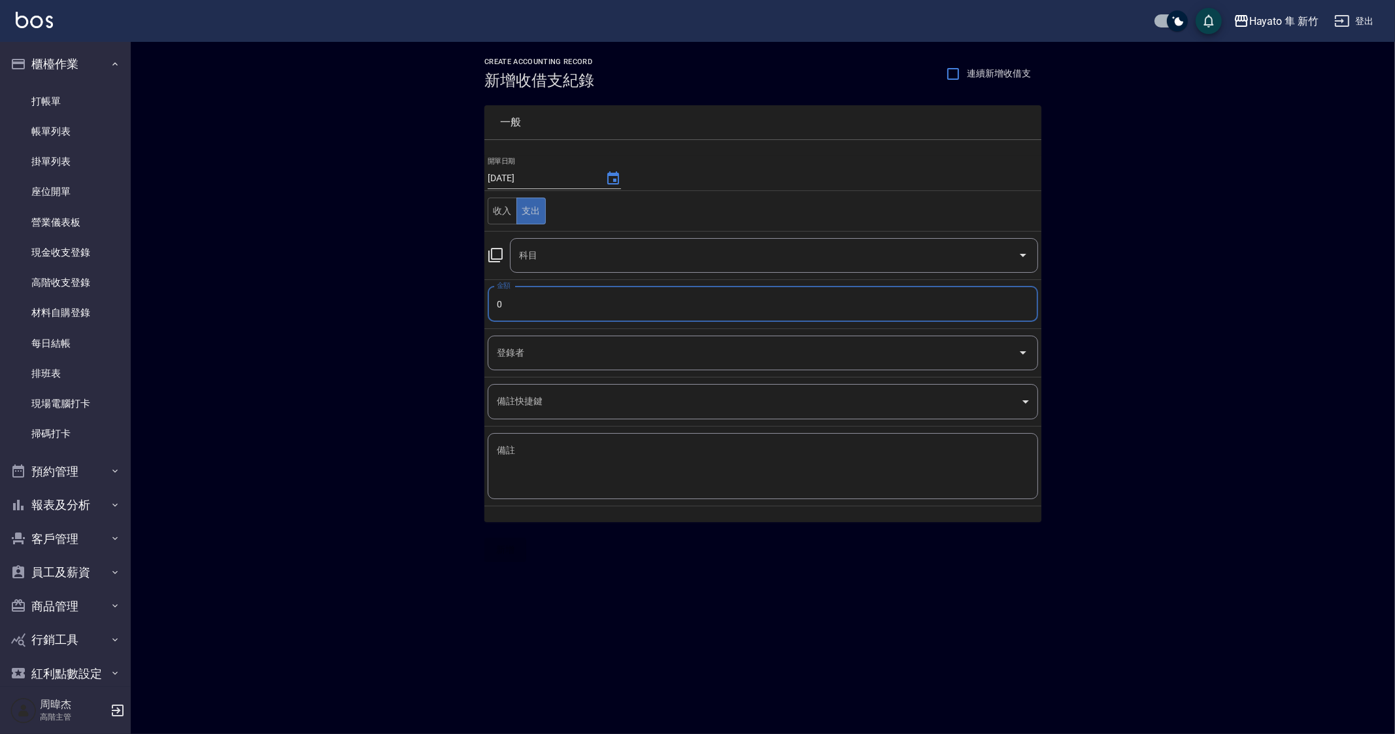
click at [573, 305] on input "0" at bounding box center [763, 303] width 551 height 35
type input "17000"
click at [611, 244] on input "科目" at bounding box center [764, 255] width 497 height 23
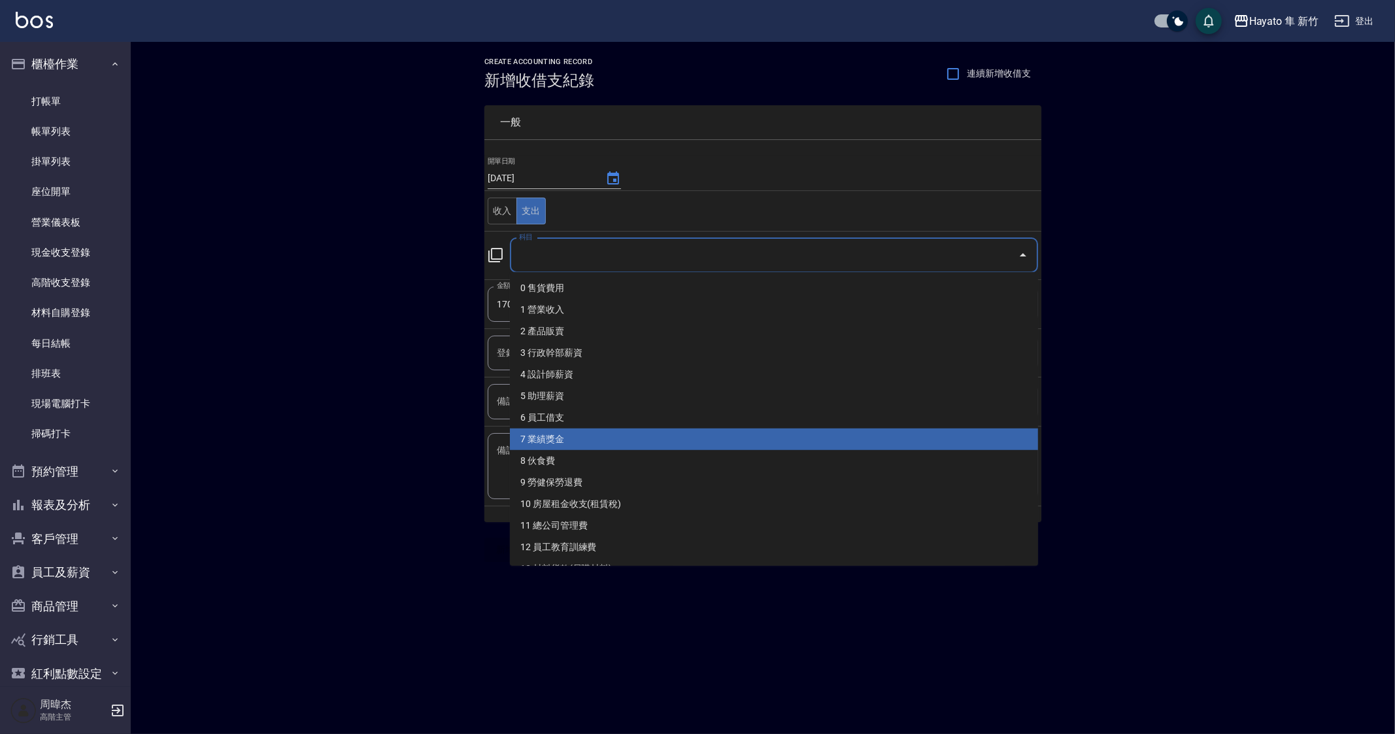
click at [647, 446] on li "7 業績獎金" at bounding box center [774, 439] width 528 height 22
type input "7 業績獎金"
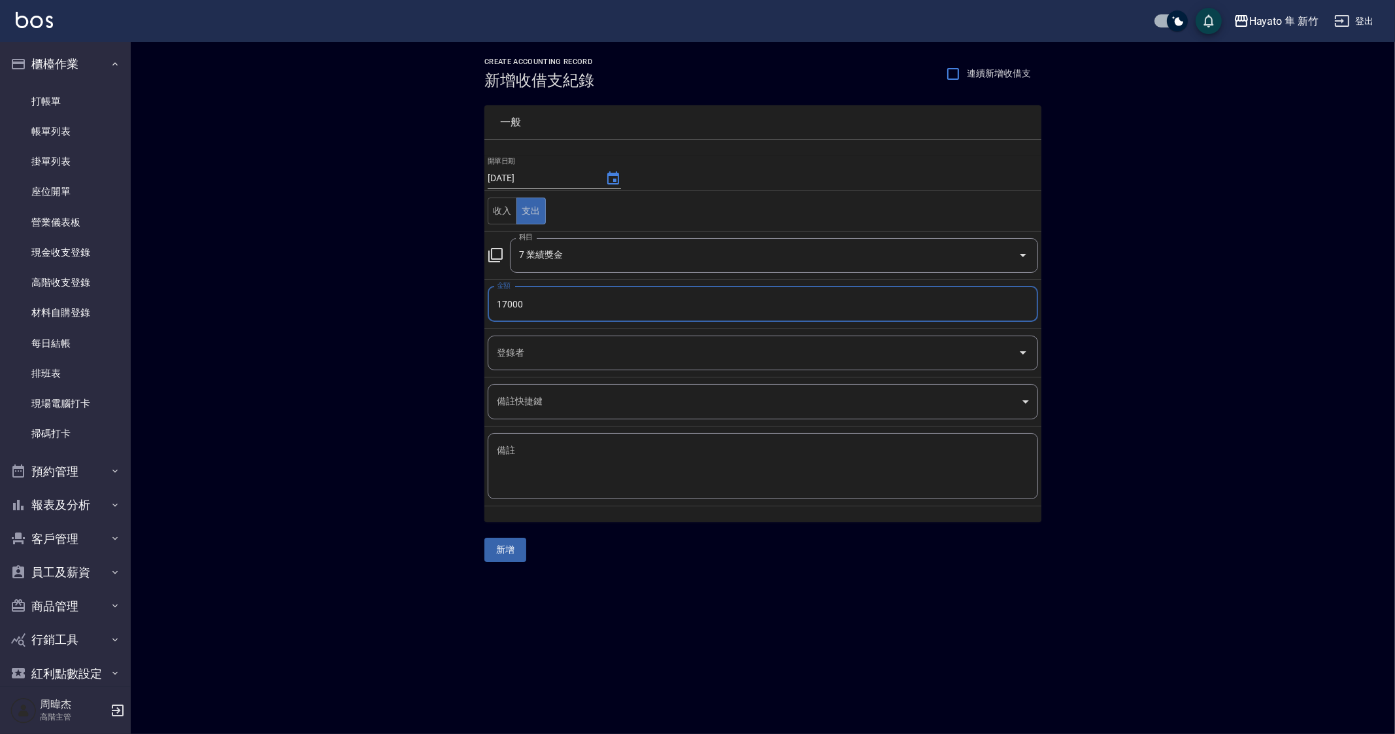
click at [651, 450] on textarea "備註" at bounding box center [763, 466] width 532 height 44
type textarea "u"
type textarea "業績獎金"
click at [620, 656] on div "CREATE ACCOUNTING RECORD 新增收借支紀錄 連續新增收借支 一般 開單日期 2025/09/23 收入 支出 科目 7 業績獎金 科目 …" at bounding box center [697, 367] width 1395 height 734
click at [523, 549] on button "新增" at bounding box center [505, 549] width 42 height 24
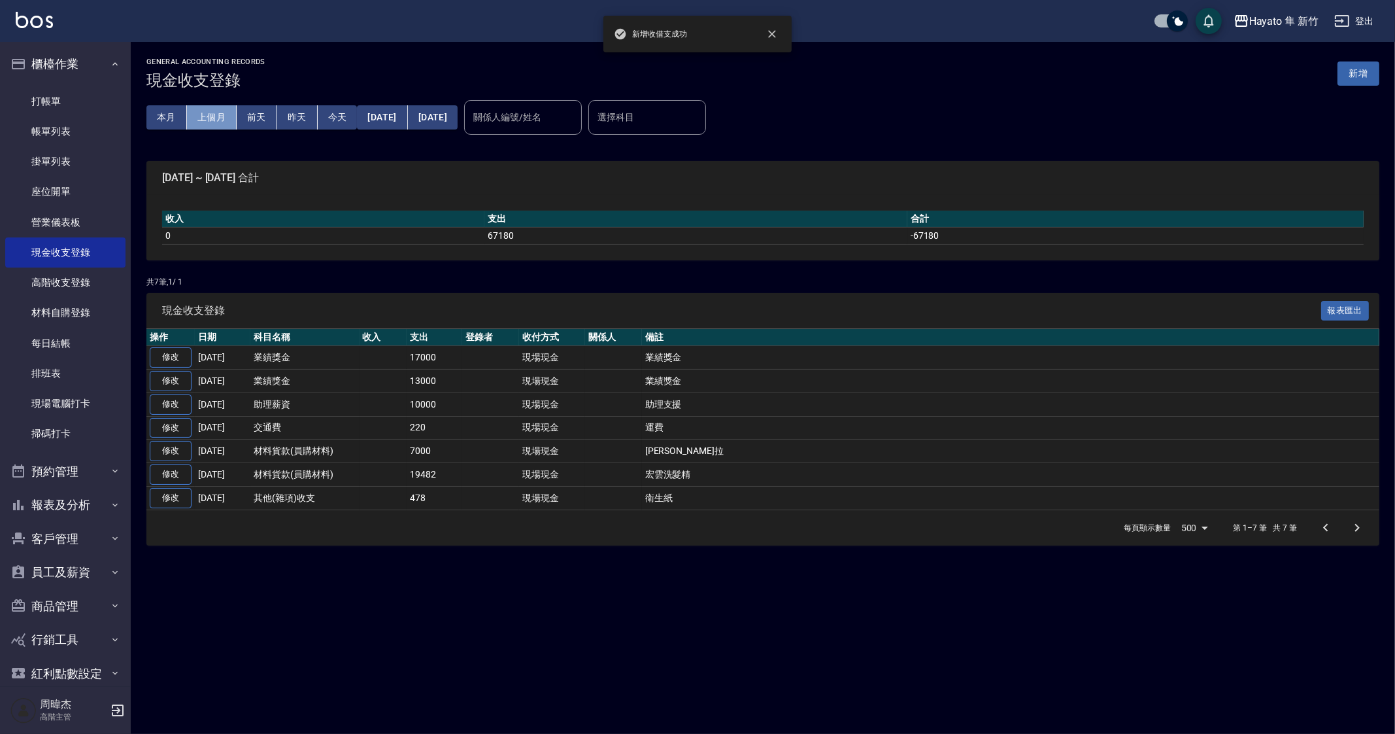
click at [206, 126] on button "上個月" at bounding box center [212, 117] width 50 height 24
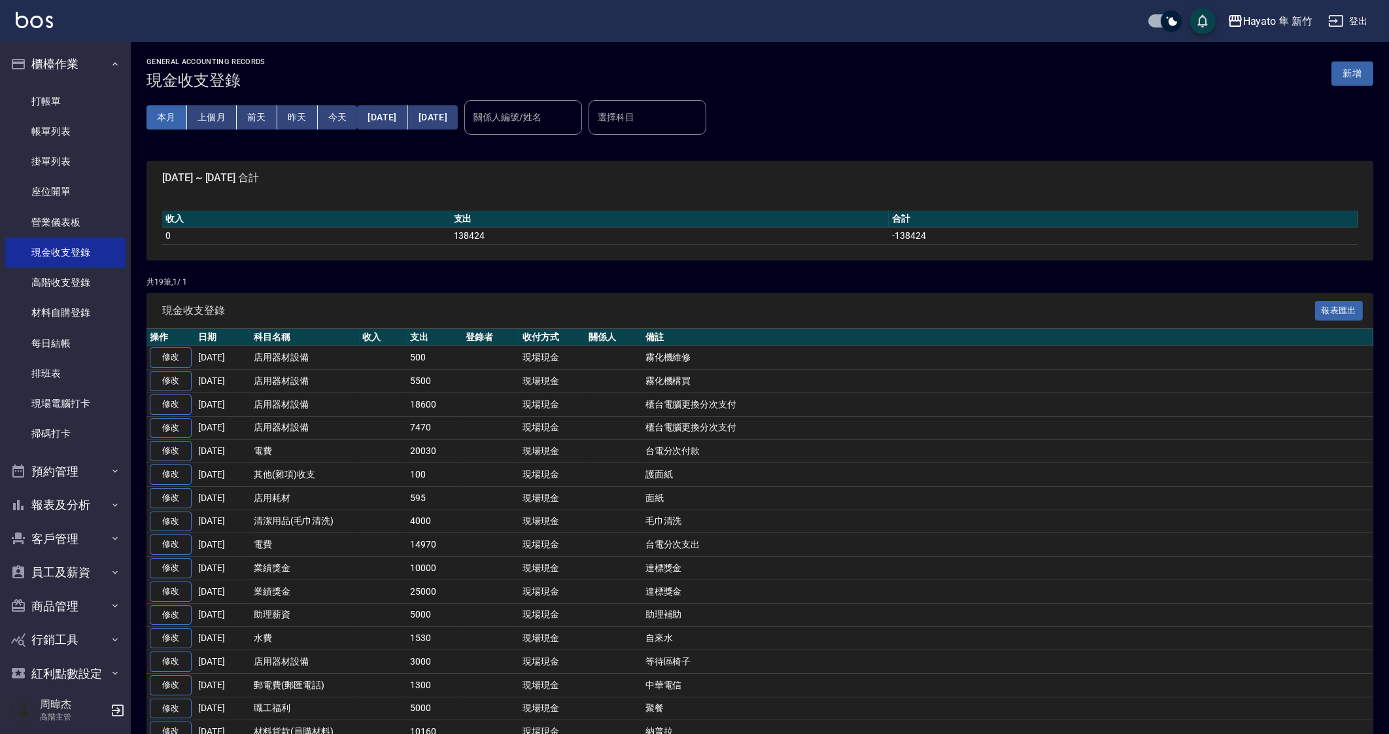
click at [157, 112] on button "本月" at bounding box center [166, 117] width 41 height 24
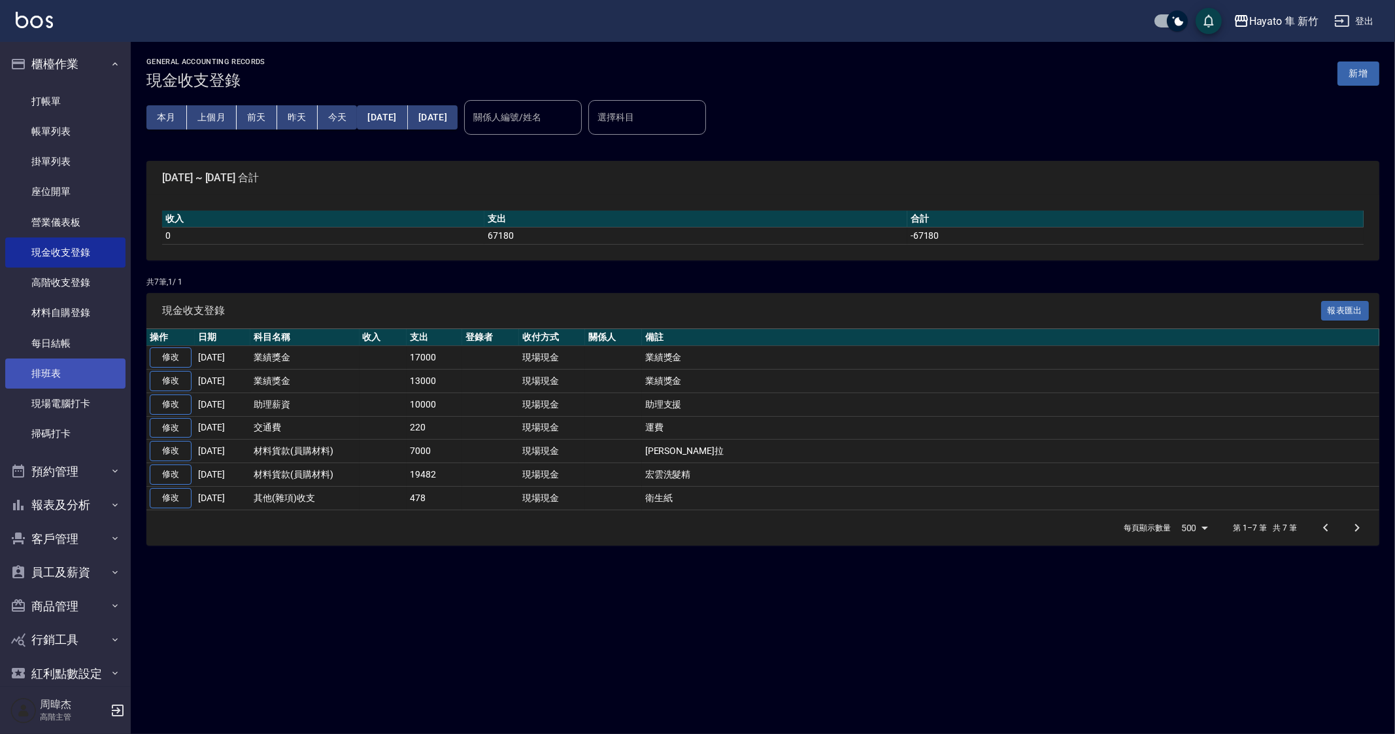
click at [80, 358] on link "排班表" at bounding box center [65, 373] width 120 height 30
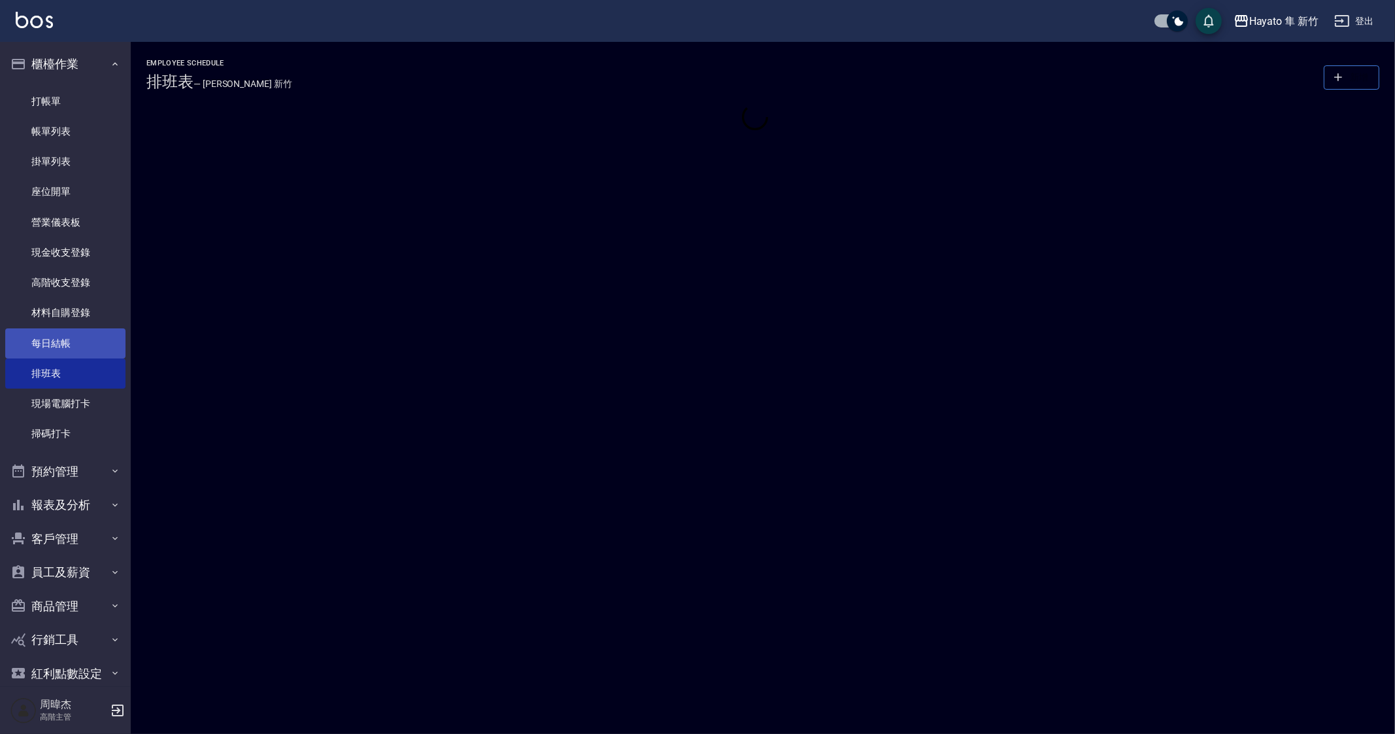
click at [90, 331] on link "每日結帳" at bounding box center [65, 343] width 120 height 30
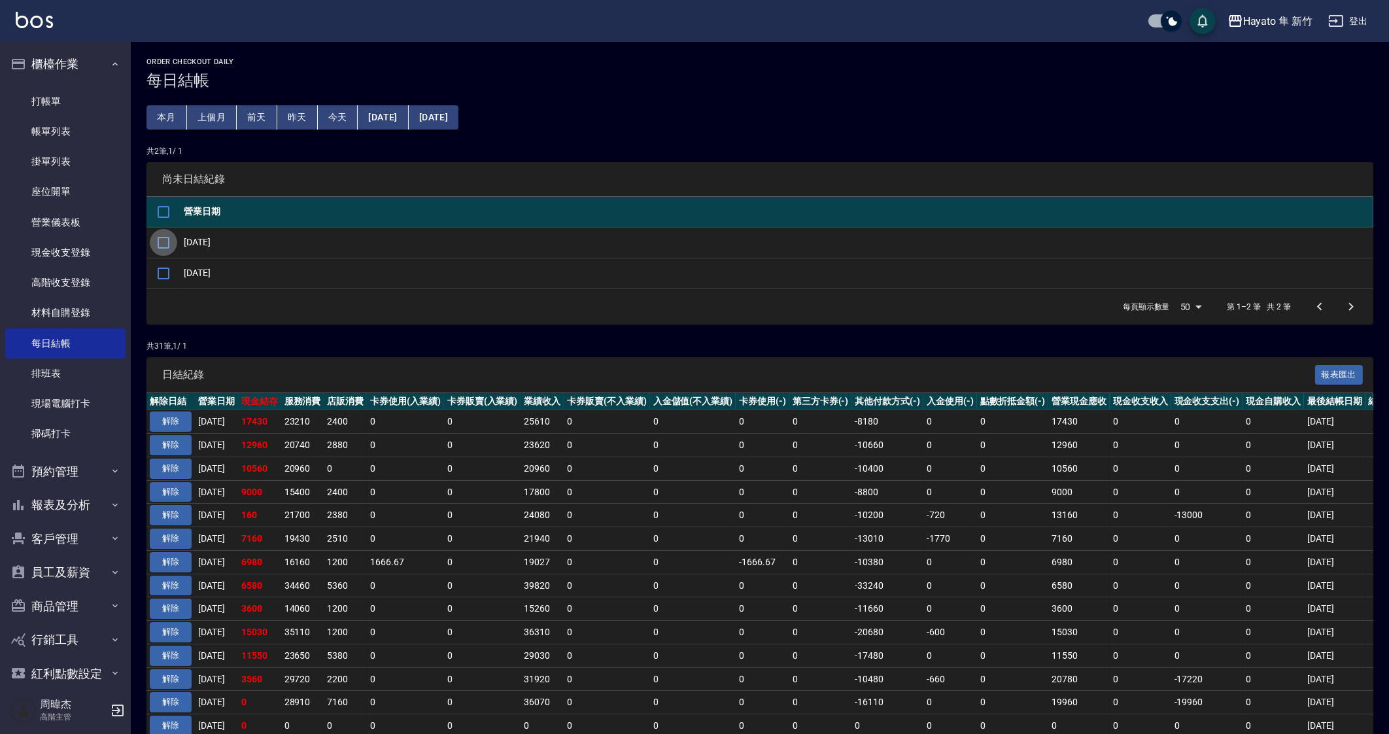
click at [167, 246] on input "checkbox" at bounding box center [163, 242] width 27 height 27
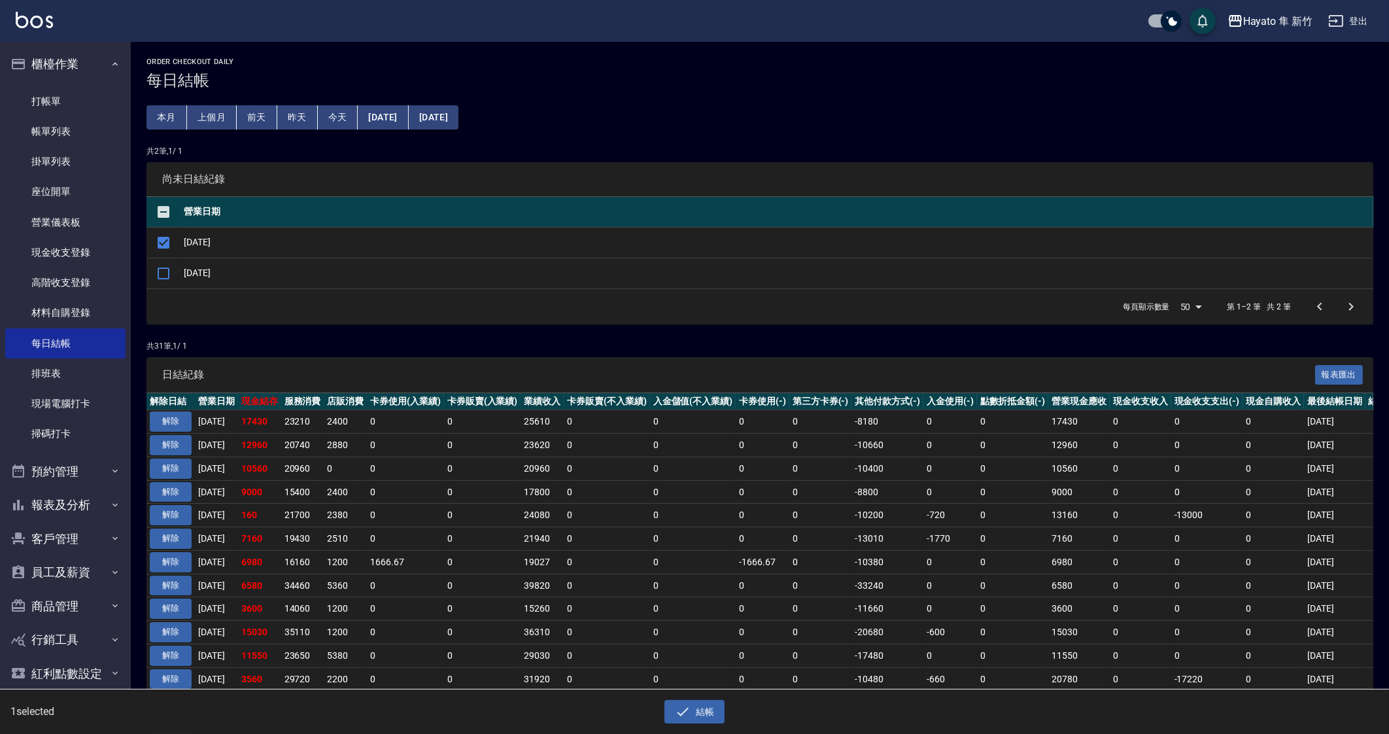
click at [711, 724] on div "1 selected 結帳" at bounding box center [694, 711] width 1389 height 45
click at [707, 711] on button "結帳" at bounding box center [694, 712] width 61 height 24
click at [642, 47] on button "確定" at bounding box center [647, 52] width 42 height 20
checkbox input "false"
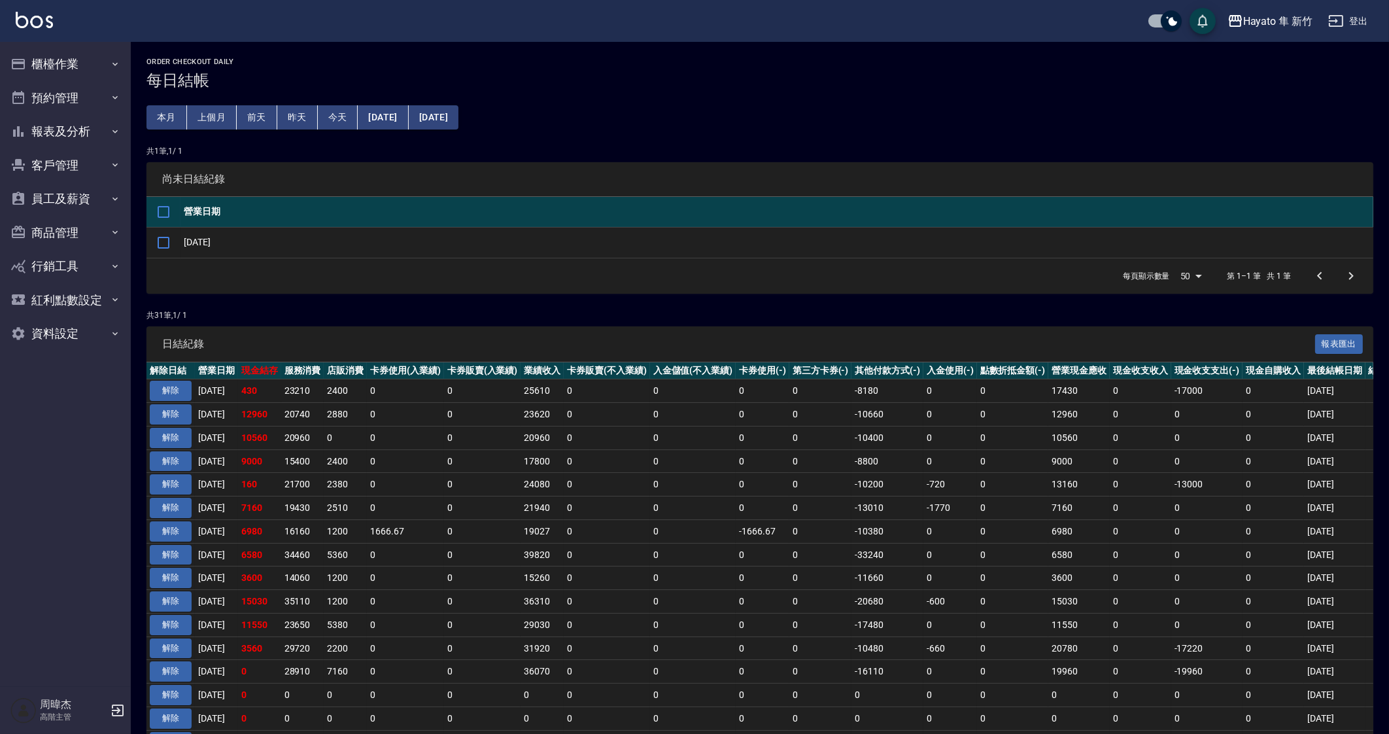
click at [592, 562] on td "0" at bounding box center [607, 555] width 86 height 24
click at [996, 480] on td "0" at bounding box center [1013, 485] width 72 height 24
click at [1258, 24] on div "Hayato 隼 新竹" at bounding box center [1277, 21] width 69 height 16
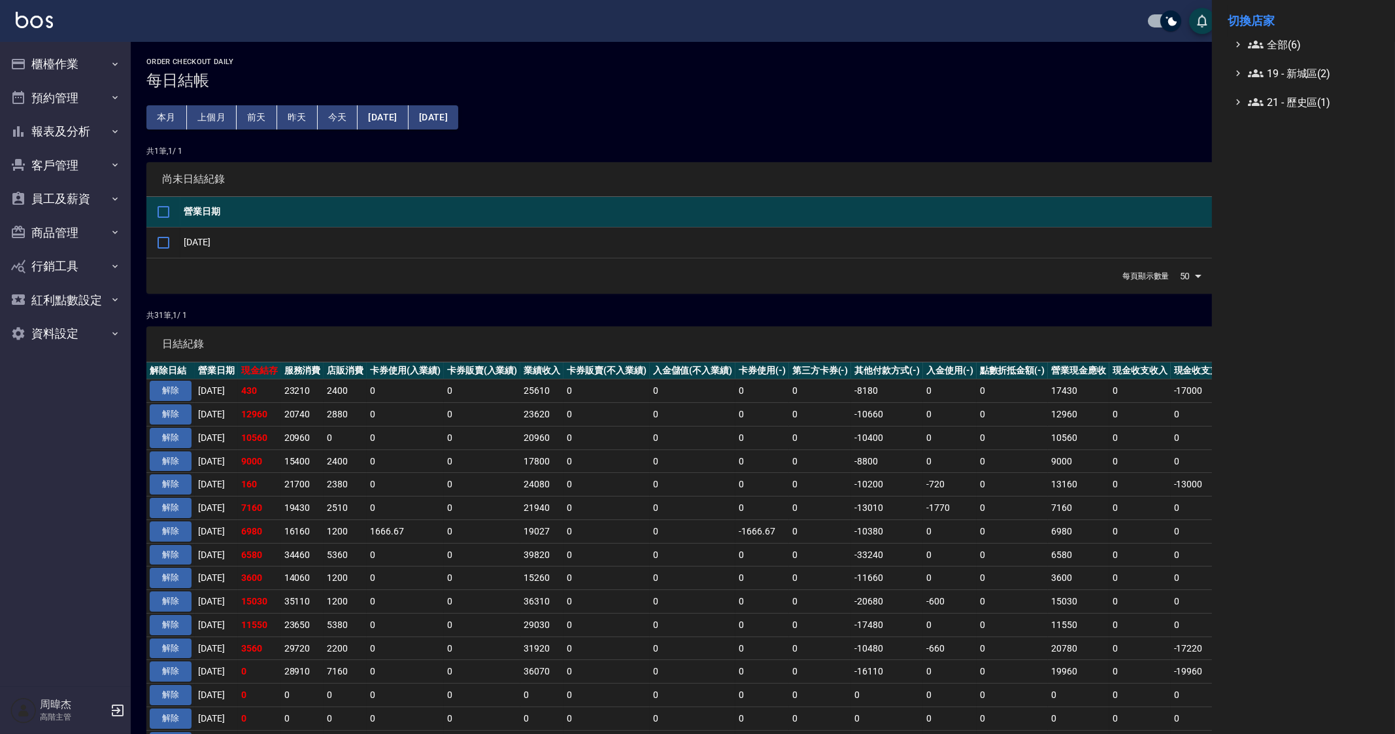
click at [1259, 37] on div "全部(6)" at bounding box center [1304, 45] width 152 height 16
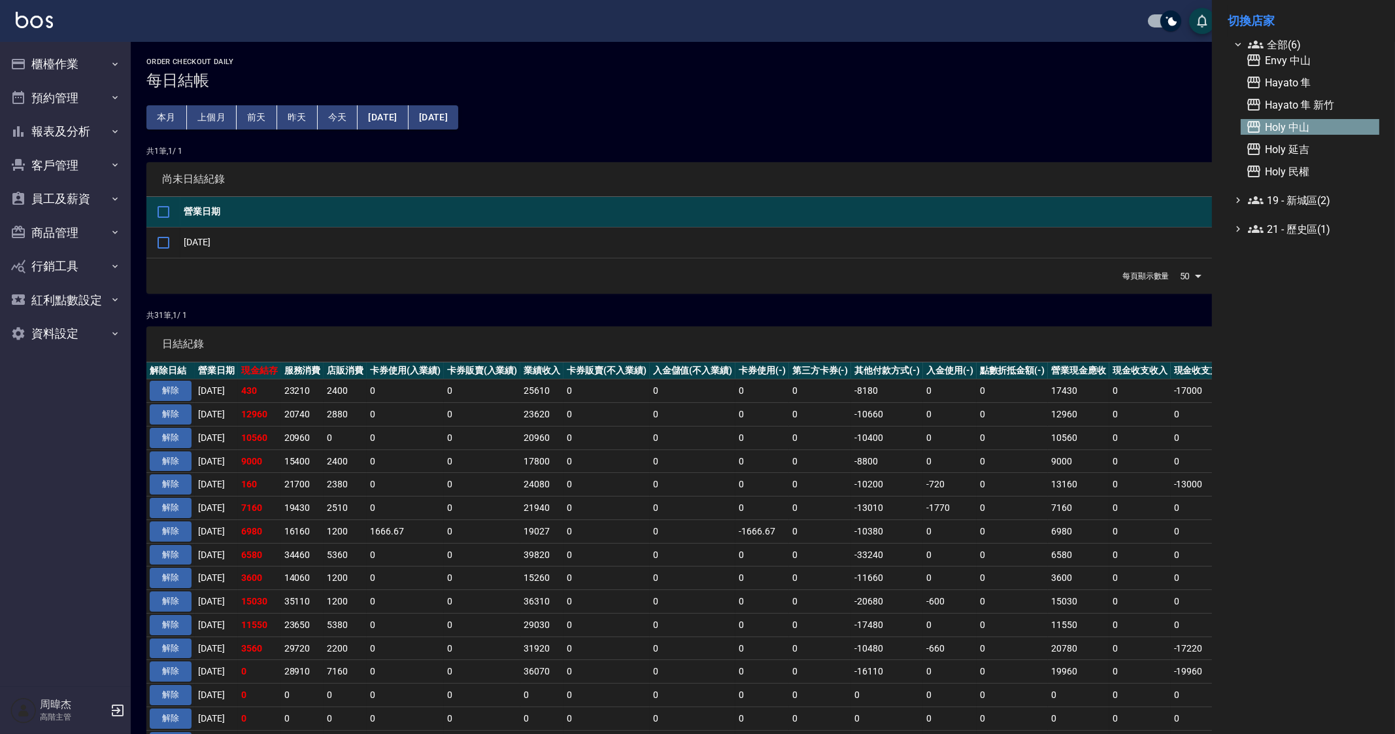
click at [1301, 124] on span "Holy 中山" at bounding box center [1310, 127] width 128 height 16
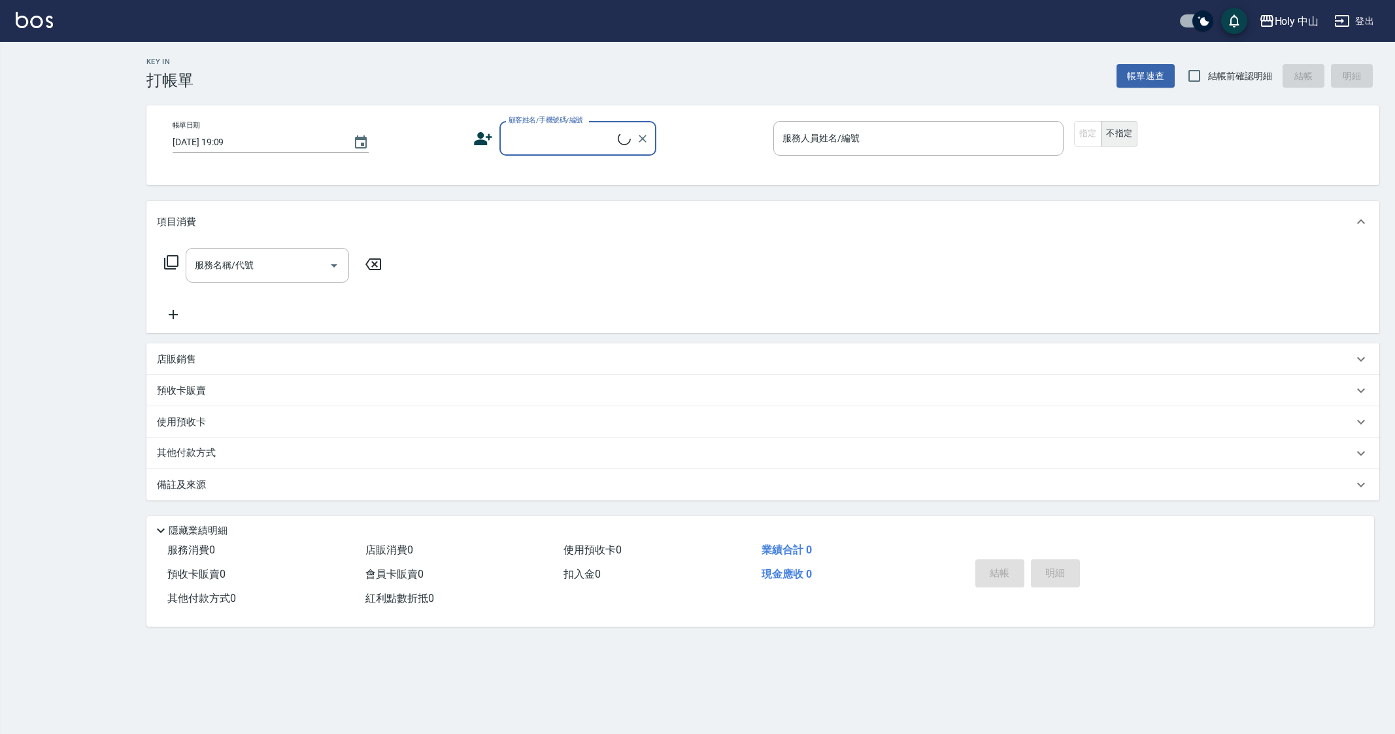
click at [49, 69] on div "Key In 打帳單 帳單速查 結帳前確認明細 結帳 明細 帳單日期 [DATE] 19:09 顧客姓名/手機號碼/編號 顧客姓名/手機號碼/編號 服務人員姓…" at bounding box center [697, 367] width 1395 height 734
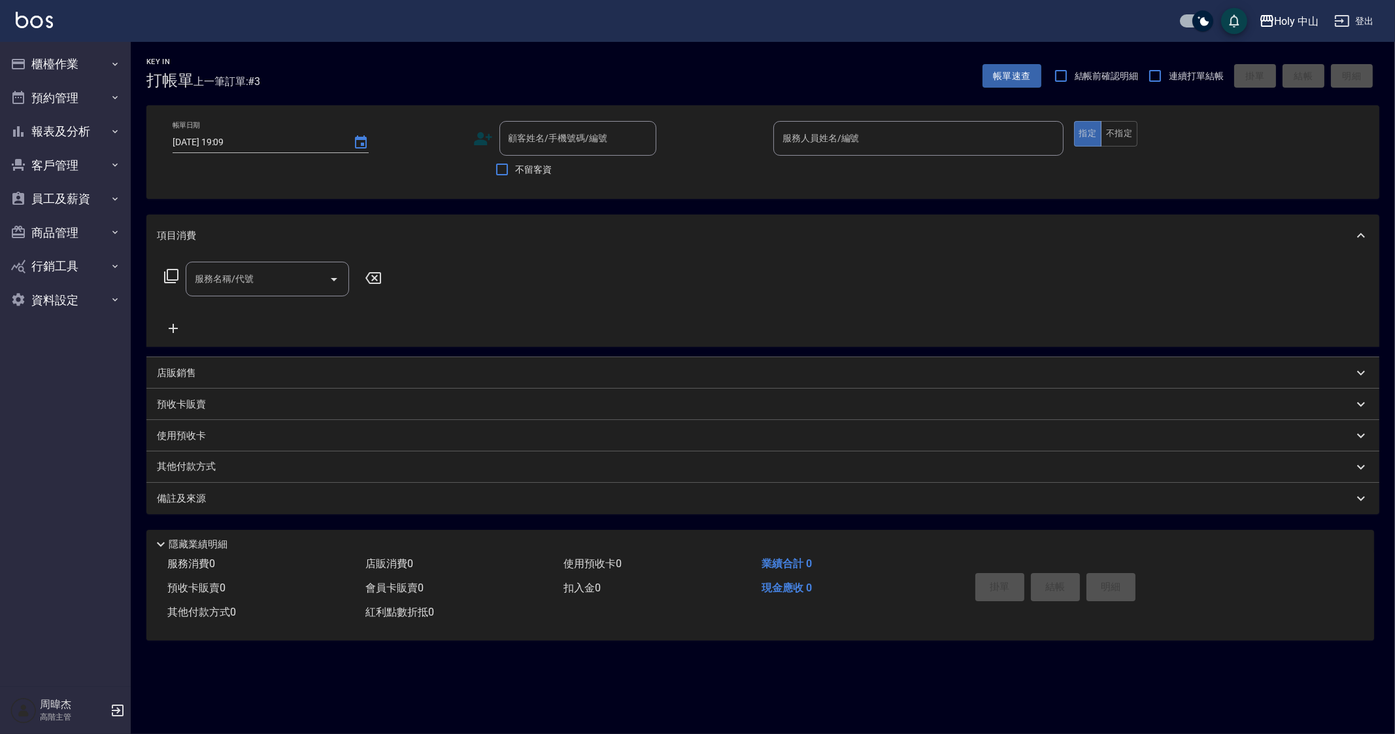
click at [49, 69] on button "櫃檯作業" at bounding box center [65, 64] width 120 height 34
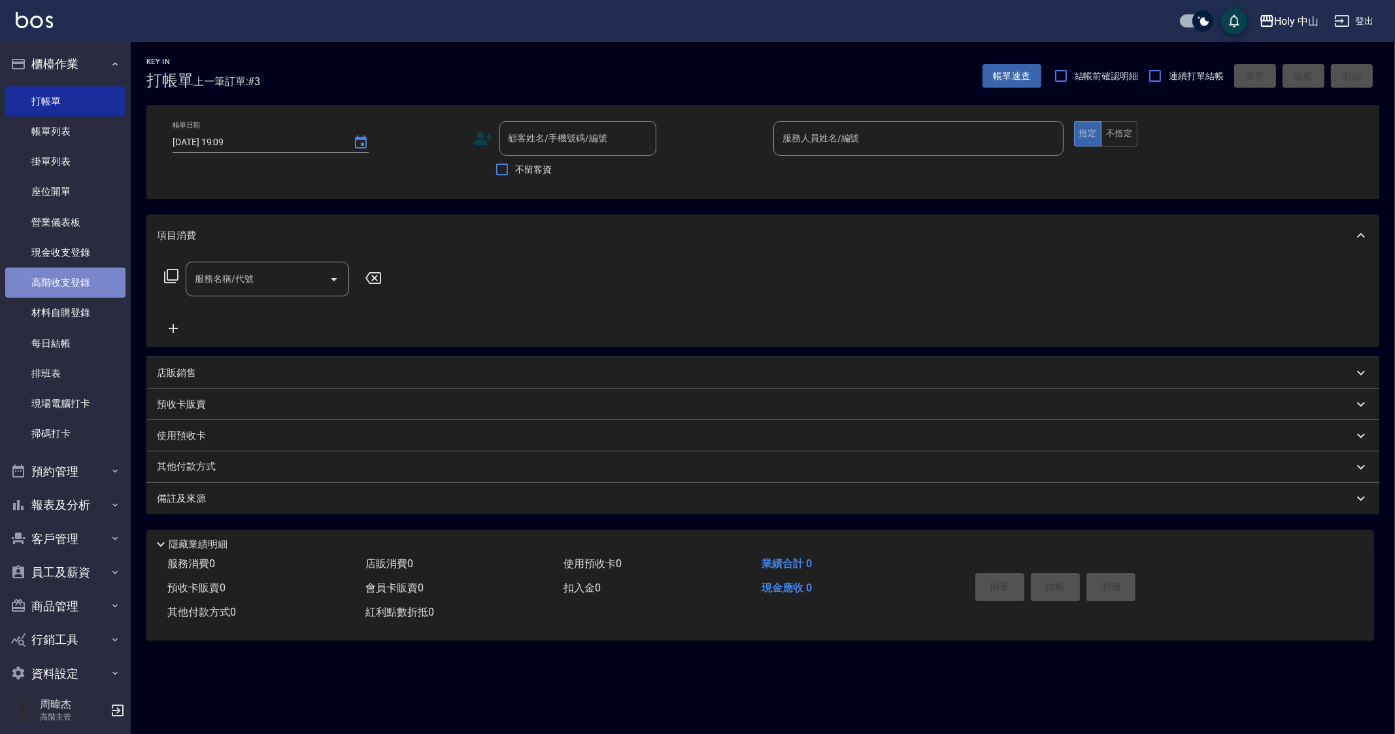
click at [82, 274] on link "高階收支登錄" at bounding box center [65, 282] width 120 height 30
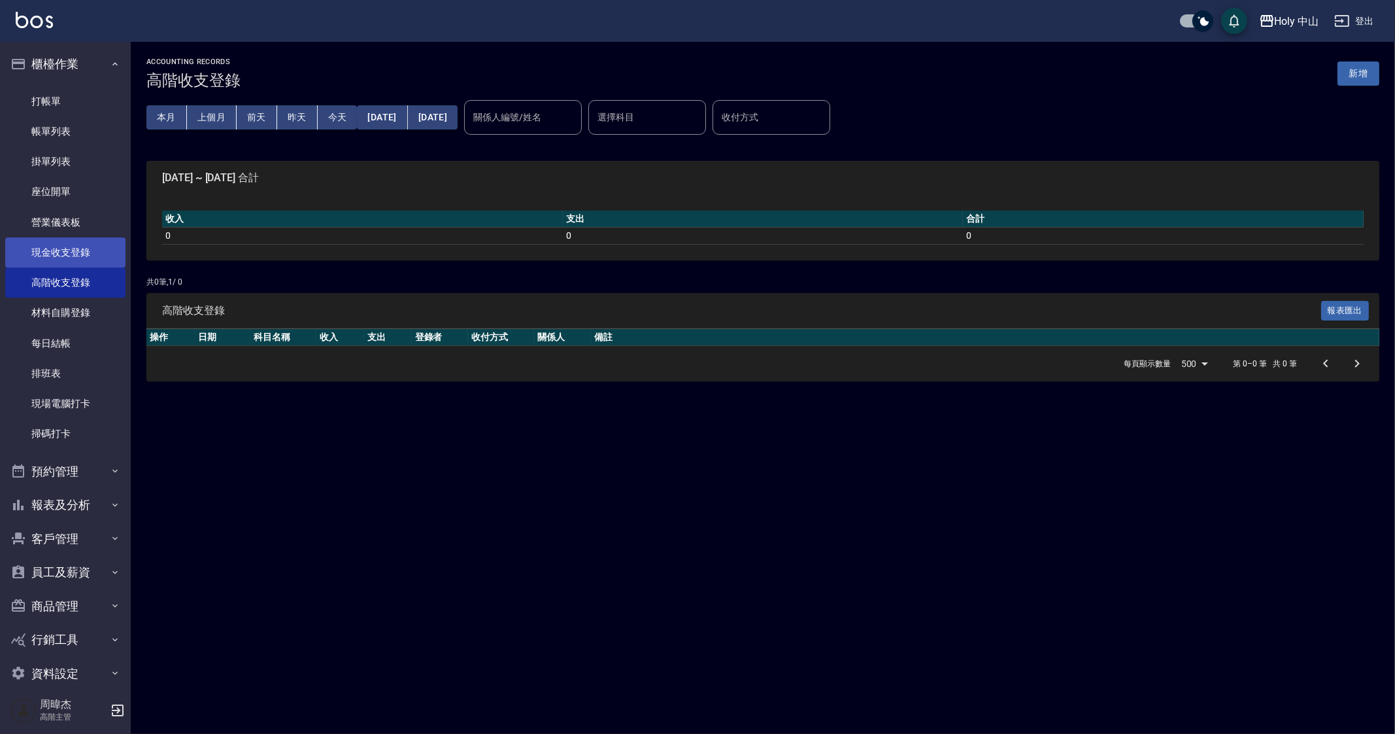
click at [82, 252] on link "現金收支登錄" at bounding box center [65, 252] width 120 height 30
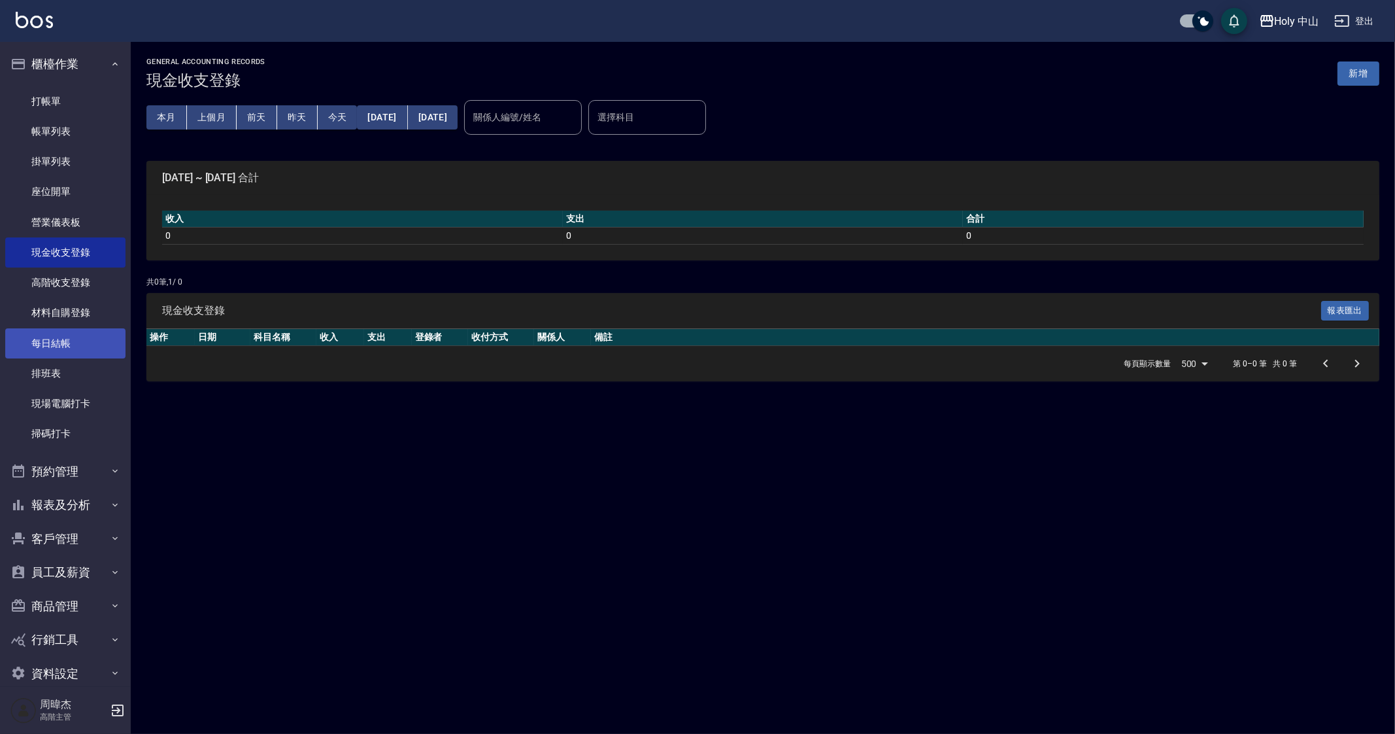
click at [78, 343] on link "每日結帳" at bounding box center [65, 343] width 120 height 30
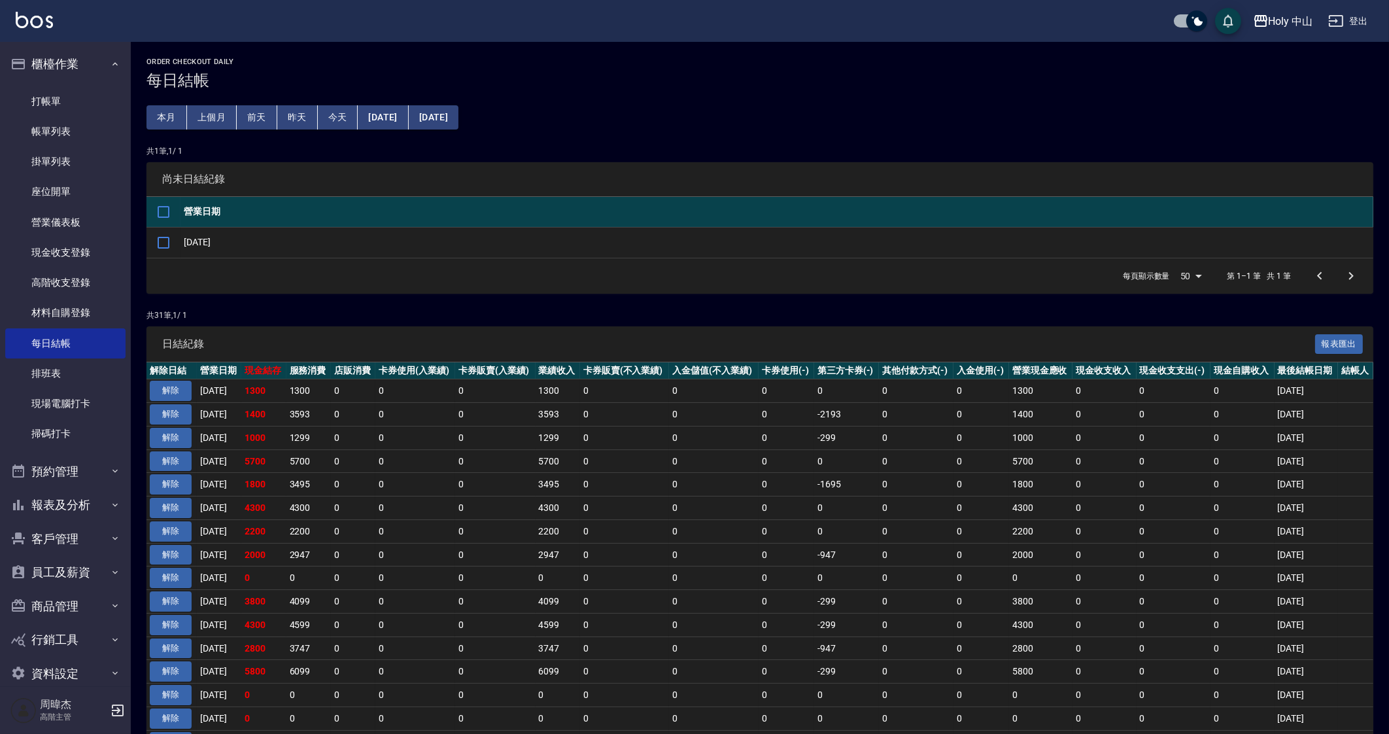
click at [879, 580] on td "0" at bounding box center [846, 578] width 65 height 24
click at [375, 468] on td "0" at bounding box center [353, 461] width 44 height 24
click at [72, 65] on button "櫃檯作業" at bounding box center [65, 64] width 120 height 34
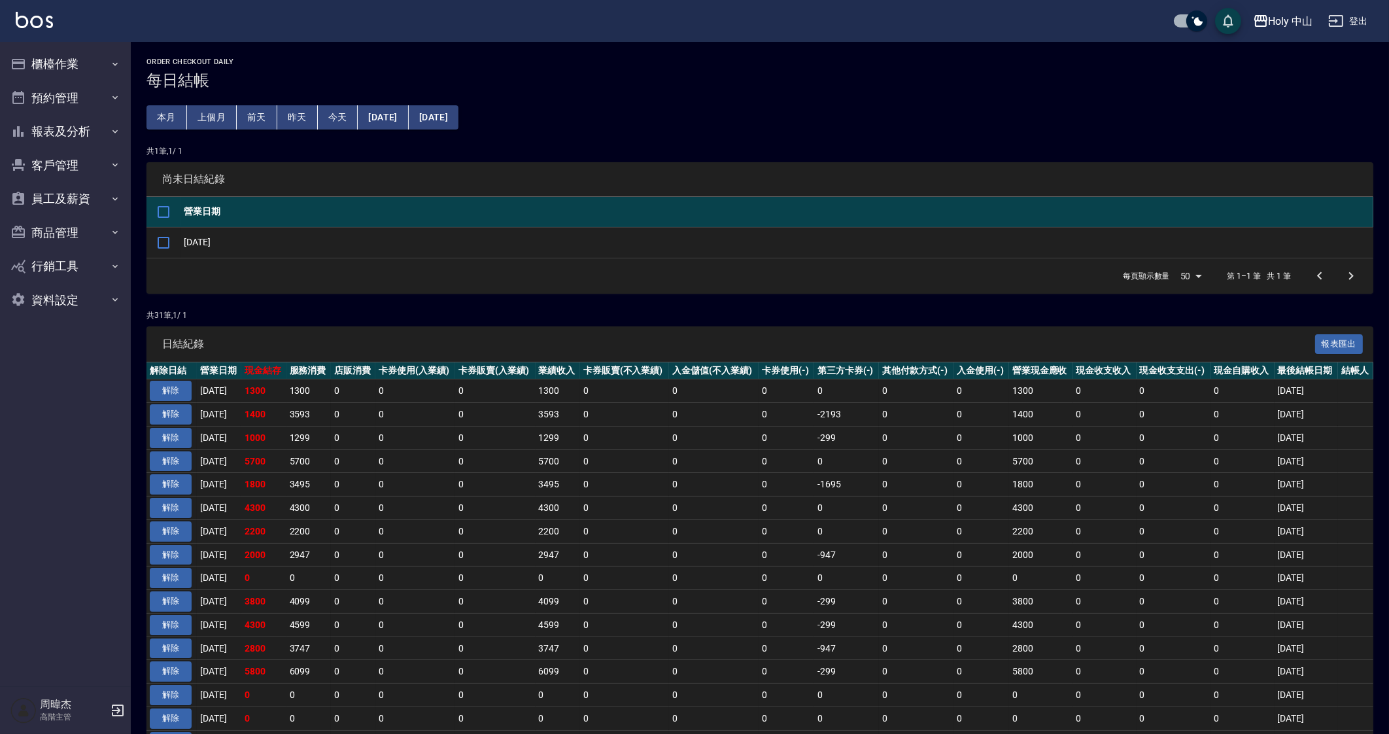
drag, startPoint x: 896, startPoint y: 644, endPoint x: 887, endPoint y: 679, distance: 36.5
click at [896, 645] on td "0" at bounding box center [916, 648] width 75 height 24
click at [317, 415] on td "3593" at bounding box center [308, 415] width 44 height 24
click at [1272, 18] on div "Holy 中山" at bounding box center [1290, 21] width 44 height 16
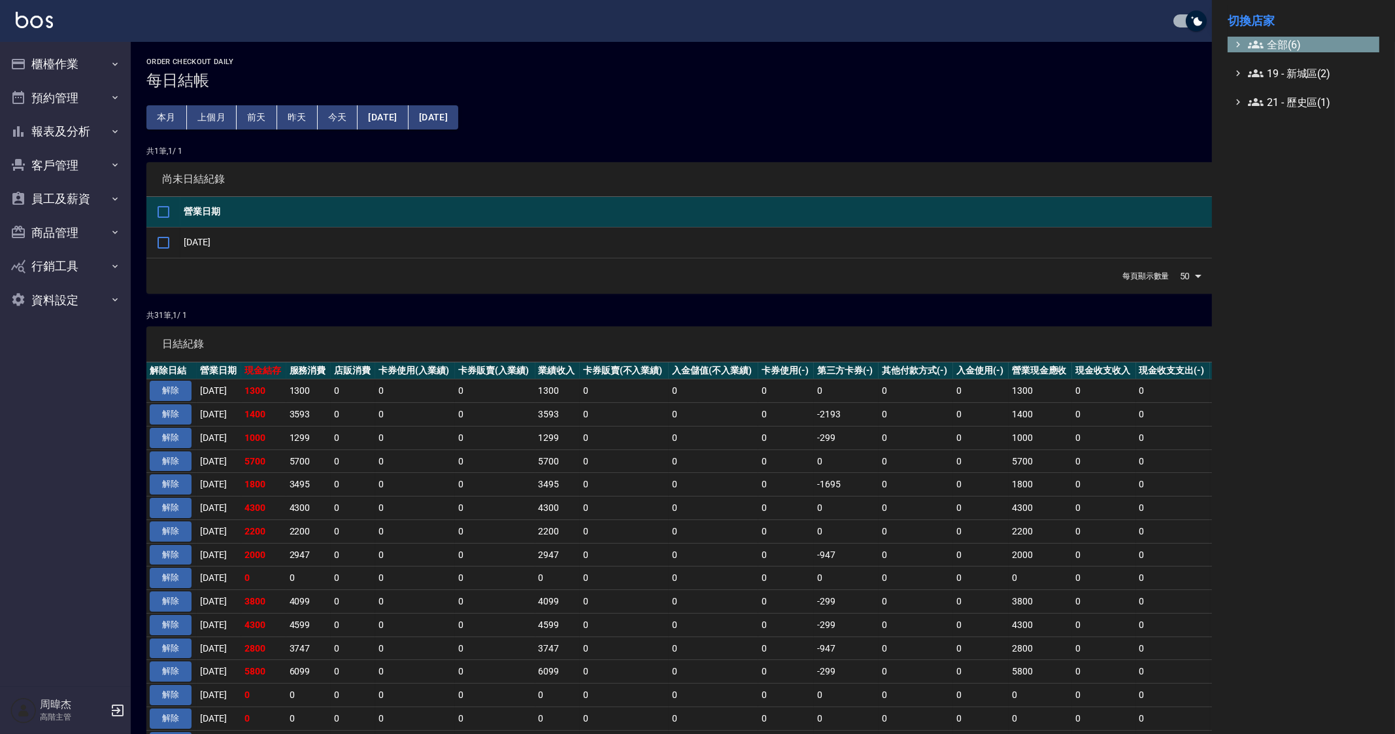
click at [1282, 44] on span "全部(6)" at bounding box center [1311, 45] width 126 height 16
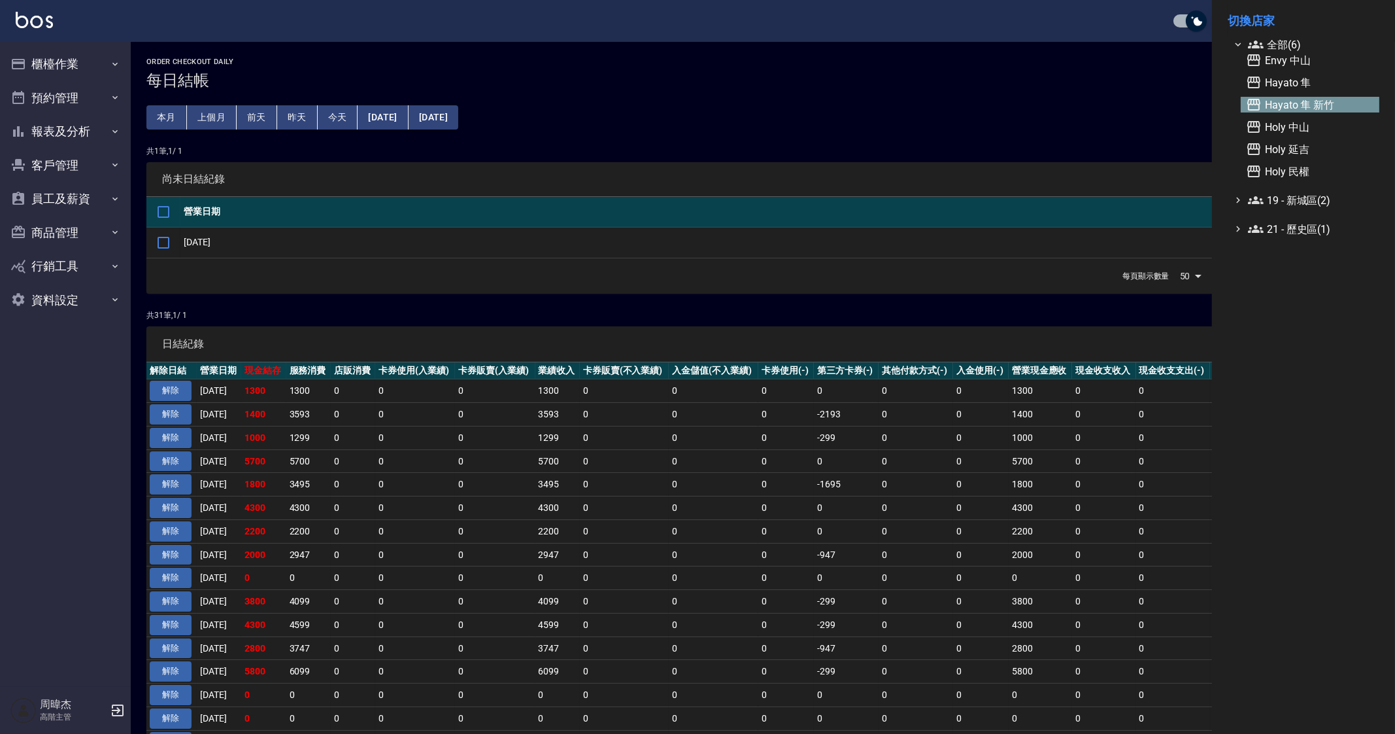
click at [1319, 105] on span "Hayato 隼 新竹" at bounding box center [1310, 105] width 128 height 16
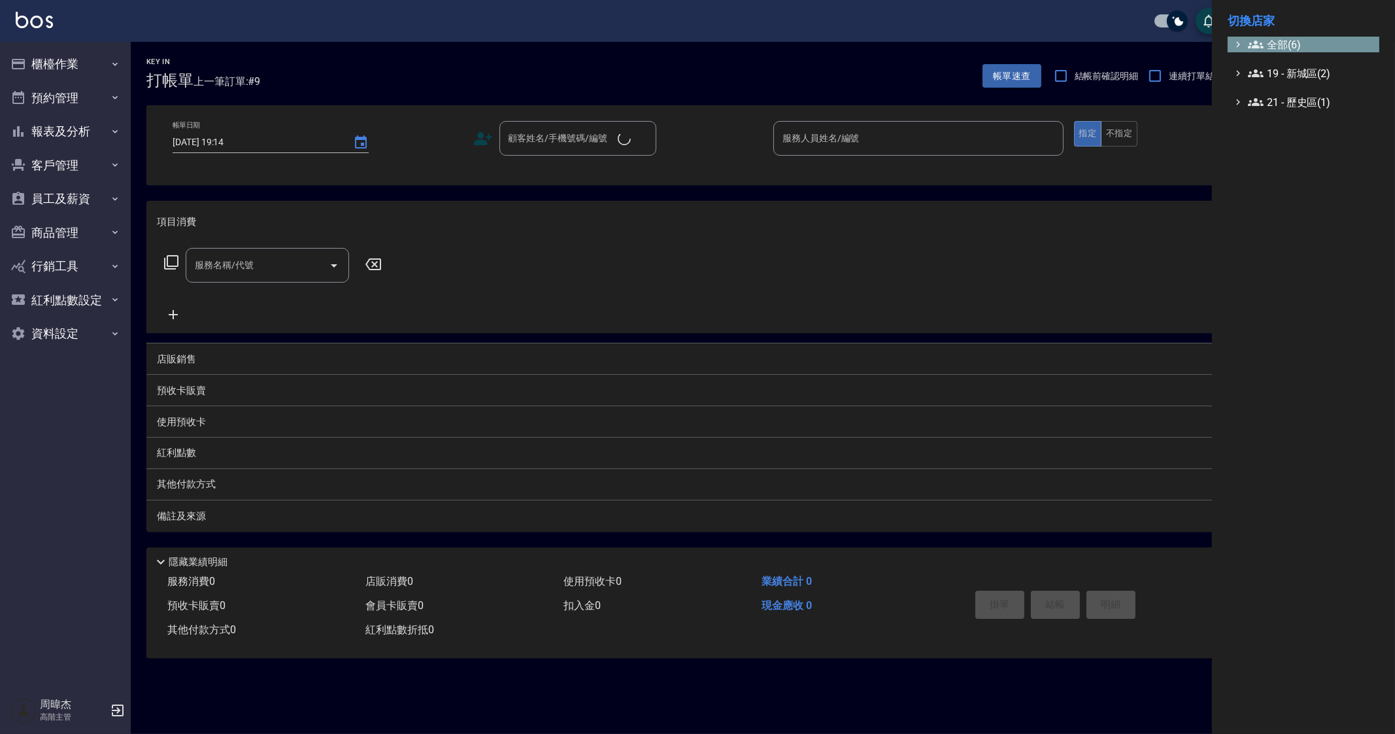
click at [1261, 50] on icon at bounding box center [1256, 45] width 16 height 16
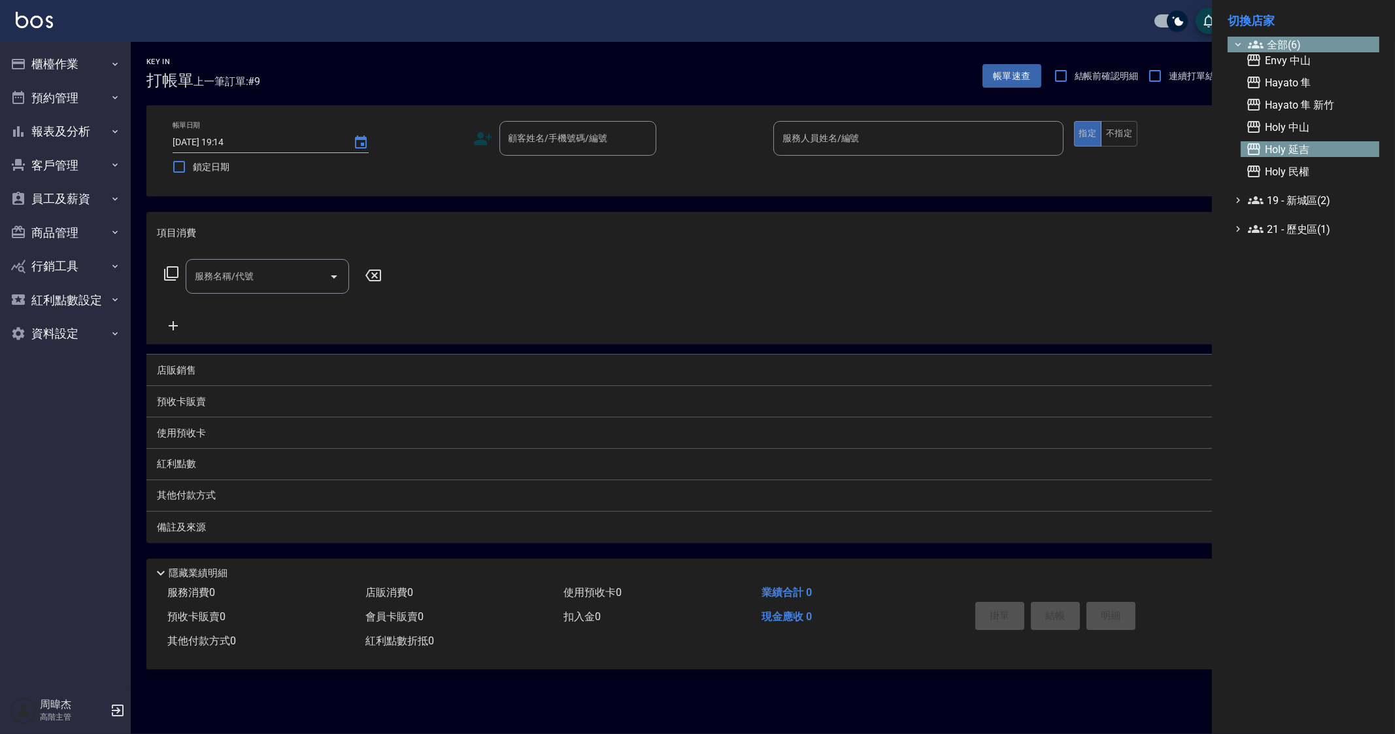
click at [1314, 148] on span "Holy 延吉" at bounding box center [1310, 149] width 128 height 16
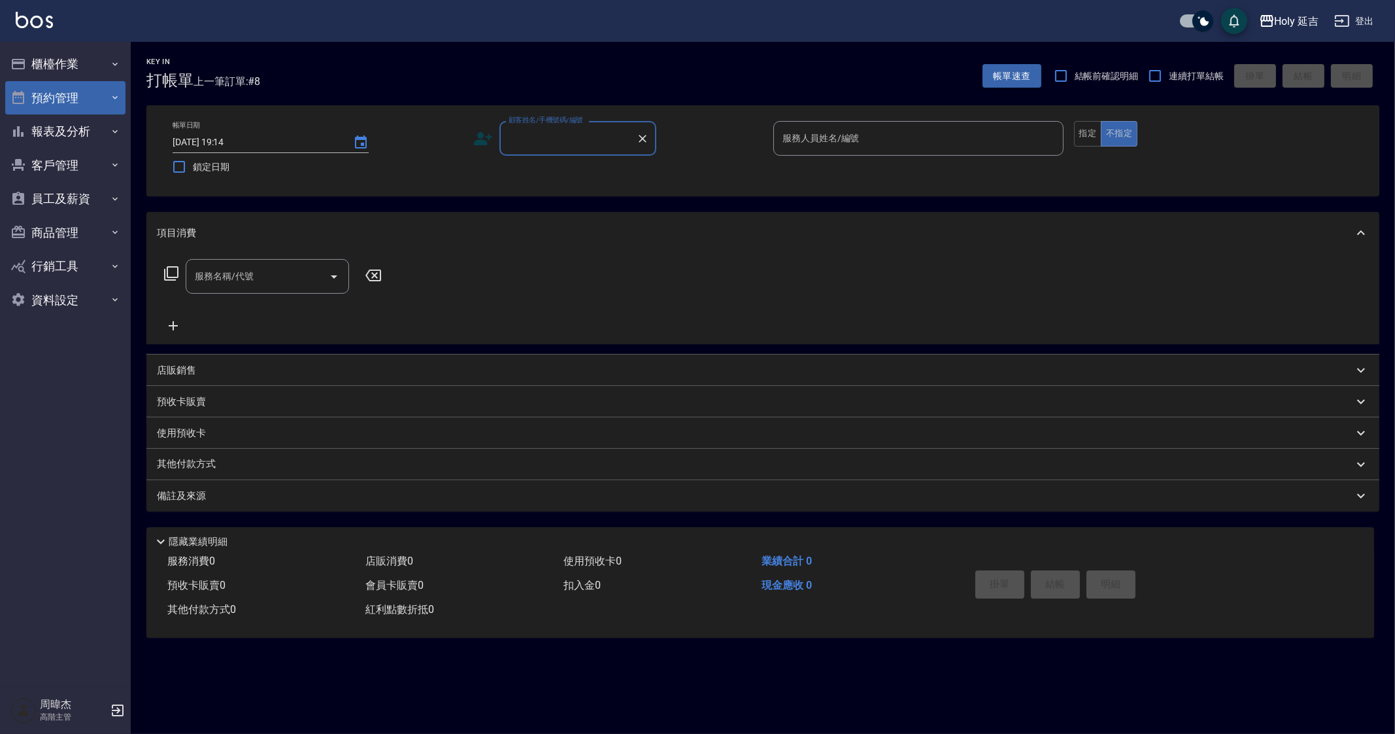
click at [101, 96] on button "預約管理" at bounding box center [65, 98] width 120 height 34
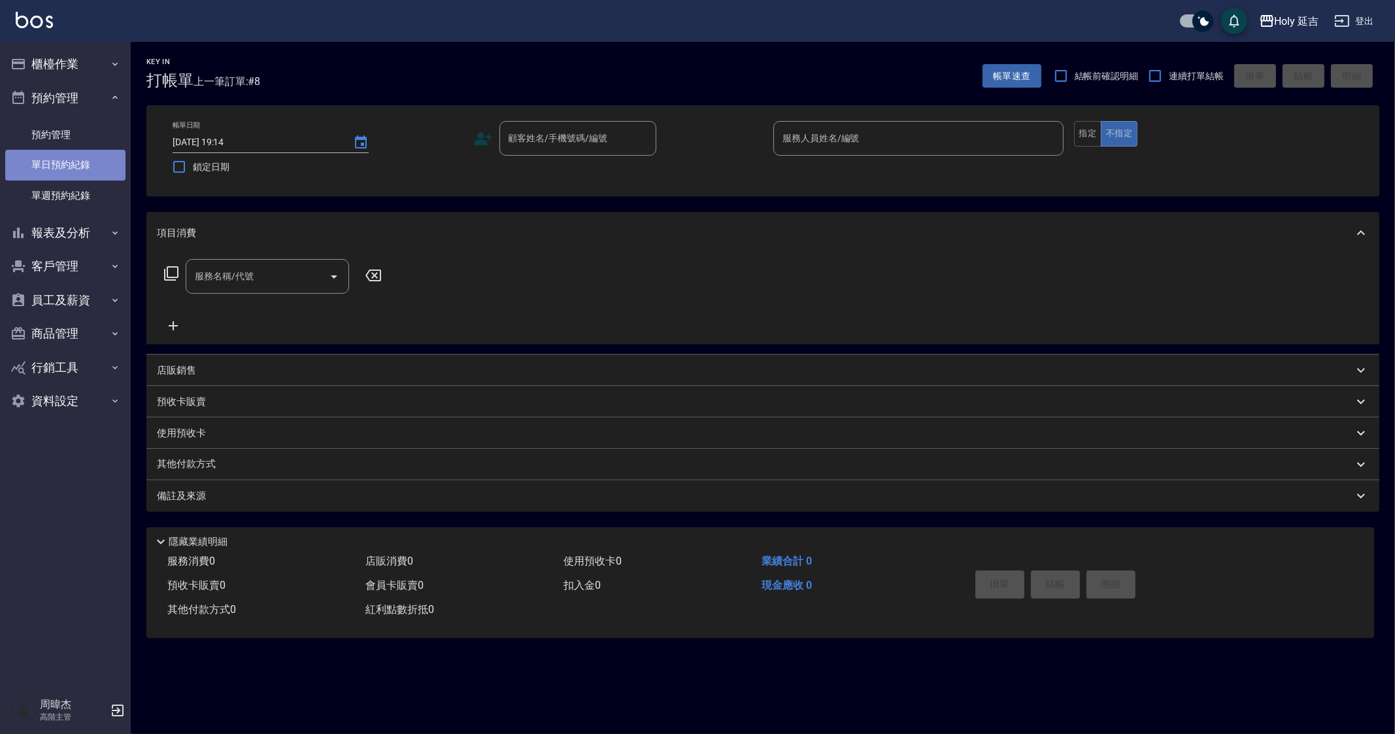
click at [99, 170] on link "單日預約紀錄" at bounding box center [65, 165] width 120 height 30
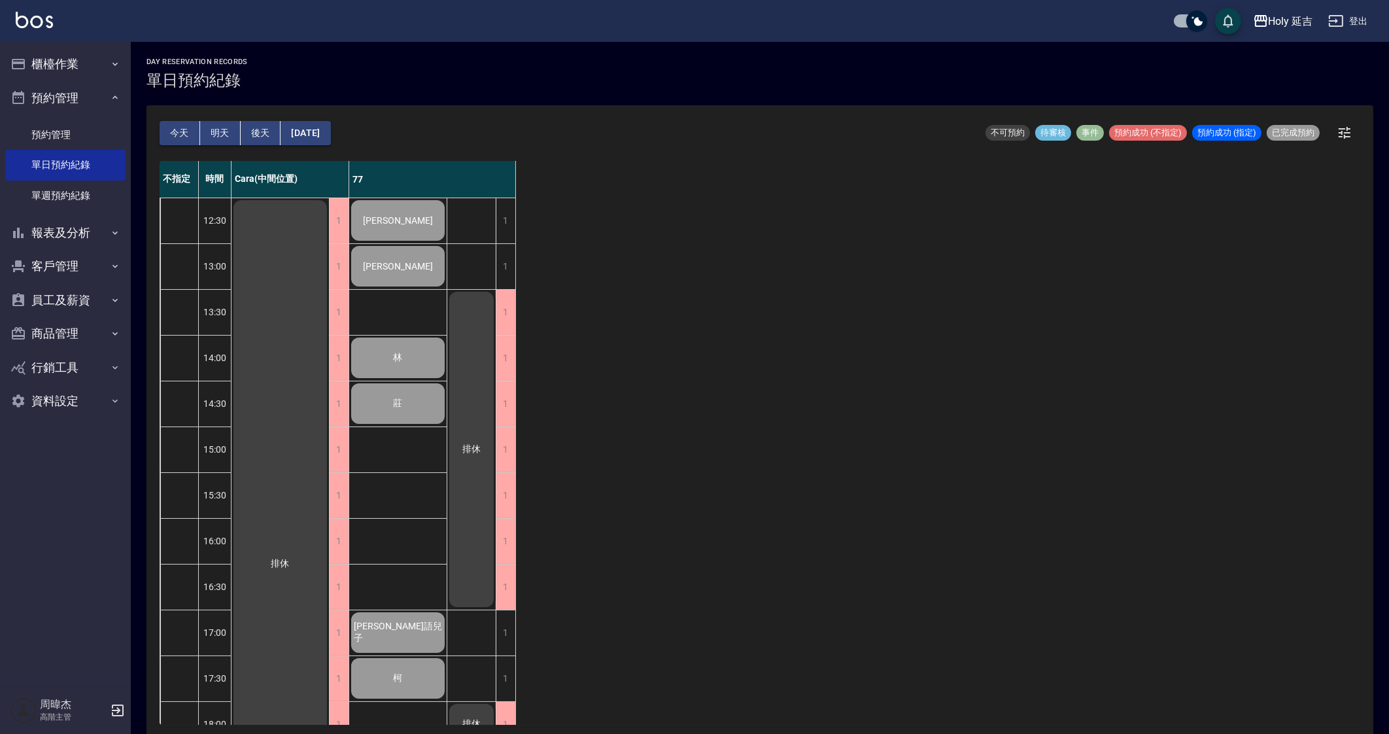
click at [934, 652] on div "不指定 時間 Cara(中間位置) 77 12:30 13:00 13:30 14:00 14:30 15:00 15:30 16:00 16:30 17:0…" at bounding box center [760, 443] width 1200 height 564
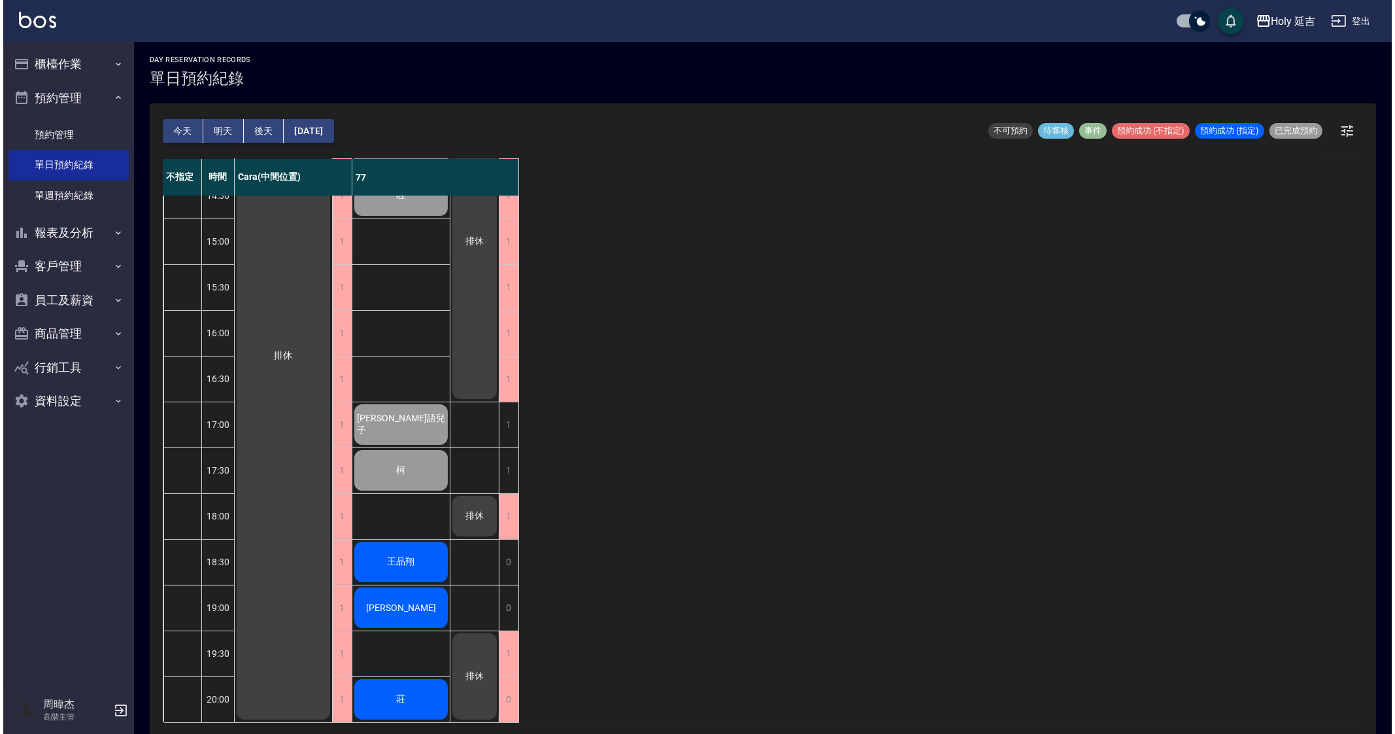
scroll to position [3, 0]
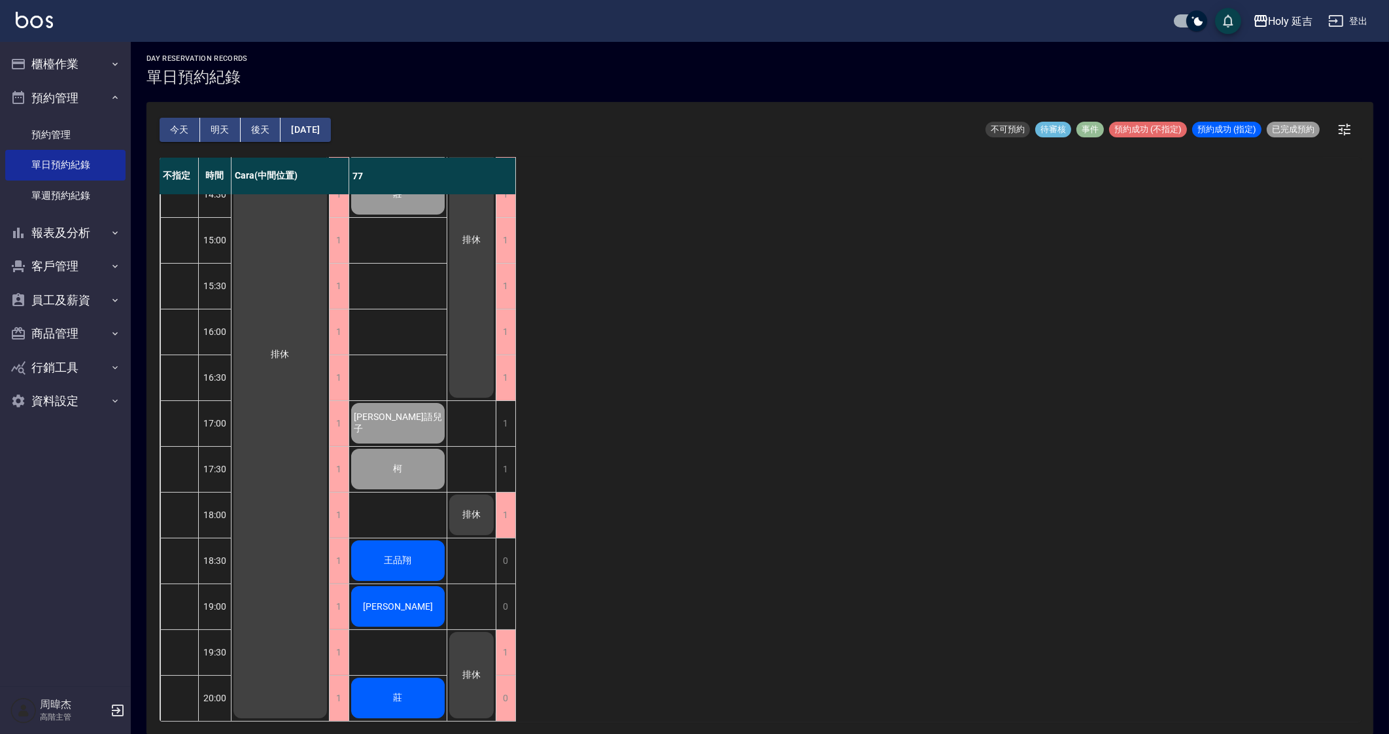
click at [1271, 35] on div "Holy 延吉 登出" at bounding box center [694, 21] width 1389 height 42
click at [1285, 22] on div "Holy 延吉" at bounding box center [1290, 21] width 44 height 16
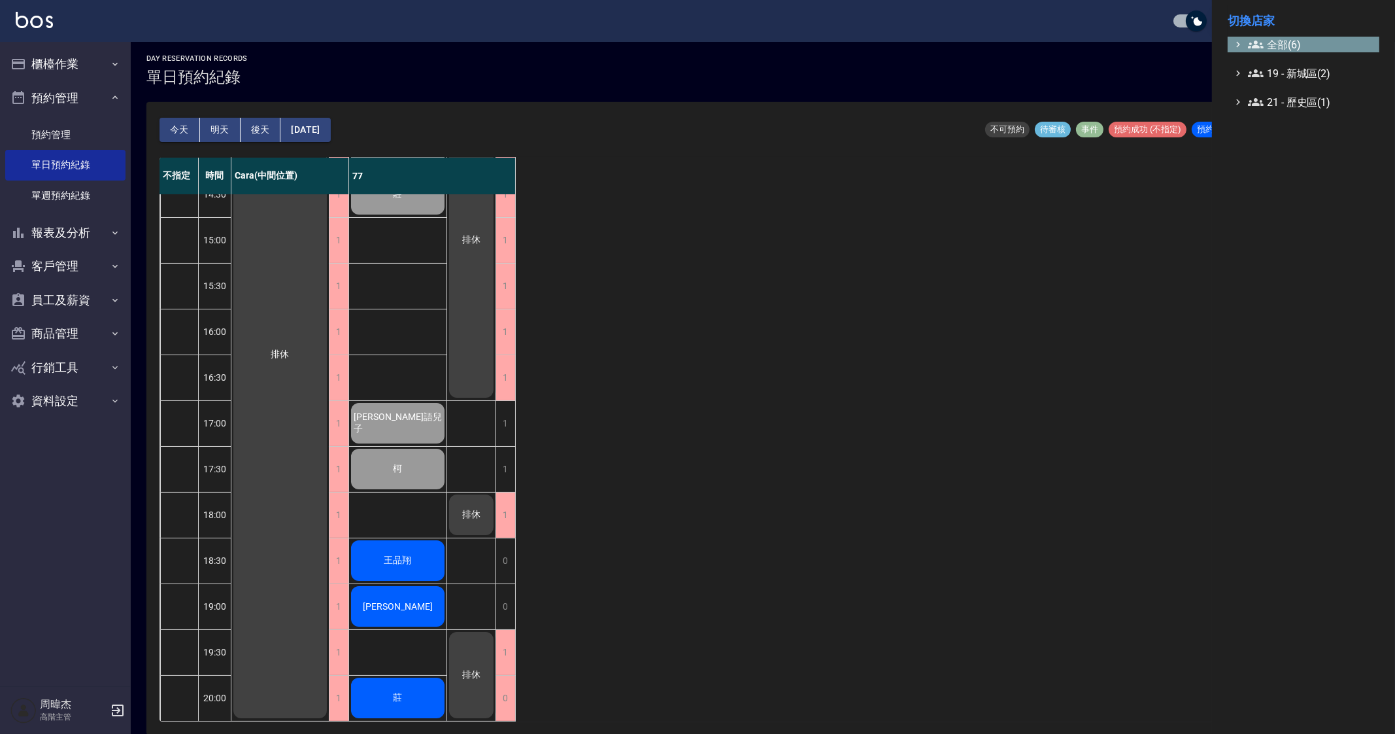
click at [1284, 39] on span "全部(6)" at bounding box center [1311, 45] width 126 height 16
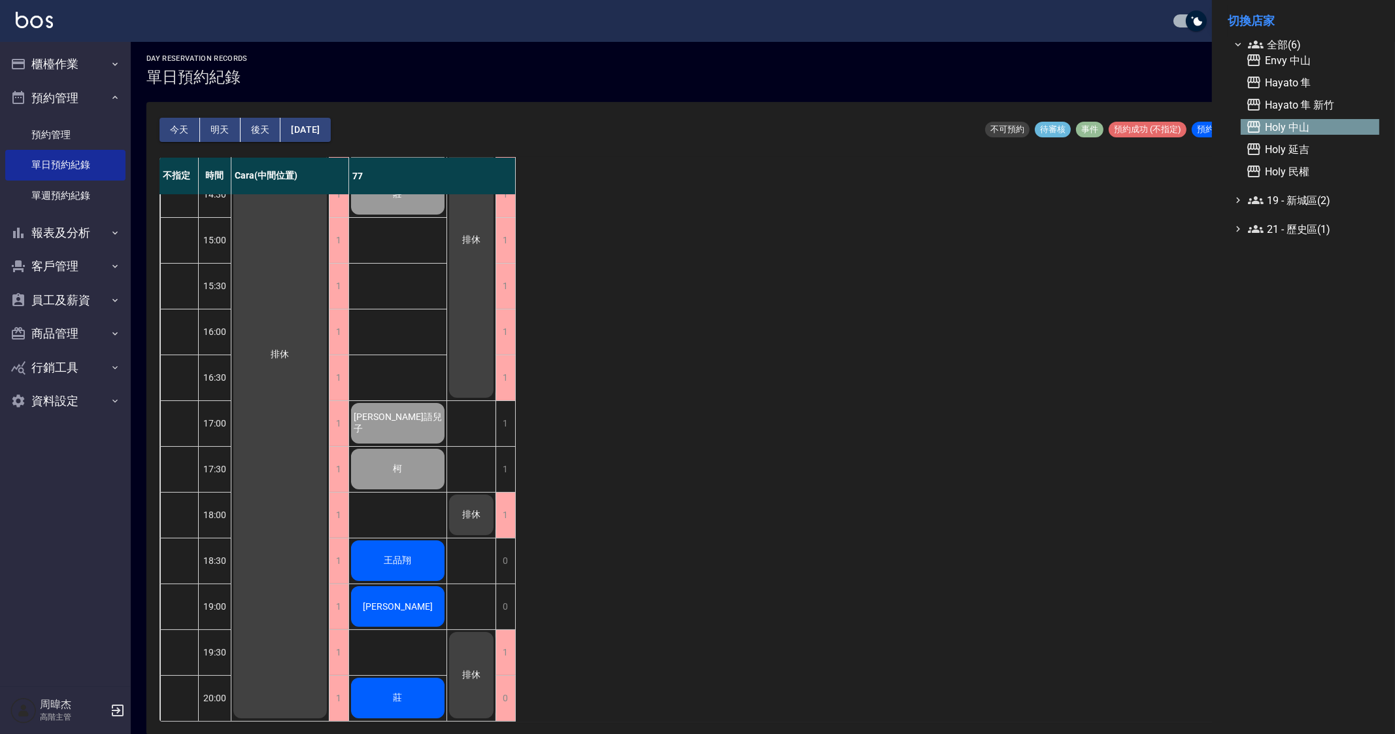
click at [1316, 133] on span "Holy 中山" at bounding box center [1310, 127] width 128 height 16
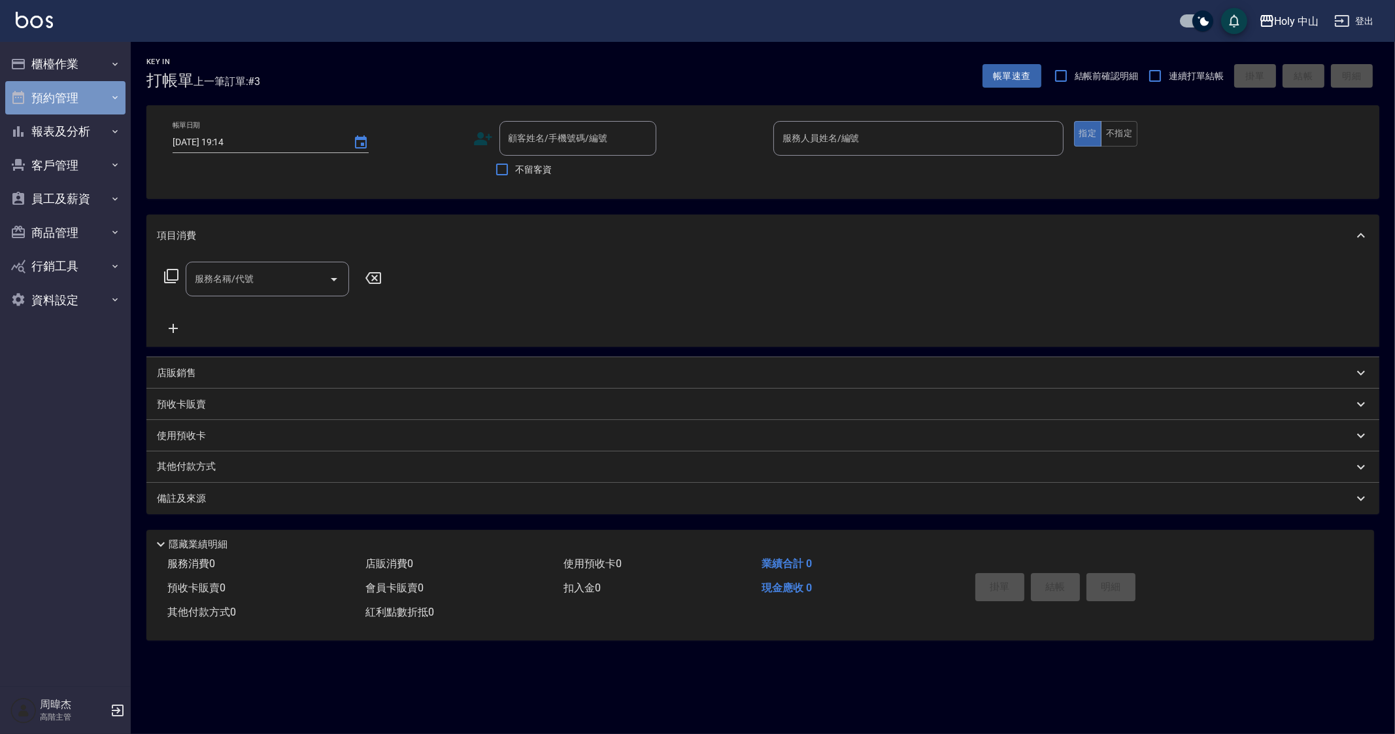
click at [82, 107] on button "預約管理" at bounding box center [65, 98] width 120 height 34
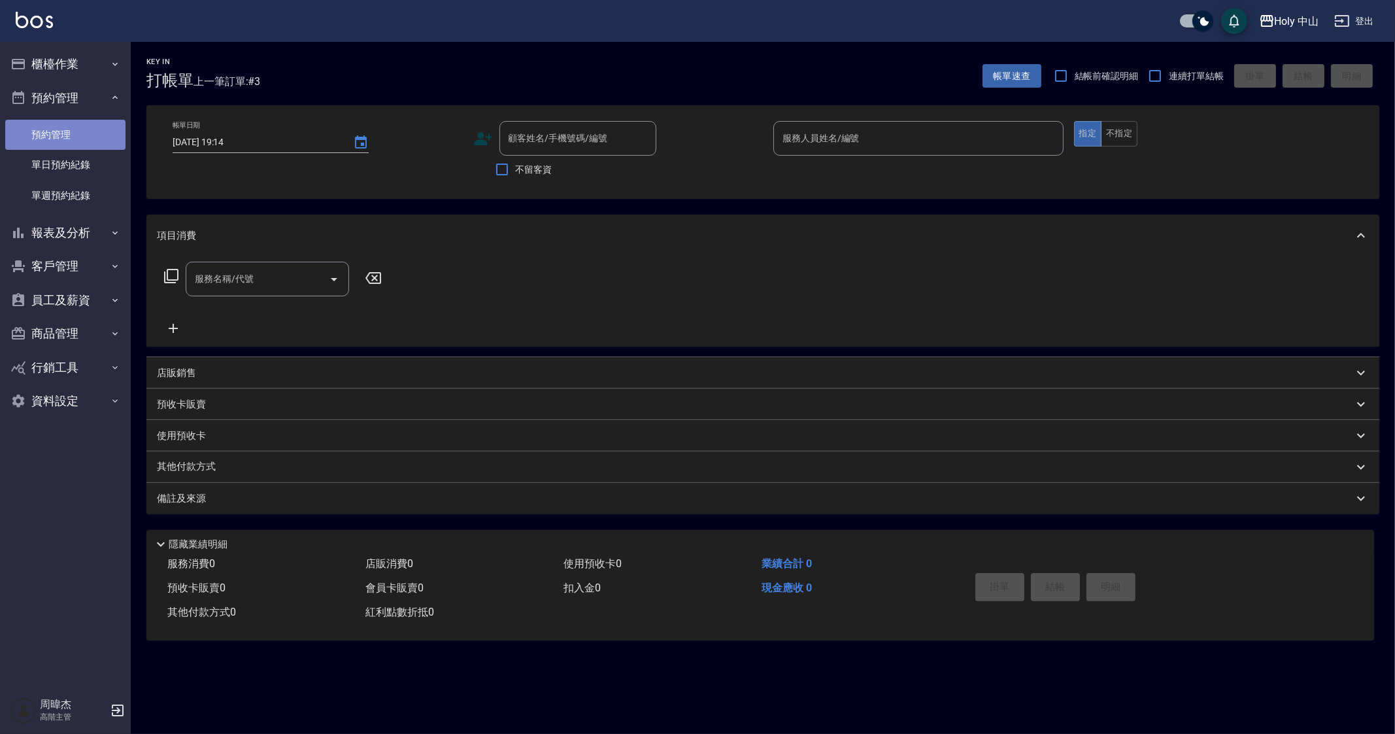
click at [84, 144] on link "預約管理" at bounding box center [65, 135] width 120 height 30
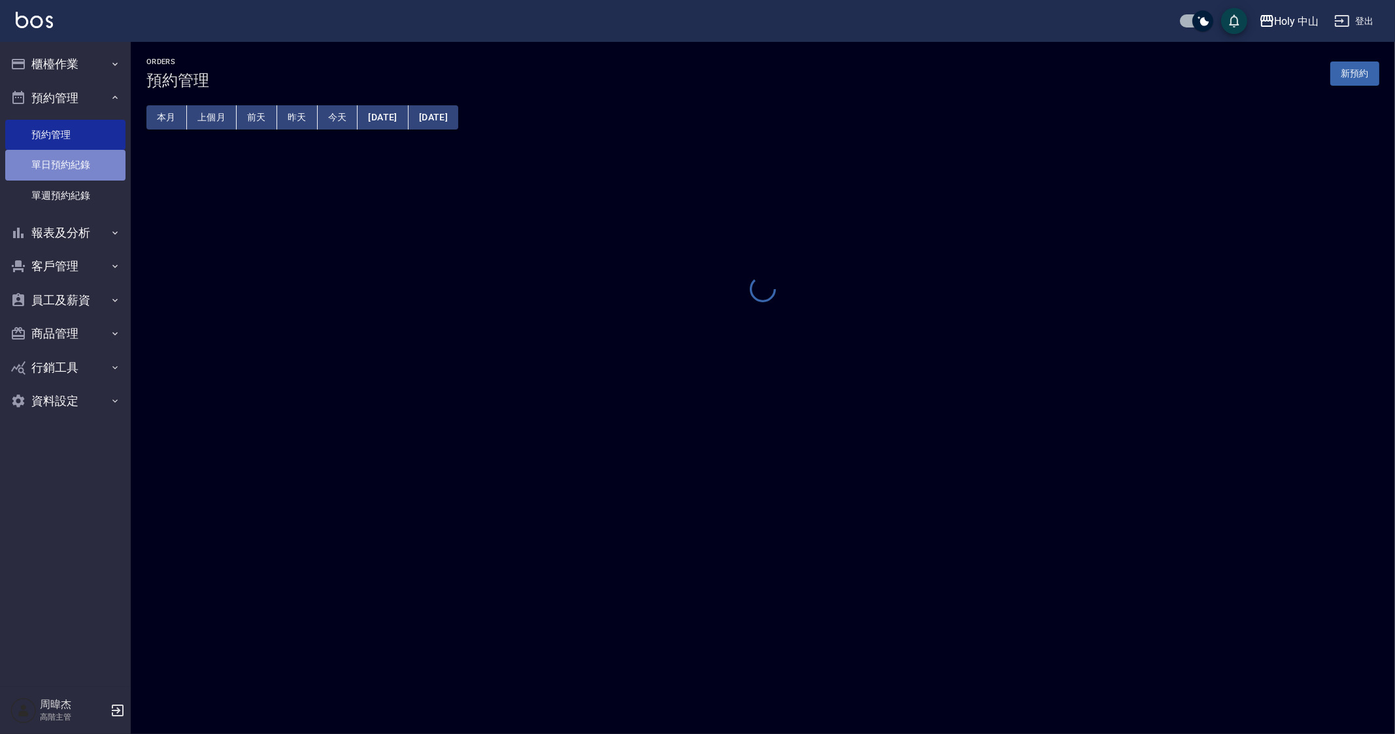
click at [88, 172] on link "單日預約紀錄" at bounding box center [65, 165] width 120 height 30
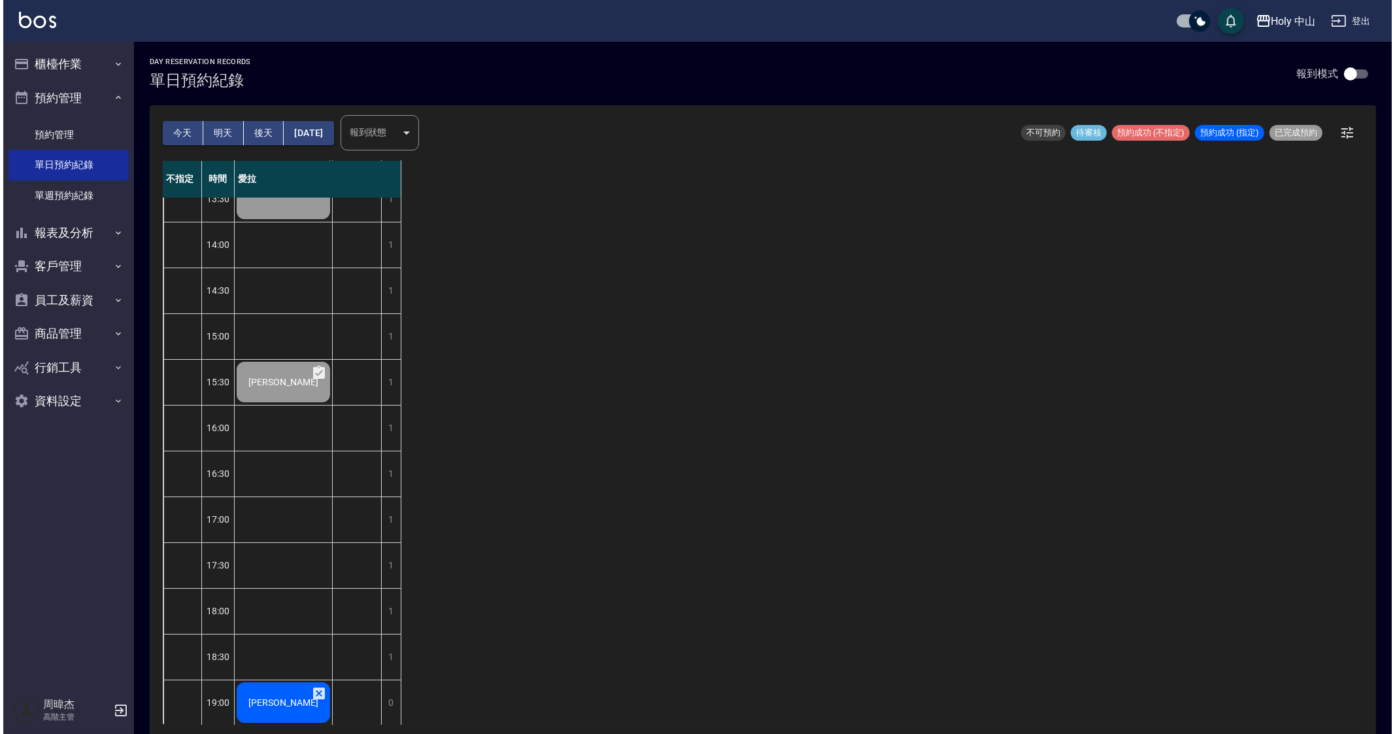
scroll to position [218, 0]
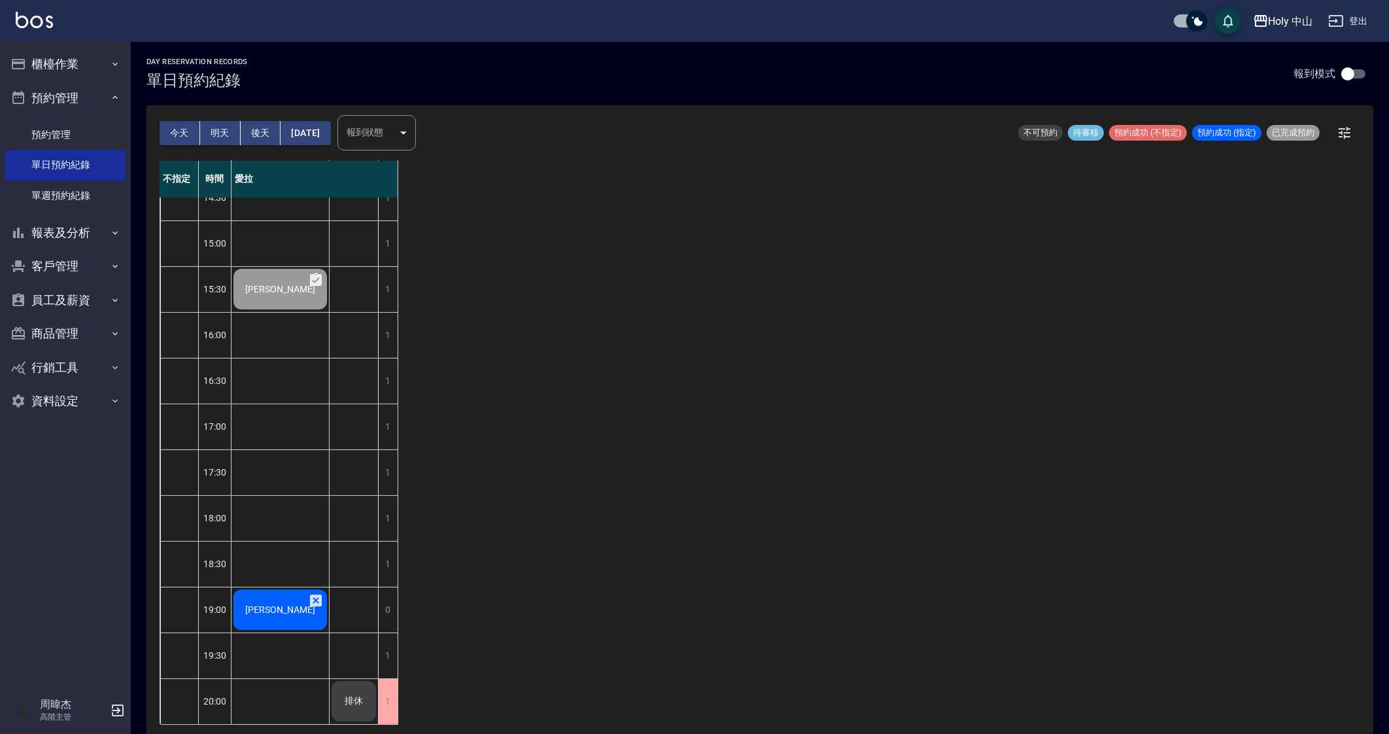
click at [785, 561] on div "不指定 時間 愛拉 12:30 13:00 13:30 14:00 14:30 15:00 15:30 16:00 16:30 17:00 17:30 18:…" at bounding box center [760, 443] width 1200 height 564
click at [1254, 428] on div "不指定 時間 愛拉 12:30 13:00 13:30 14:00 14:30 15:00 15:30 16:00 16:30 17:00 17:30 18:…" at bounding box center [760, 443] width 1200 height 564
click at [1275, 31] on button "Holy 中山" at bounding box center [1283, 21] width 71 height 27
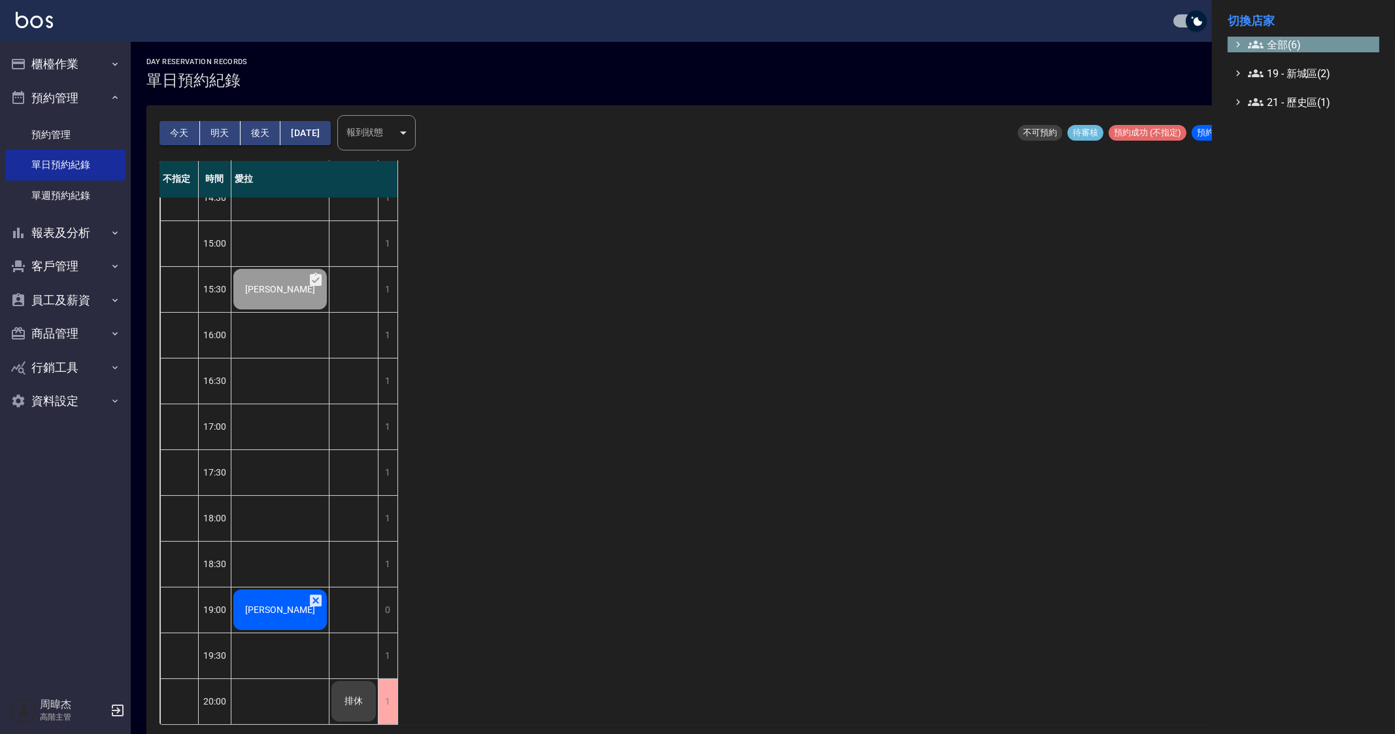
click at [1269, 44] on span "全部(6)" at bounding box center [1311, 45] width 126 height 16
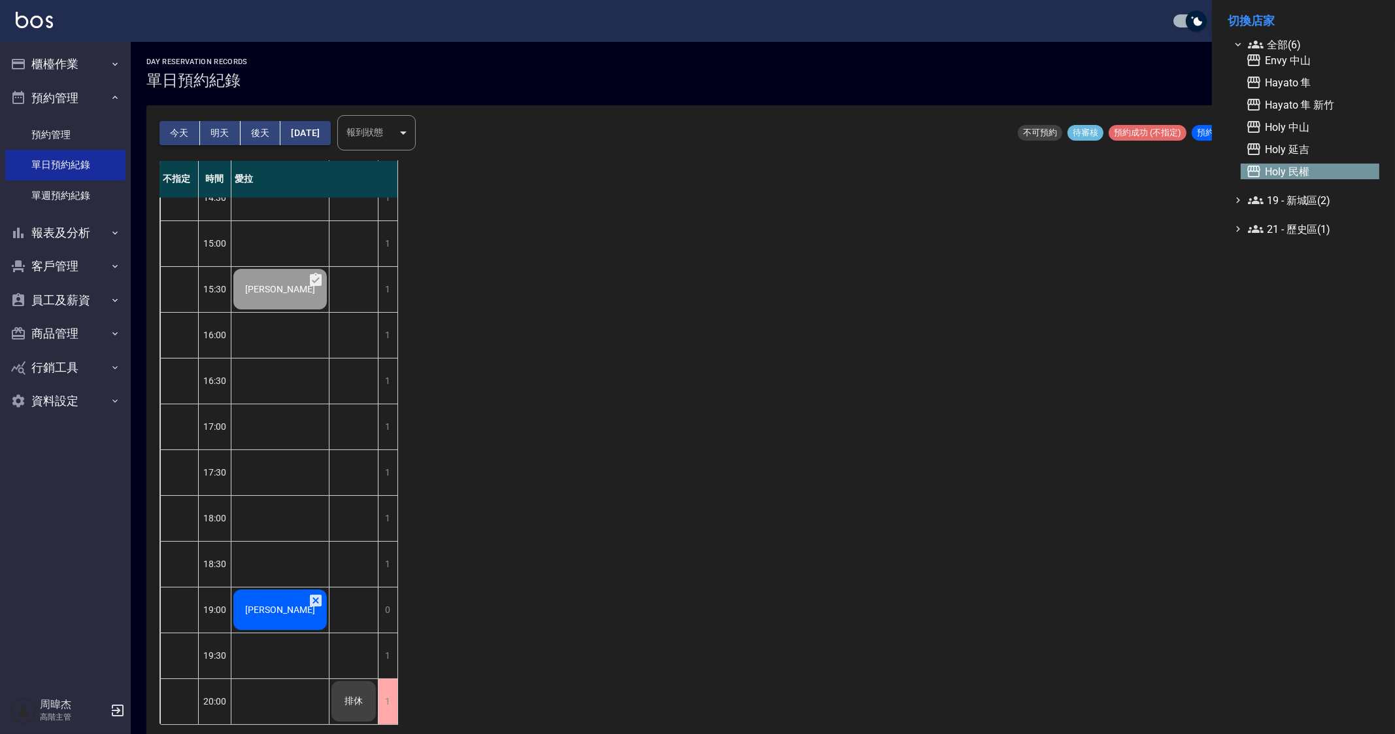
click at [1323, 166] on span "Holy 民權" at bounding box center [1310, 171] width 128 height 16
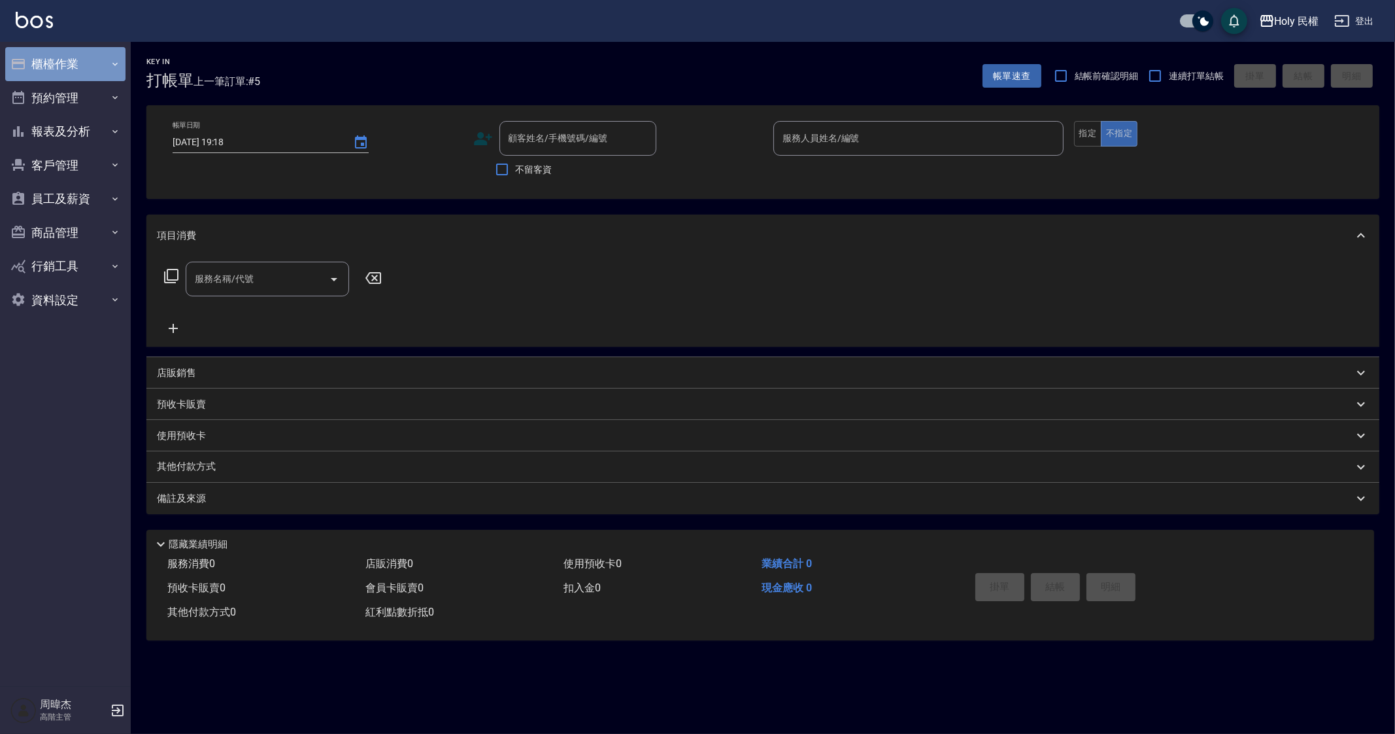
click at [65, 62] on button "櫃檯作業" at bounding box center [65, 64] width 120 height 34
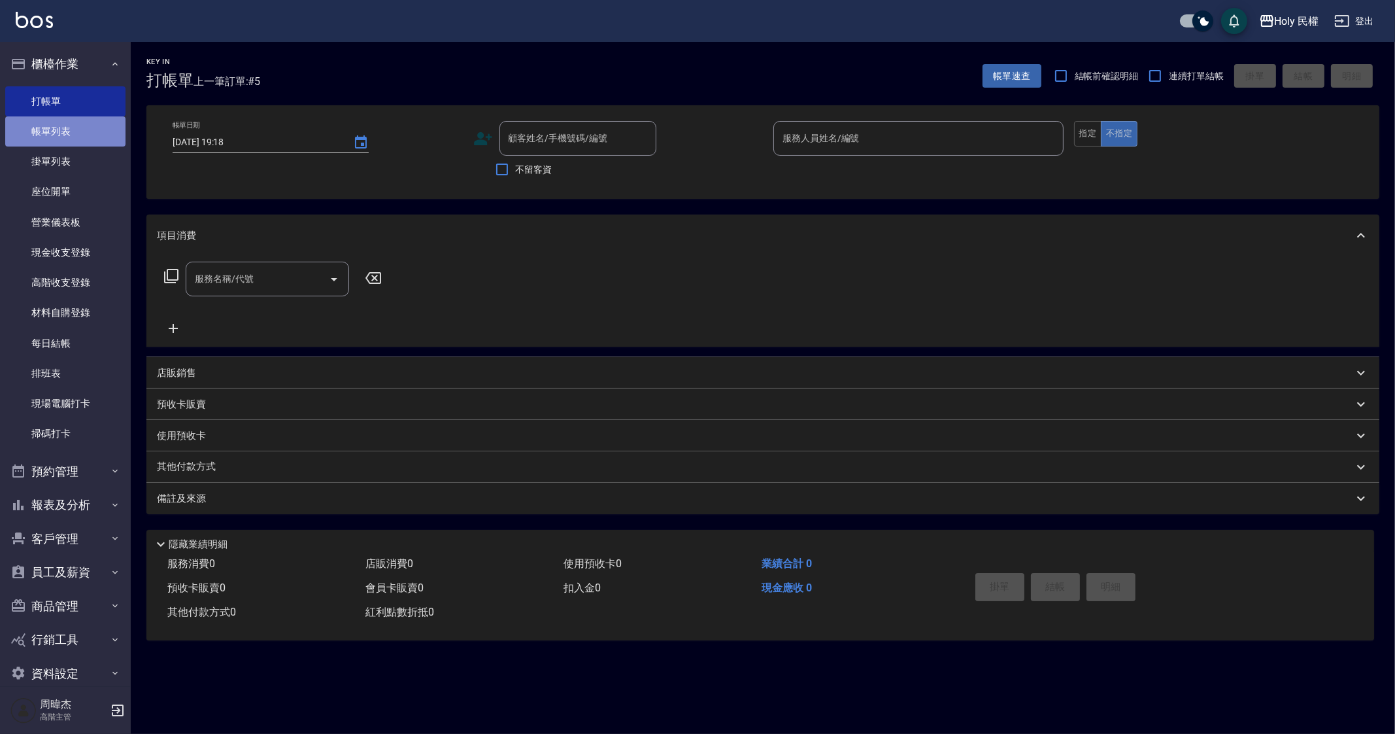
click at [76, 129] on link "帳單列表" at bounding box center [65, 131] width 120 height 30
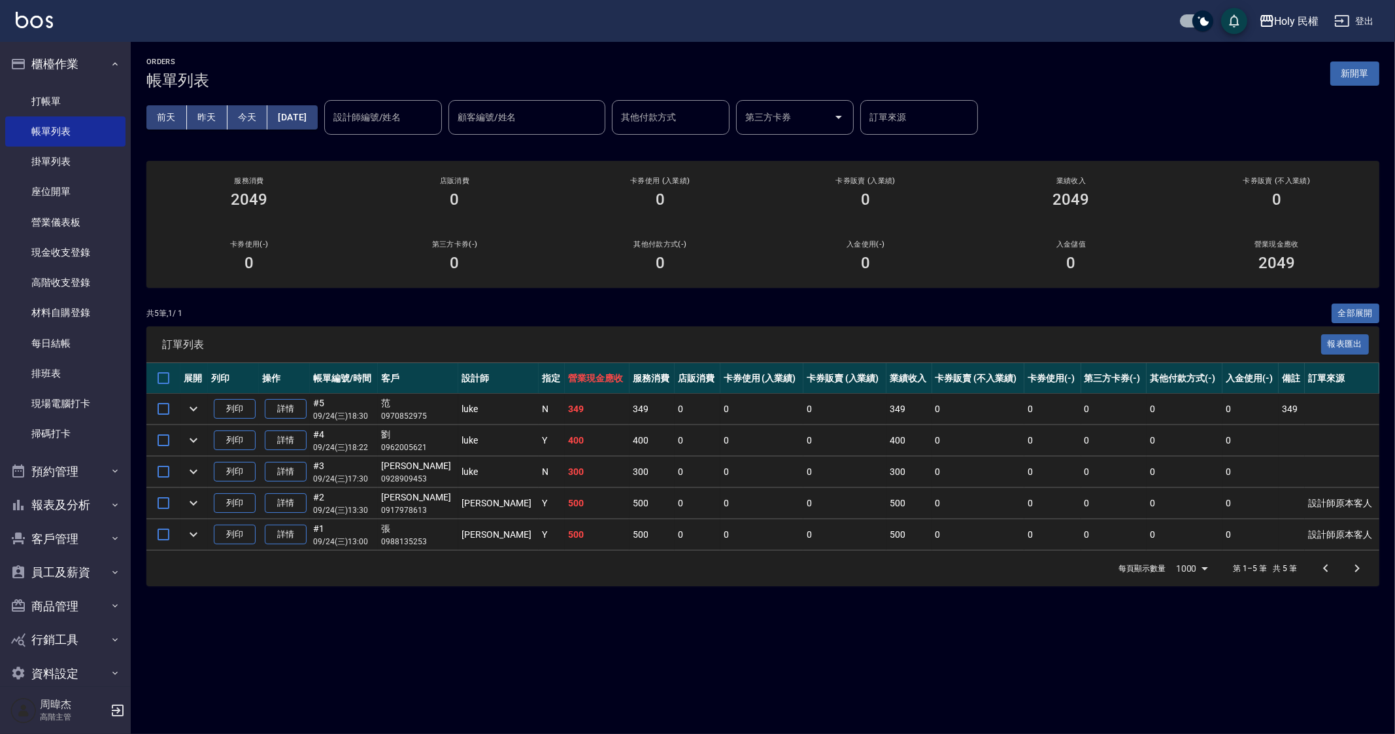
click at [520, 666] on div "ORDERS 帳單列表 新開單 [DATE] [DATE] [DATE] [DATE] 設計師編號/姓名 設計師編號/姓名 顧客編號/姓名 顧客編號/姓名 其…" at bounding box center [697, 367] width 1395 height 734
click at [836, 619] on div "ORDERS 帳單列表 新開單 [DATE] [DATE] [DATE] [DATE] 設計師編號/姓名 設計師編號/姓名 顧客編號/姓名 顧客編號/姓名 其…" at bounding box center [697, 367] width 1395 height 734
click at [539, 619] on div "ORDERS 帳單列表 新開單 [DATE] [DATE] [DATE] [DATE] 設計師編號/姓名 設計師編號/姓名 顧客編號/姓名 顧客編號/姓名 其…" at bounding box center [697, 367] width 1395 height 734
click at [99, 84] on ul "打帳單 帳單列表 掛單列表 座位開單 營業儀表板 現金收支登錄 高階收支登錄 材料自購登錄 每日結帳 排班表 現場電腦打卡 掃碼打卡" at bounding box center [65, 267] width 120 height 373
click at [95, 84] on ul "打帳單 帳單列表 掛單列表 座位開單 營業儀表板 現金收支登錄 高階收支登錄 材料自購登錄 每日結帳 排班表 現場電腦打卡 掃碼打卡" at bounding box center [65, 267] width 120 height 373
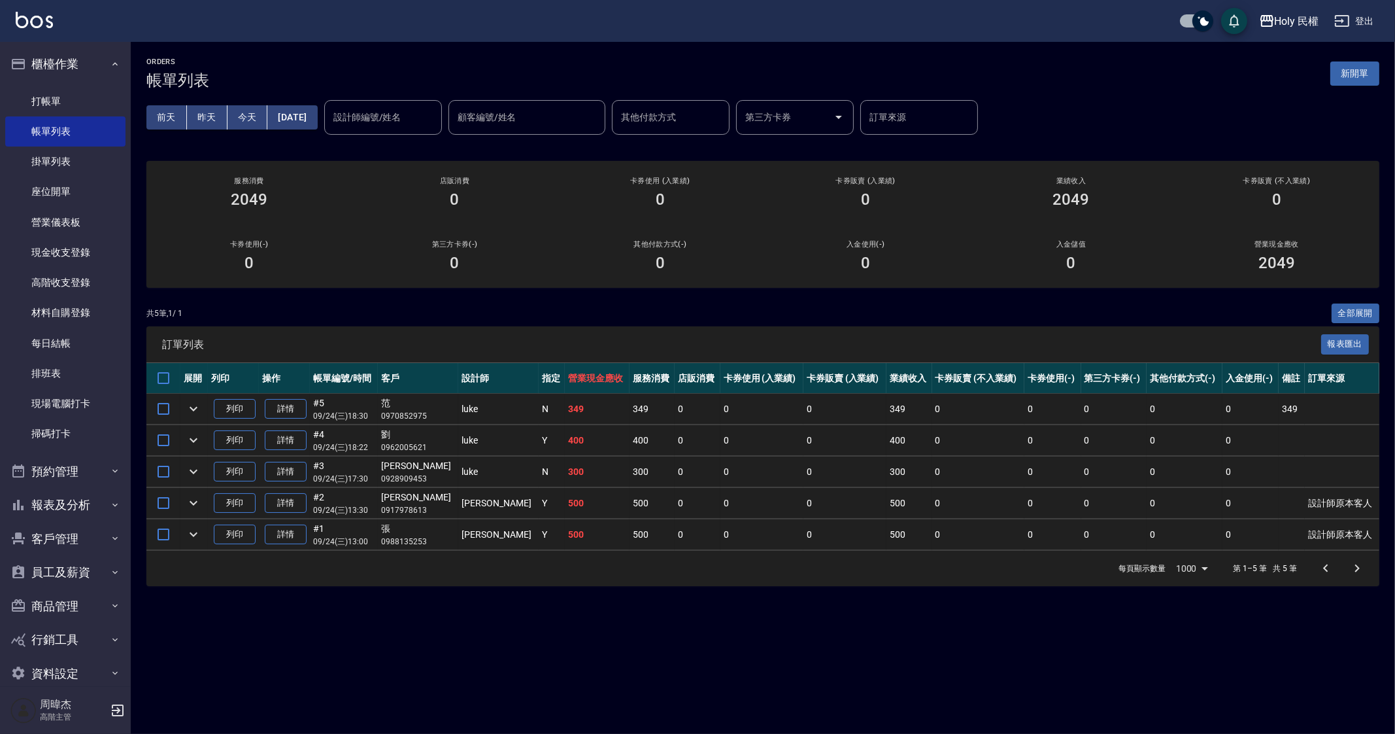
click at [95, 84] on ul "打帳單 帳單列表 掛單列表 座位開單 營業儀表板 現金收支登錄 高階收支登錄 材料自購登錄 每日結帳 排班表 現場電腦打卡 掃碼打卡" at bounding box center [65, 267] width 120 height 373
click at [96, 89] on link "打帳單" at bounding box center [65, 101] width 120 height 30
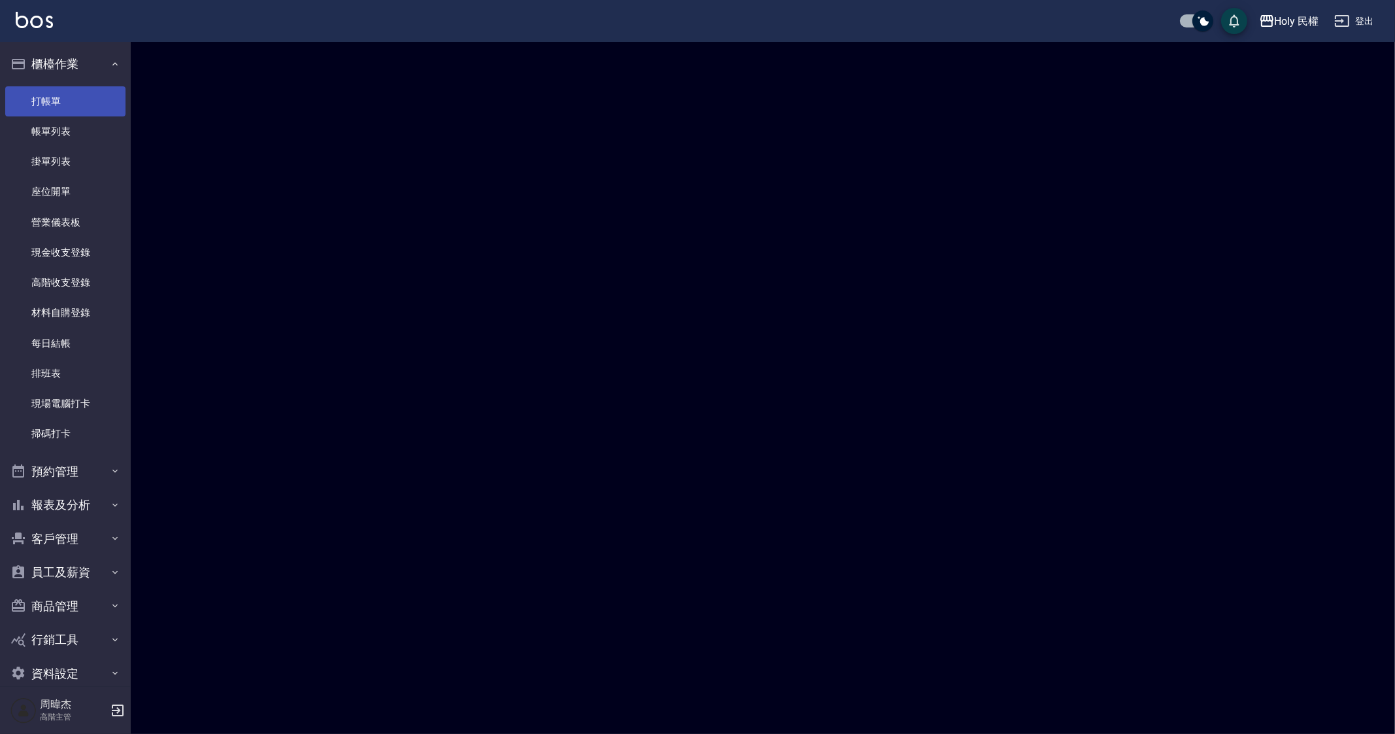
click at [96, 89] on link "打帳單" at bounding box center [65, 101] width 120 height 30
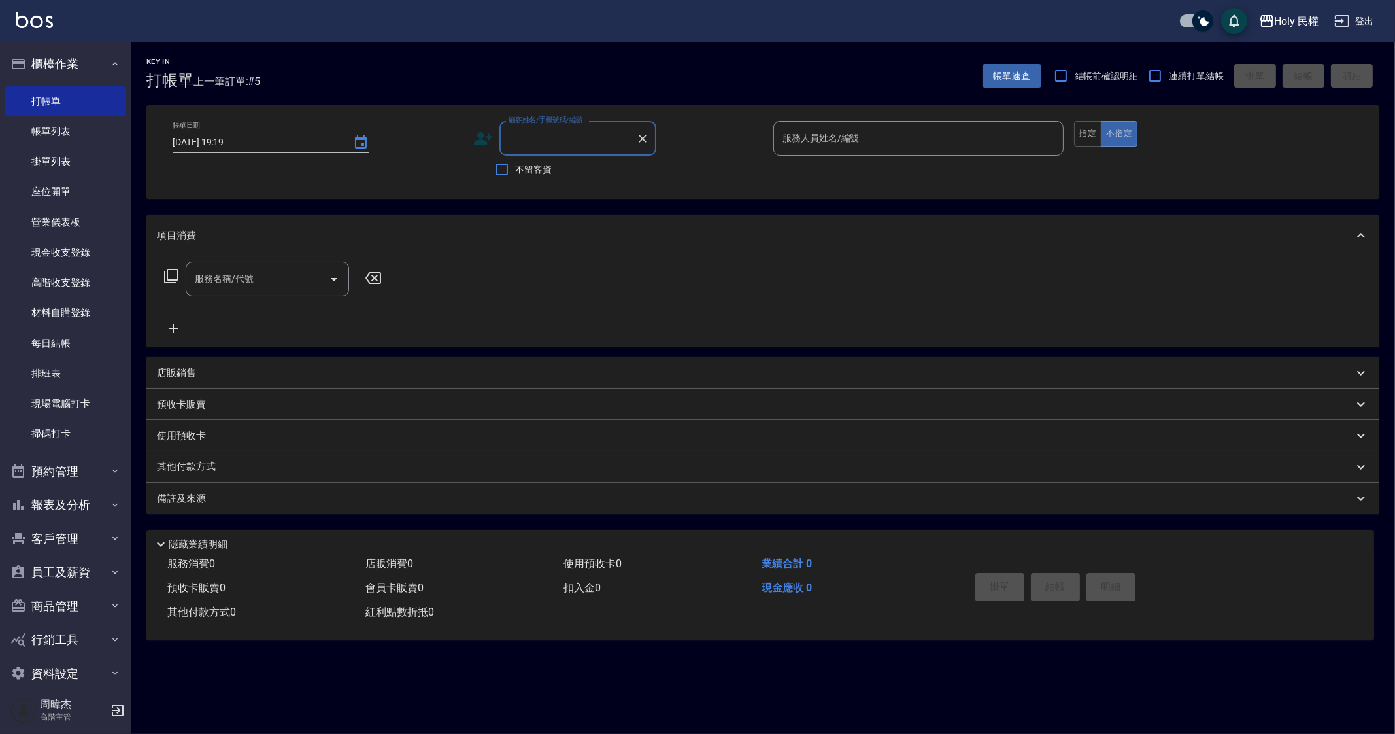
click at [1153, 676] on div "Key In 打帳單 上一筆訂單:#5 帳單速查 結帳前確認明細 連續打單結帳 掛單 結帳 明細 帳單日期 [DATE] 19:19 顧客姓名/手機號碼/編號…" at bounding box center [697, 367] width 1395 height 734
